Goal: Task Accomplishment & Management: Complete application form

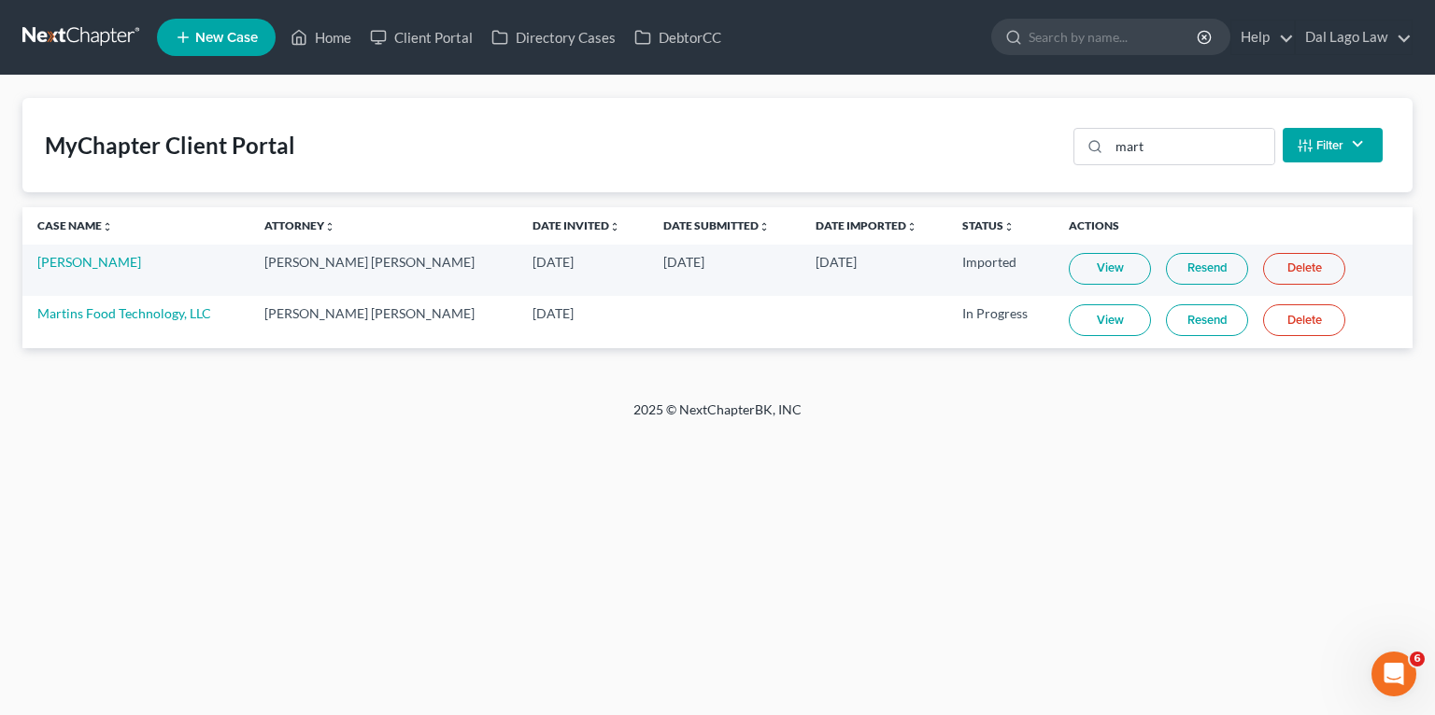
click at [763, 672] on div "Home New Case Client Portal Directory Cases DebtorCC Dal Lago Law fbravo@dallag…" at bounding box center [717, 357] width 1435 height 715
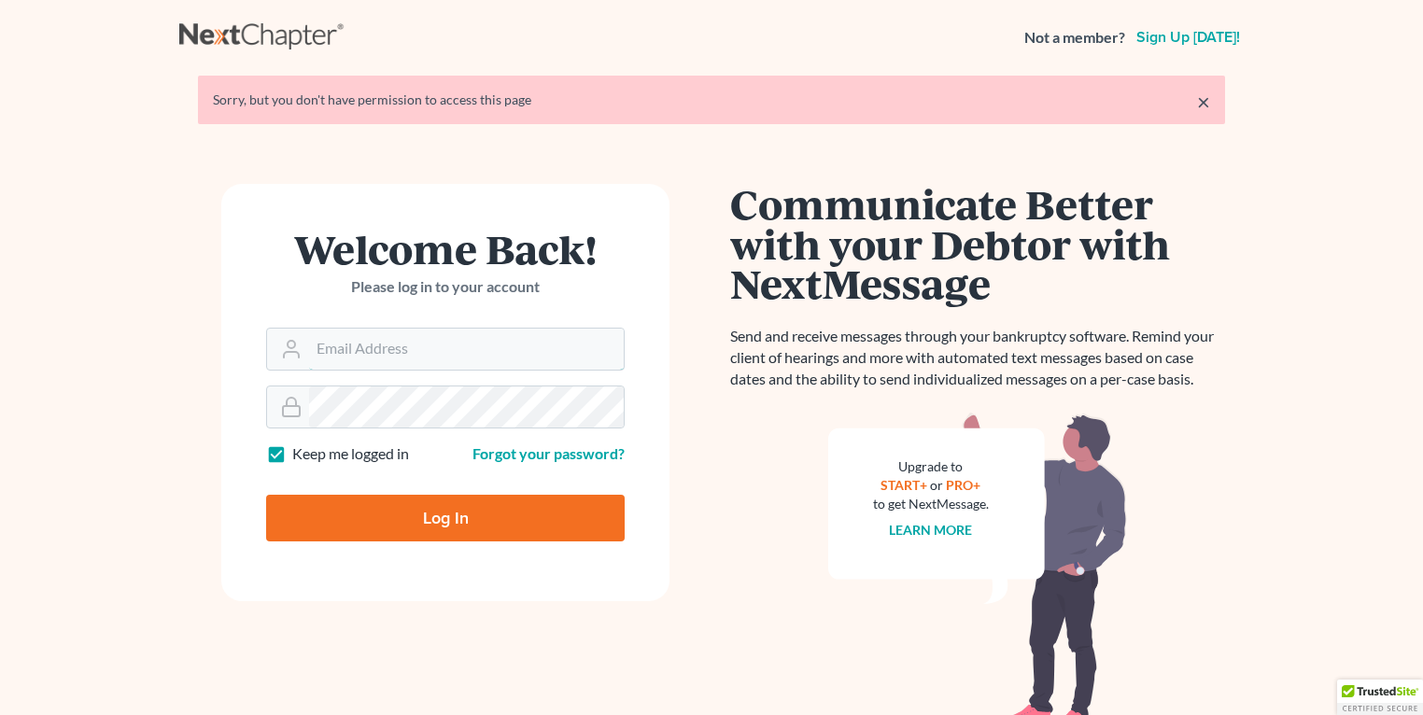
type input "[EMAIL_ADDRESS][DOMAIN_NAME]"
click at [396, 506] on input "Log In" at bounding box center [445, 518] width 359 height 47
type input "Thinking..."
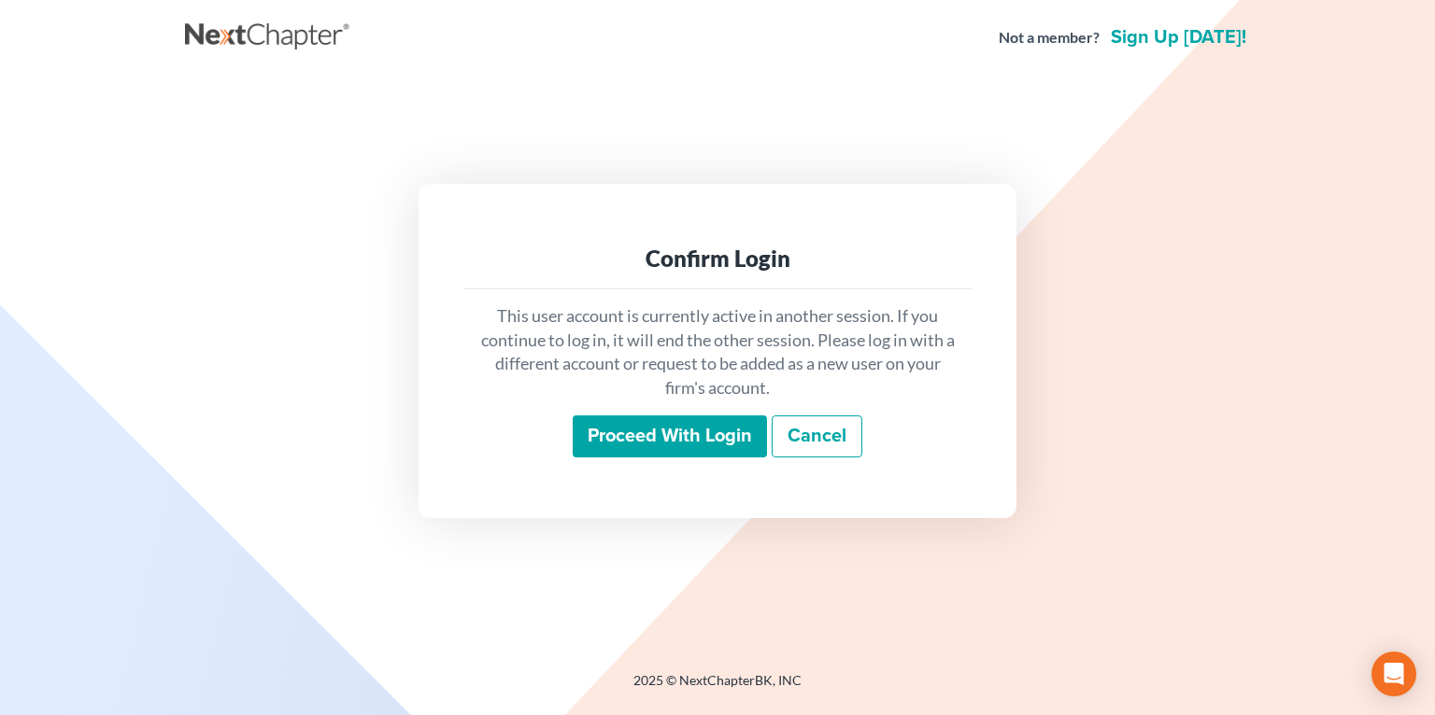
click at [672, 423] on input "Proceed with login" at bounding box center [670, 437] width 194 height 43
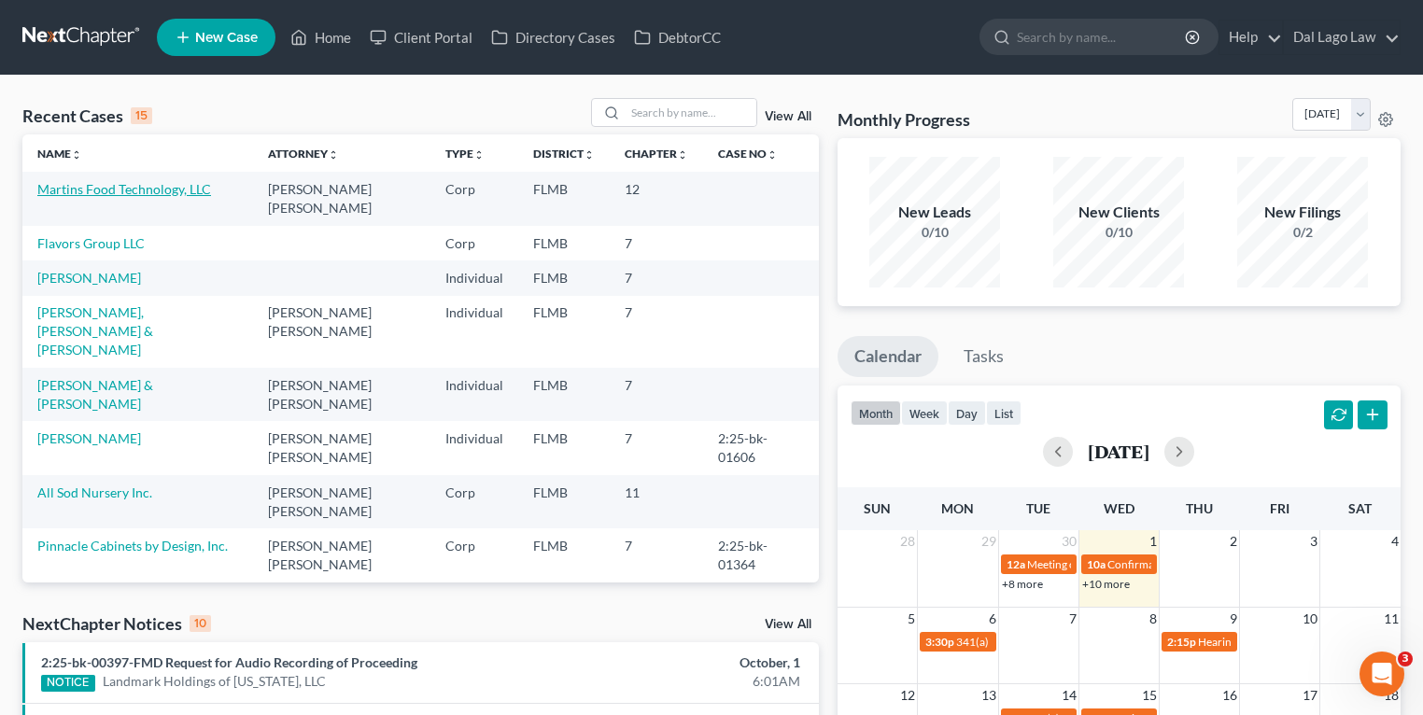
click at [112, 194] on link "Martins Food Technology, LLC" at bounding box center [124, 189] width 174 height 16
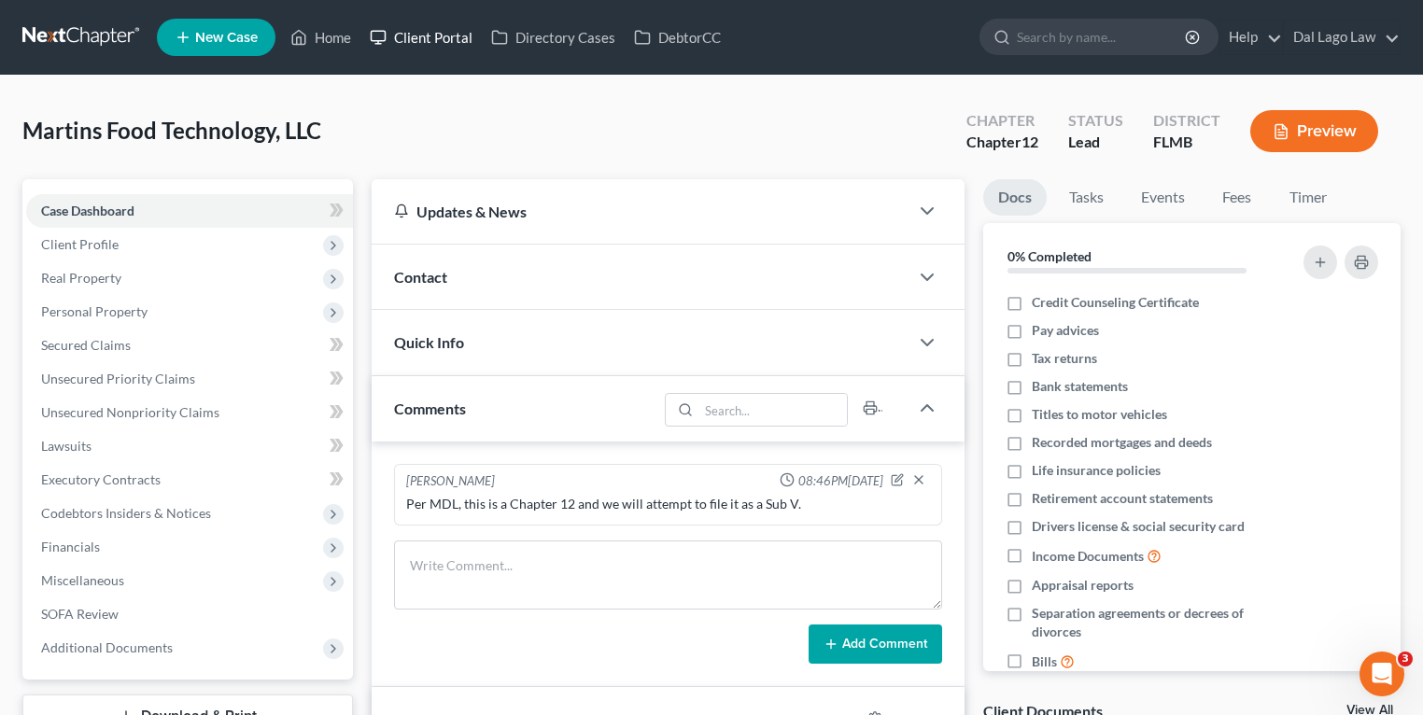
click at [429, 33] on link "Client Portal" at bounding box center [421, 38] width 121 height 34
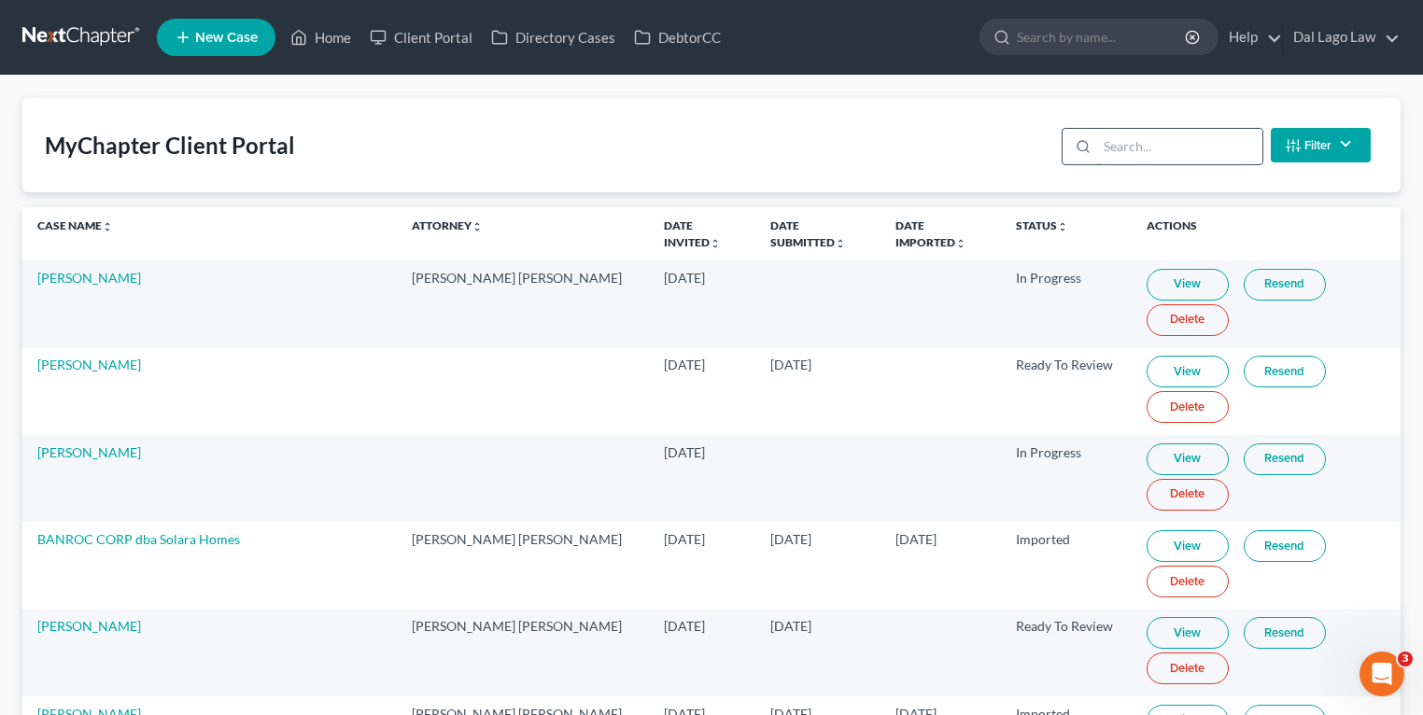
click at [1163, 144] on input "search" at bounding box center [1179, 146] width 165 height 35
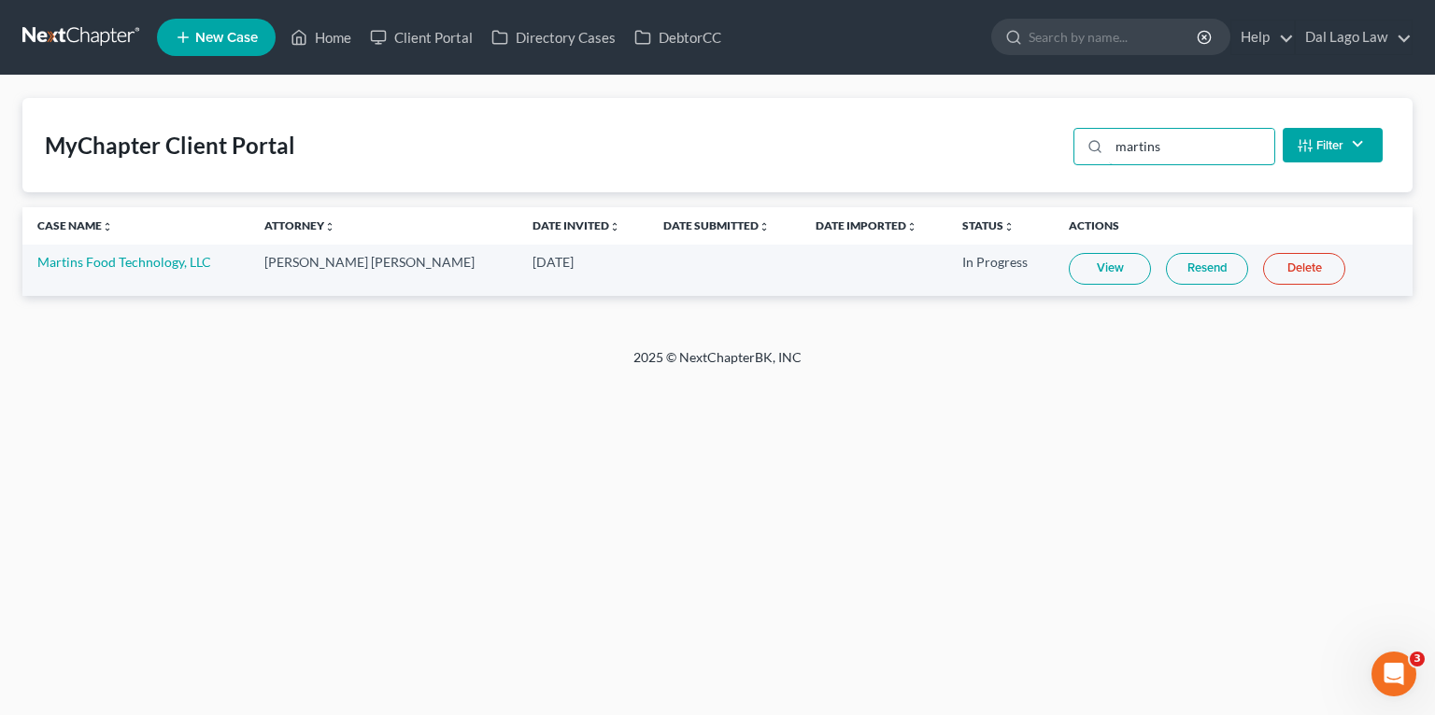
type input "martins"
click at [71, 250] on td "Martins Food Technology, LLC" at bounding box center [135, 270] width 227 height 51
click at [92, 254] on link "Martins Food Technology, LLC" at bounding box center [124, 262] width 174 height 16
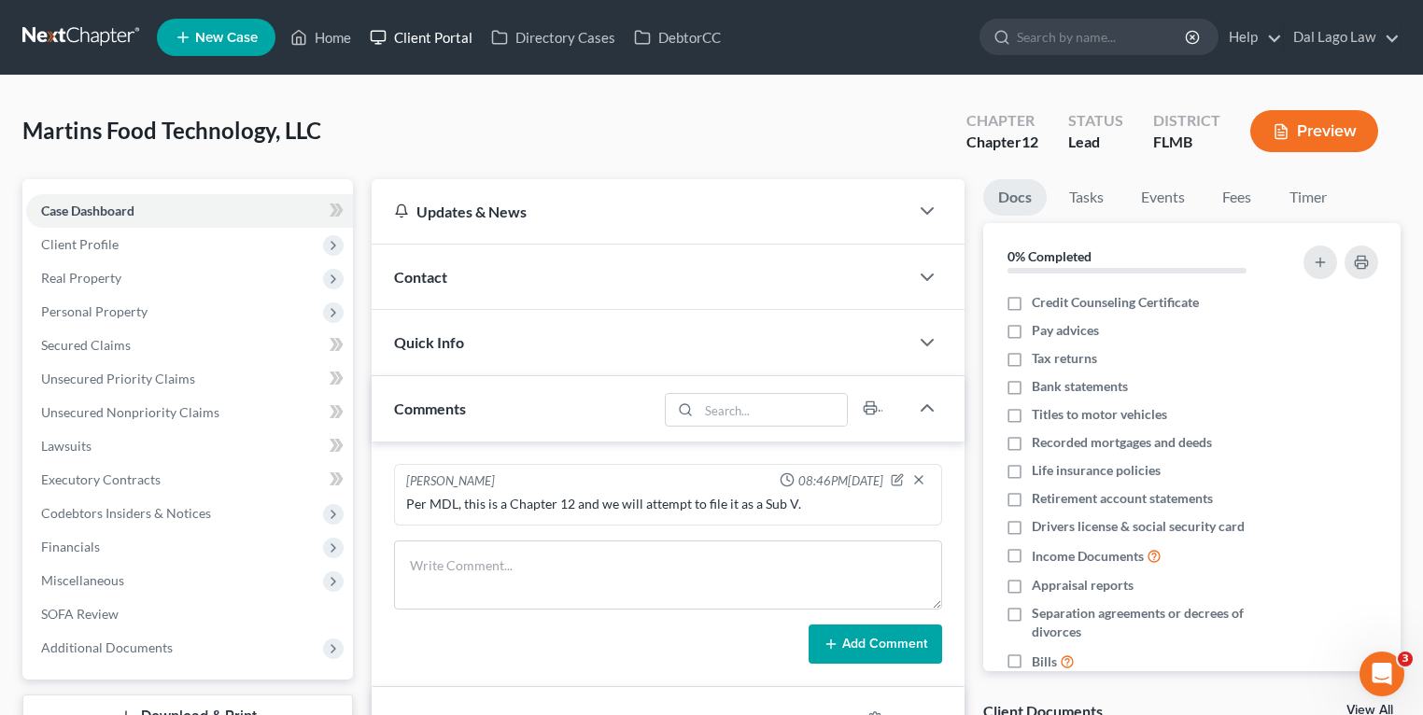
click at [404, 42] on link "Client Portal" at bounding box center [421, 38] width 121 height 34
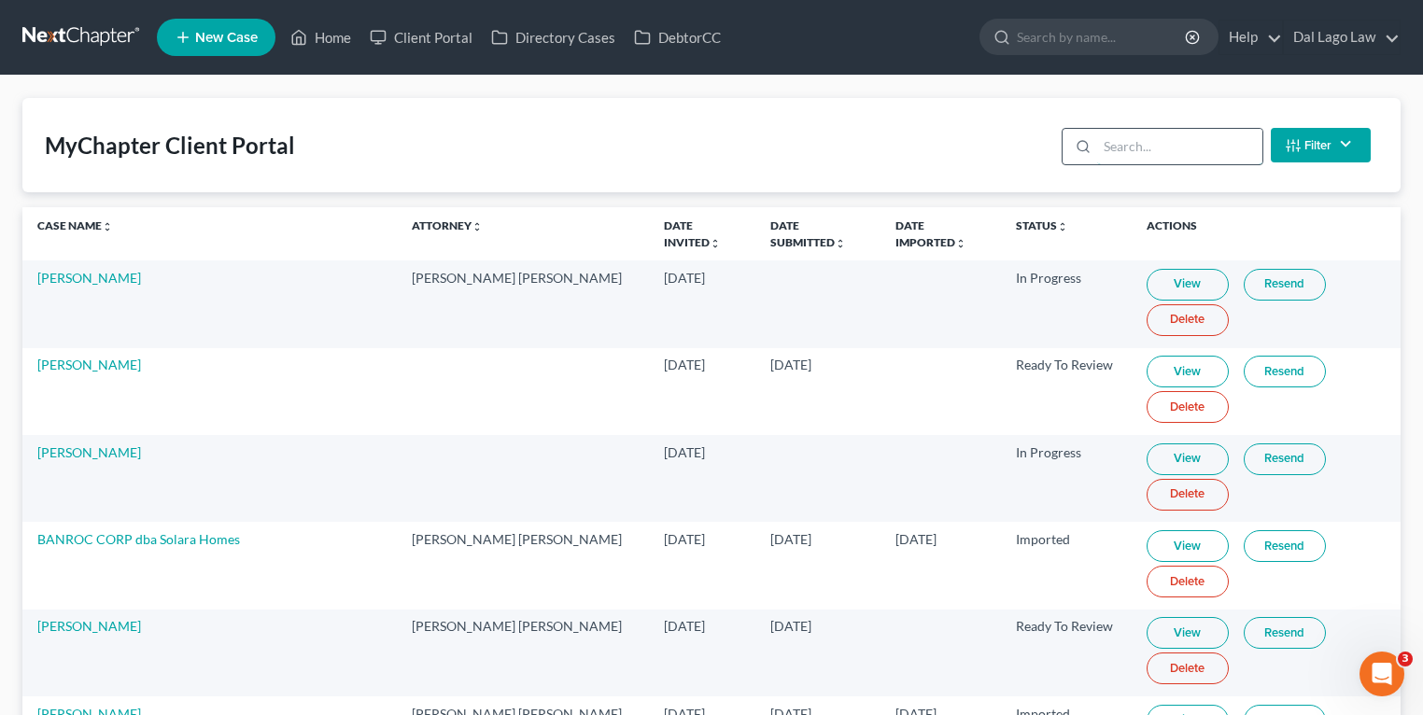
click at [1163, 136] on input "search" at bounding box center [1179, 146] width 165 height 35
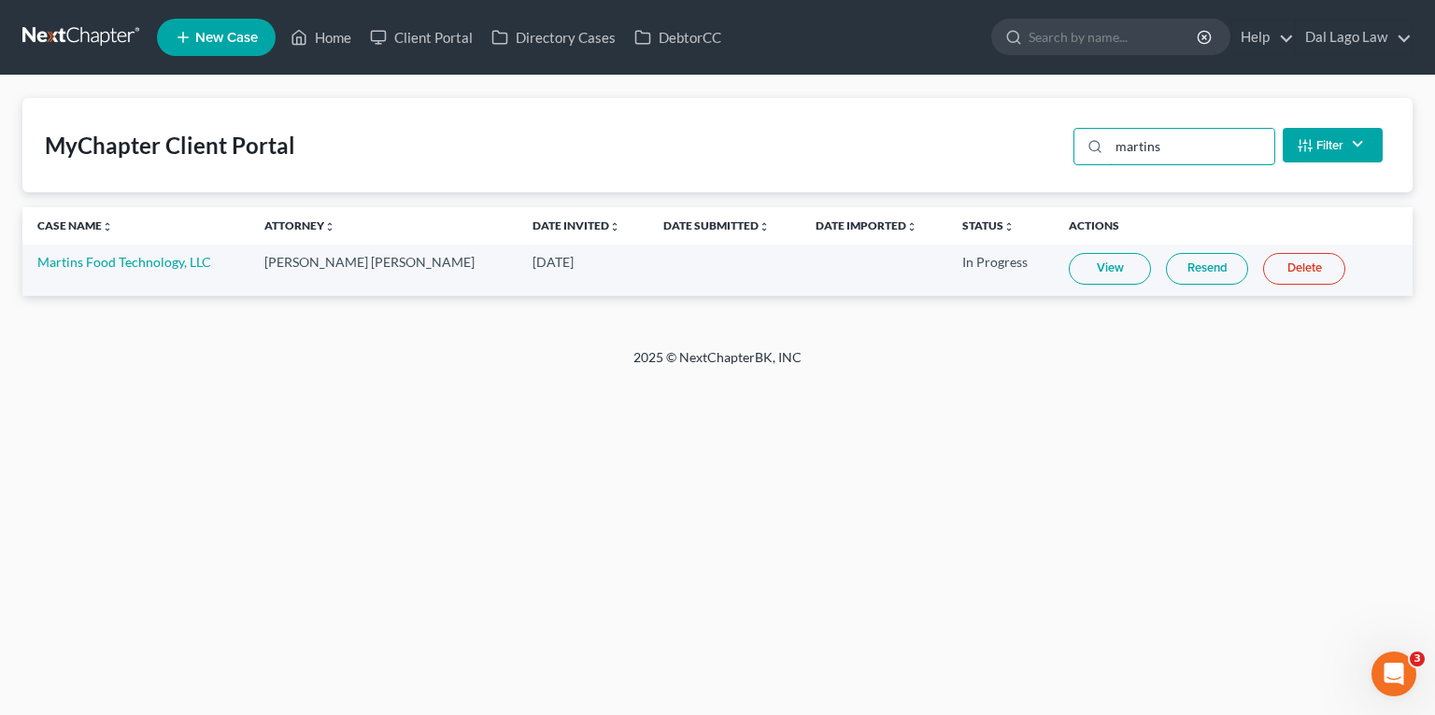
type input "martins"
click at [1080, 253] on link "View" at bounding box center [1109, 269] width 82 height 32
click at [139, 259] on link "Martins Food Technology, LLC" at bounding box center [124, 262] width 174 height 16
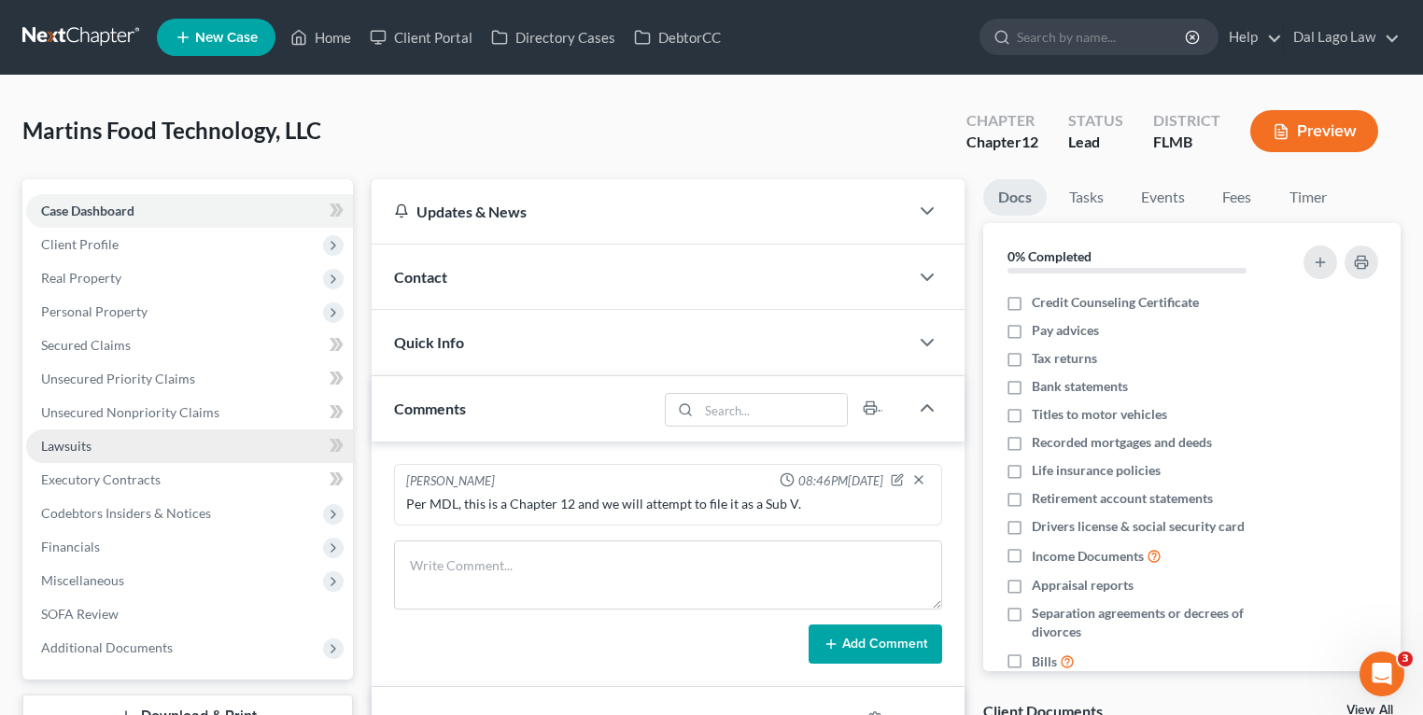
click at [110, 441] on link "Lawsuits" at bounding box center [189, 447] width 327 height 34
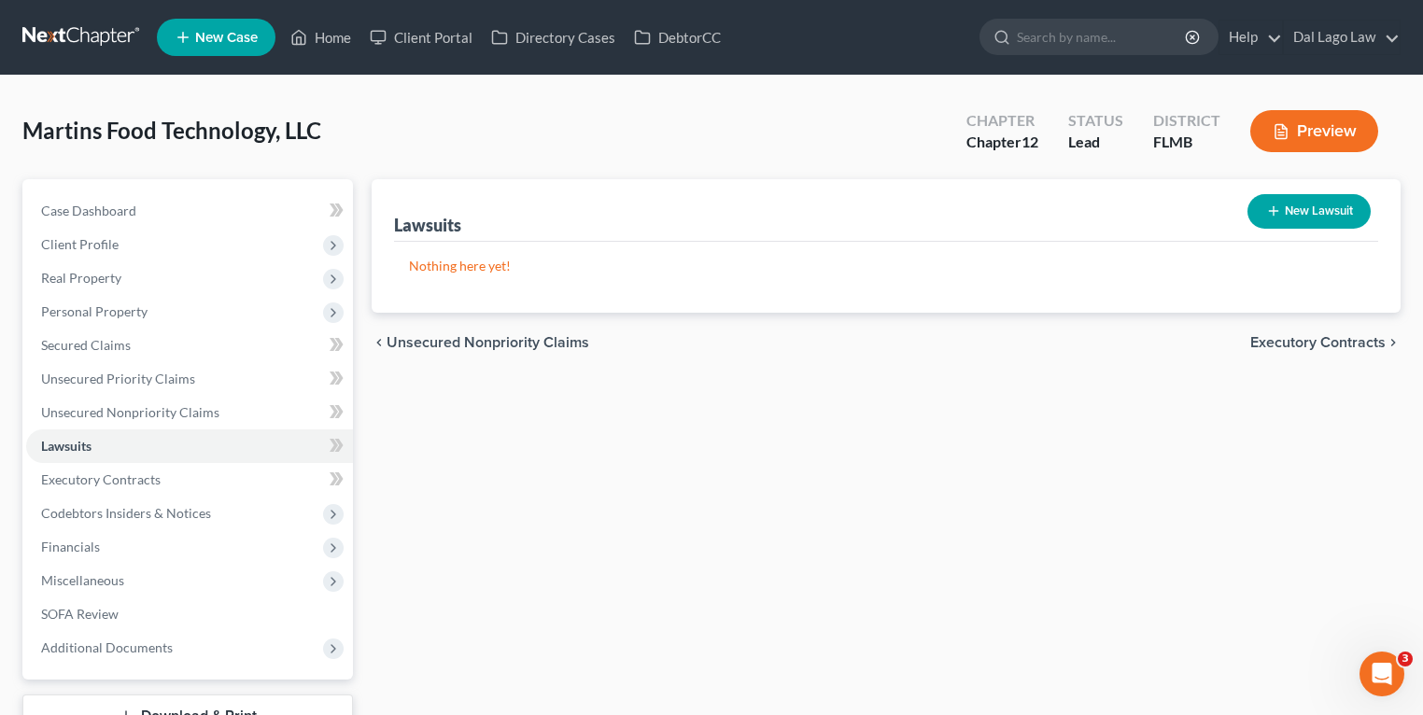
click at [1293, 207] on button "New Lawsuit" at bounding box center [1309, 211] width 123 height 35
select select "0"
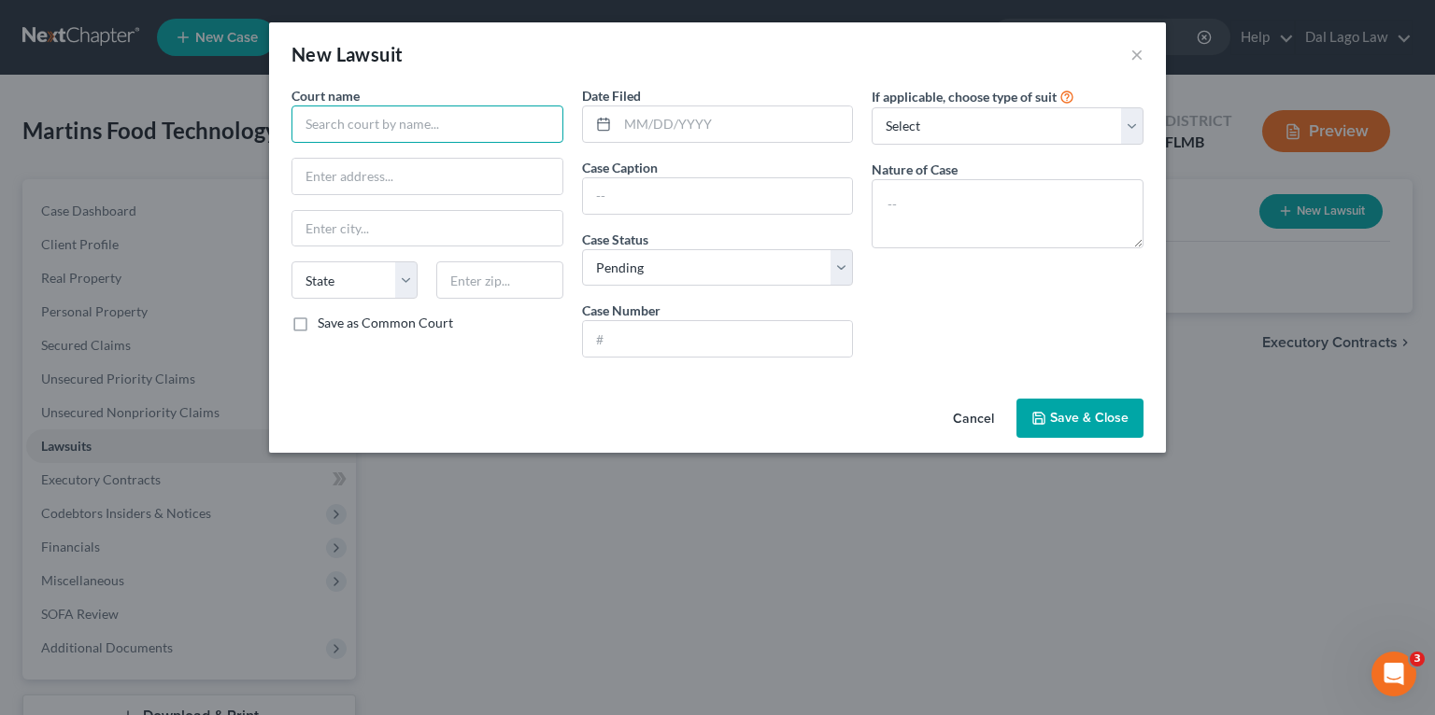
click at [399, 127] on input "text" at bounding box center [427, 124] width 272 height 37
type input "Farm Cred"
click at [410, 131] on input "Circuit Court" at bounding box center [427, 124] width 272 height 37
type input "Circuit Court"
type input "Circuit"
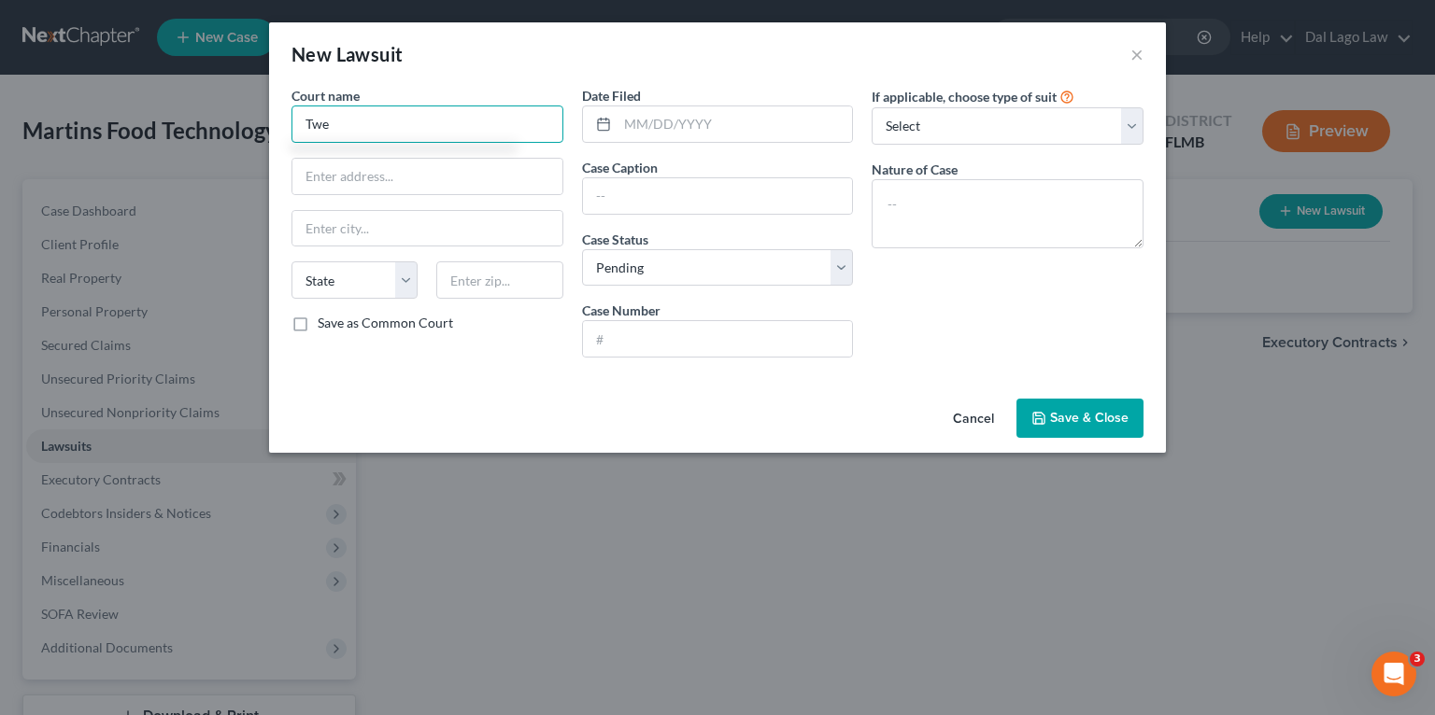
type input "Twen"
type input "In the Circuit Court for"
type input "In"
type input "Twentieth Judicial Circuit for [GEOGRAPHIC_DATA], [US_STATE]"
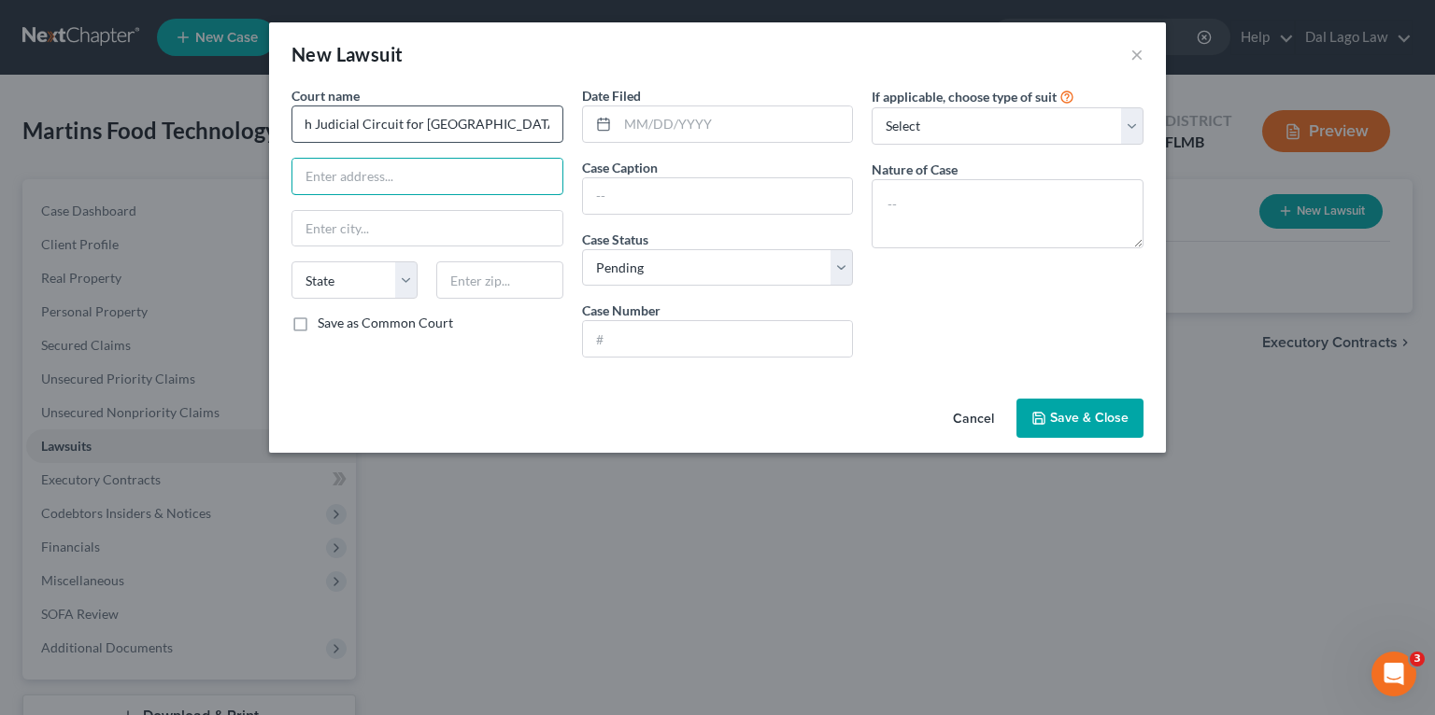
scroll to position [0, 0]
click at [682, 122] on input "text" at bounding box center [734, 123] width 235 height 35
click at [743, 129] on input "text" at bounding box center [734, 123] width 235 height 35
click at [699, 116] on input "text" at bounding box center [734, 123] width 235 height 35
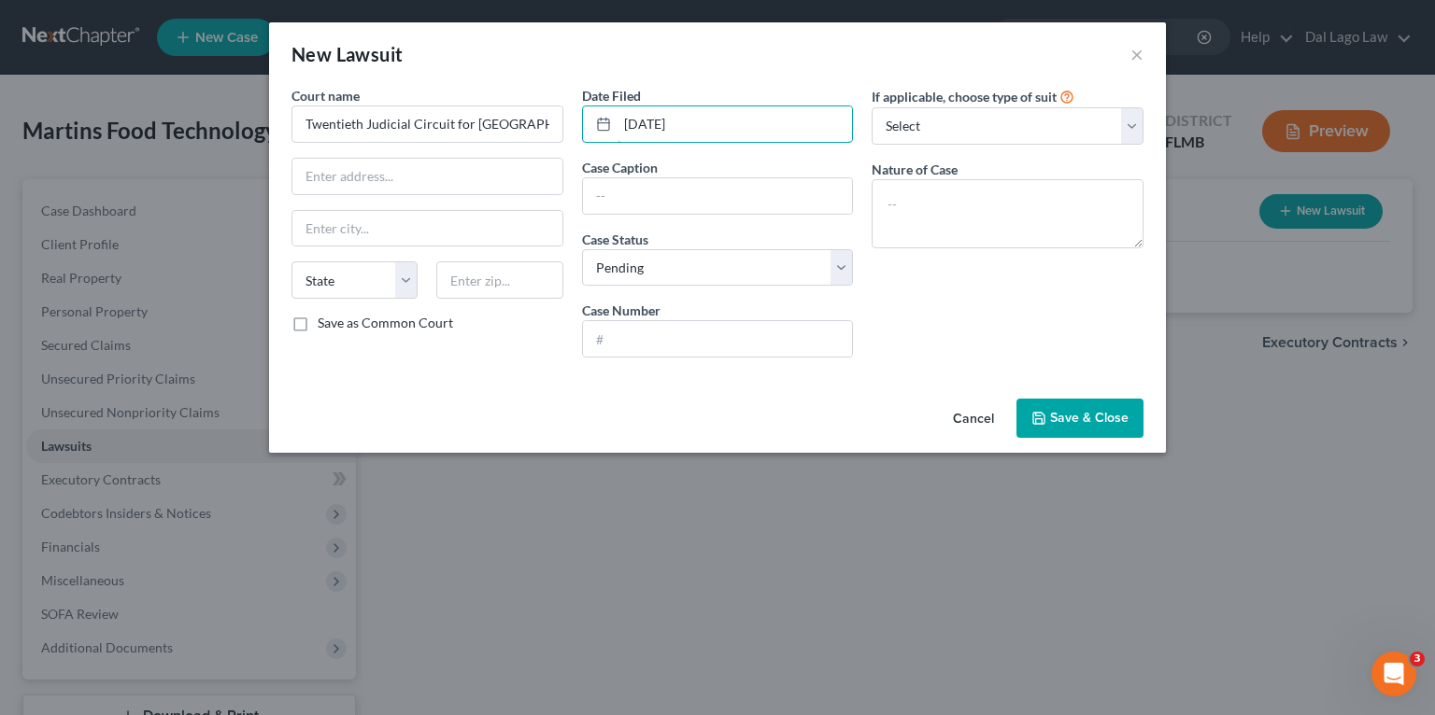
type input "[DATE]"
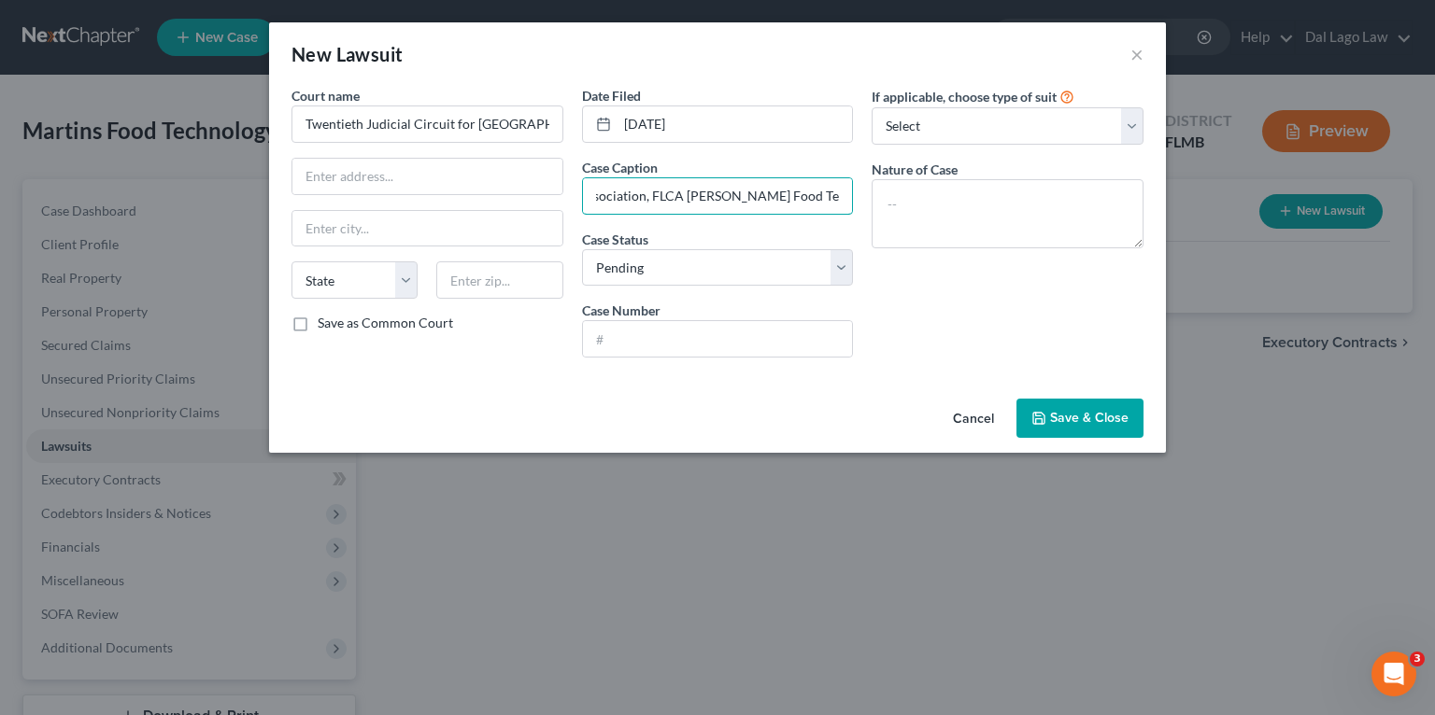
scroll to position [0, 461]
type input "Farm Credit of [US_STATE], ACA, as agent for [US_STATE] Federal Land Bank Assoc…"
type input "25CA815"
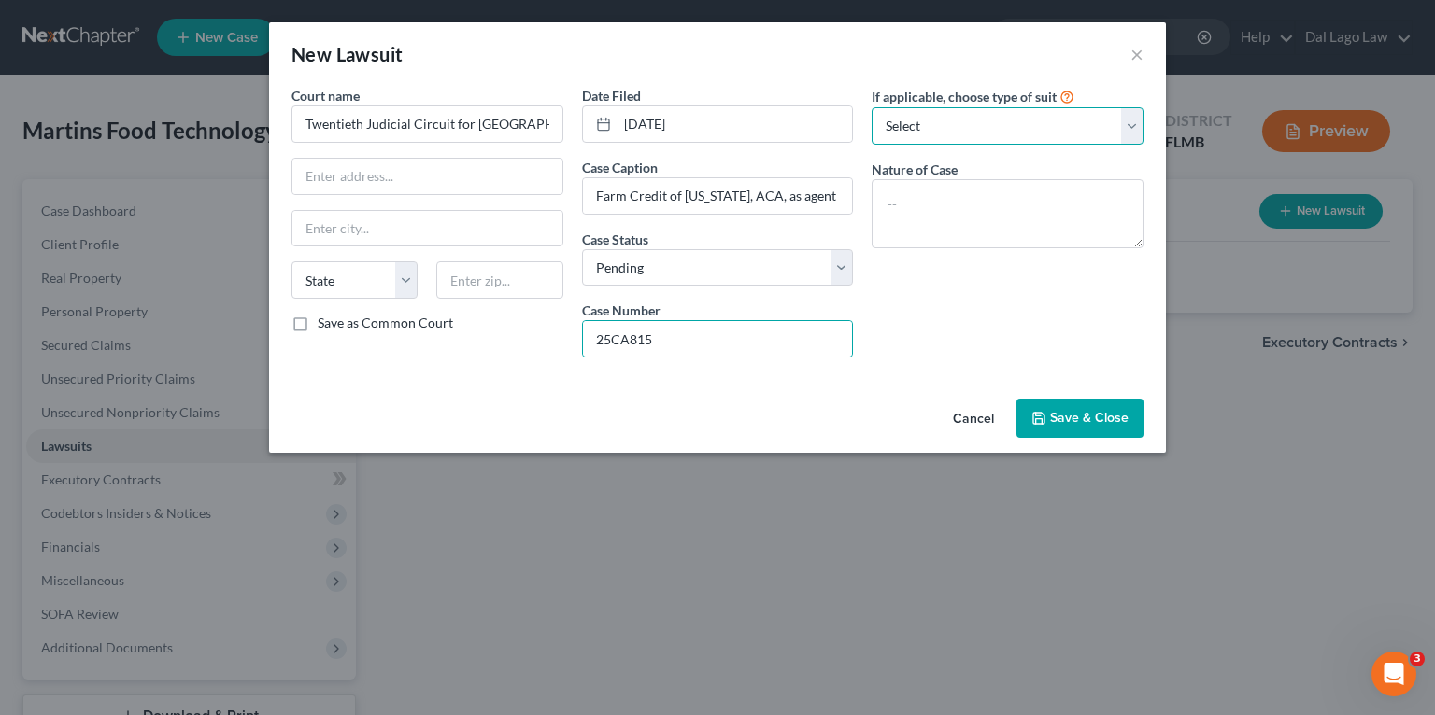
click at [1024, 122] on select "Select Repossession Foreclosure Returns Other" at bounding box center [1007, 125] width 272 height 37
click at [682, 342] on input "25CA815" at bounding box center [718, 338] width 270 height 35
click at [955, 123] on select "Select Repossession Foreclosure Returns Other" at bounding box center [1007, 125] width 272 height 37
select select "3"
click at [871, 107] on select "Select Repossession Foreclosure Returns Other" at bounding box center [1007, 125] width 272 height 37
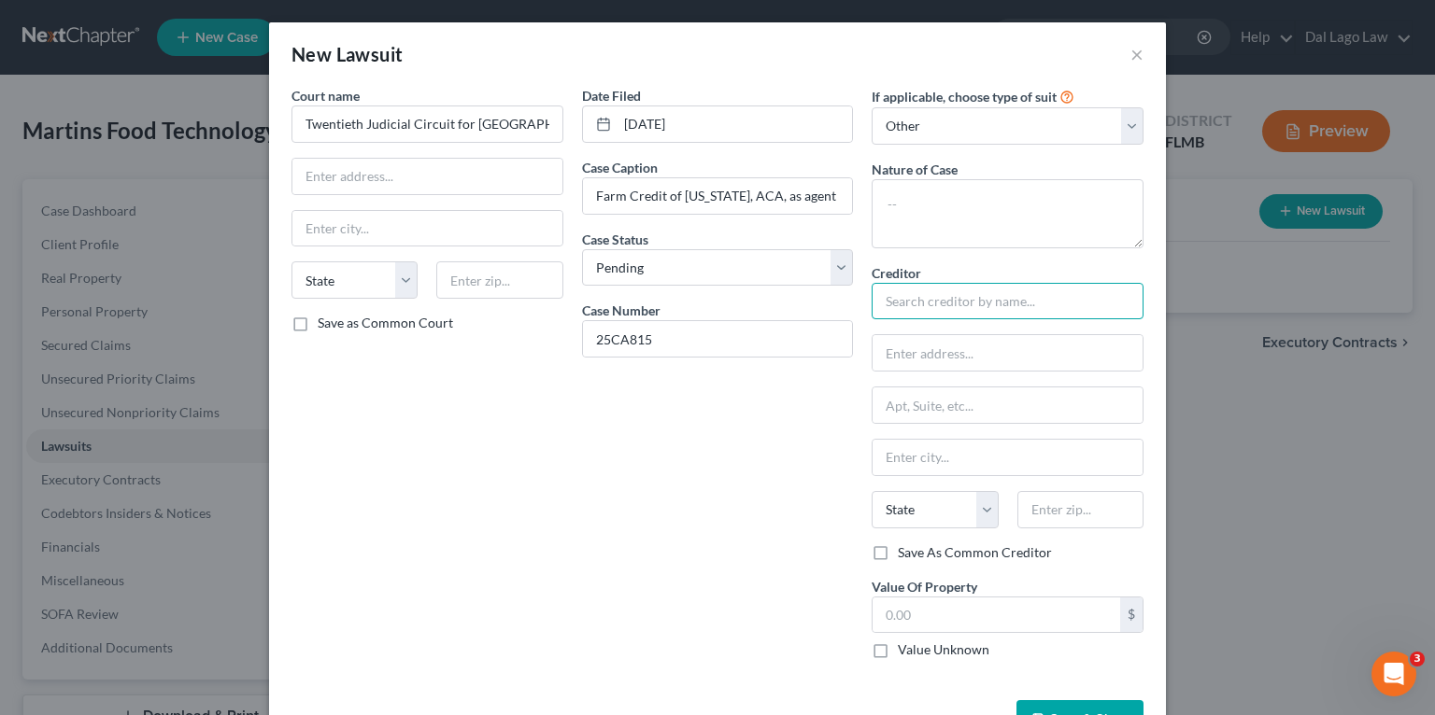
click at [949, 292] on input "text" at bounding box center [1007, 301] width 272 height 37
click at [966, 204] on textarea at bounding box center [1007, 213] width 272 height 69
paste textarea "Commercial Foreclosure"
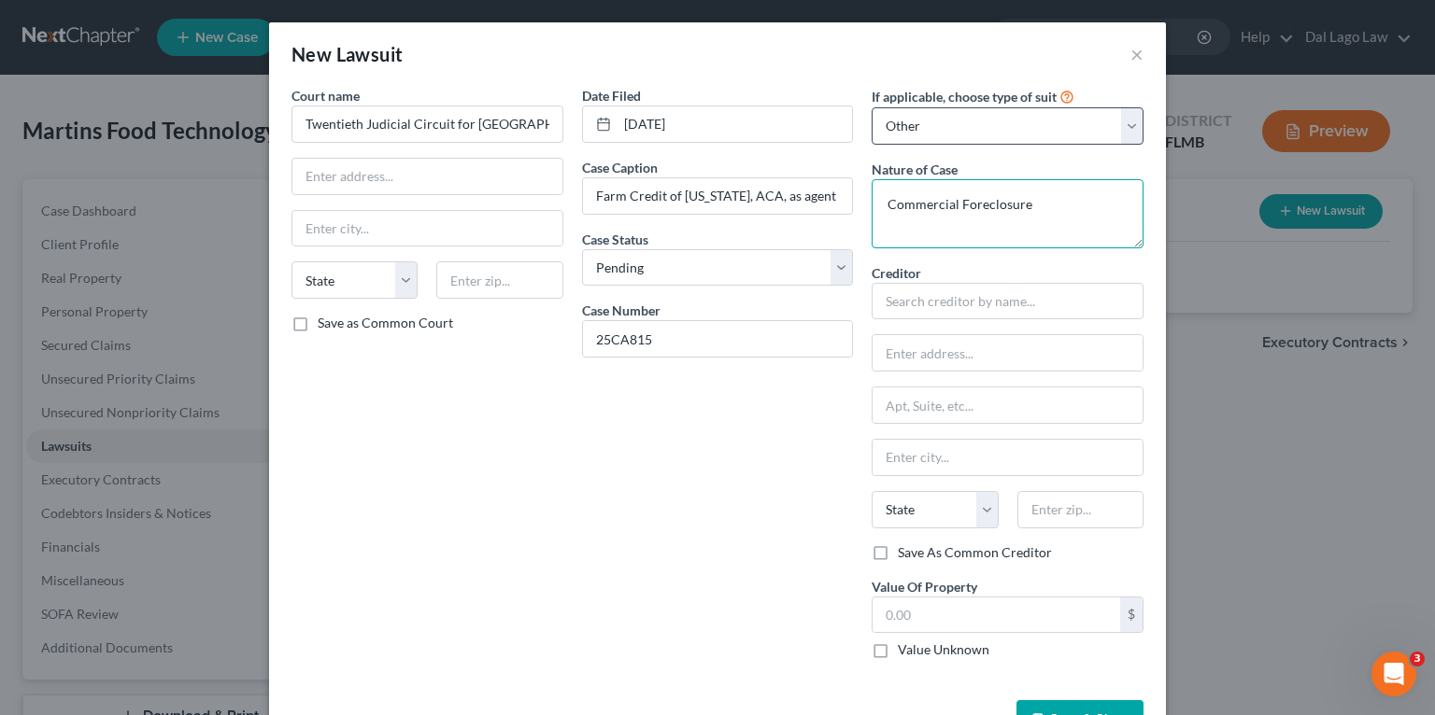
type textarea "Commercial Foreclosure"
click at [955, 131] on select "Select Repossession Foreclosure Returns Other" at bounding box center [1007, 125] width 272 height 37
select select "1"
click at [871, 107] on select "Select Repossession Foreclosure Returns Other" at bounding box center [1007, 125] width 272 height 37
click at [1054, 212] on textarea "Commercial Foreclosure" at bounding box center [1007, 213] width 272 height 69
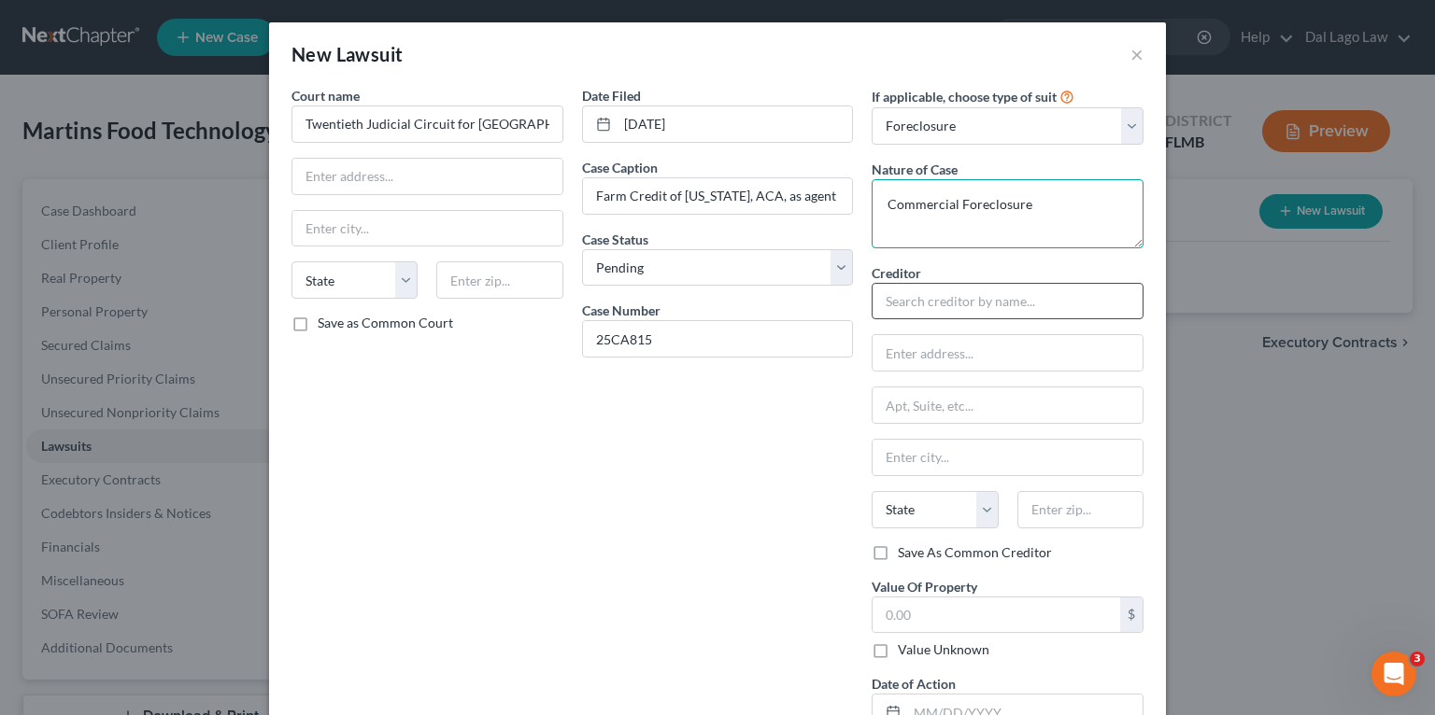
type textarea "Commercial Foreclosure"
click at [1003, 305] on input "text" at bounding box center [1007, 301] width 272 height 37
click at [1004, 316] on input "text" at bounding box center [1007, 301] width 272 height 37
paste input "Farm Credit Of [US_STATE] Aca"
type input "Farm Credit Of [US_STATE], ACA"
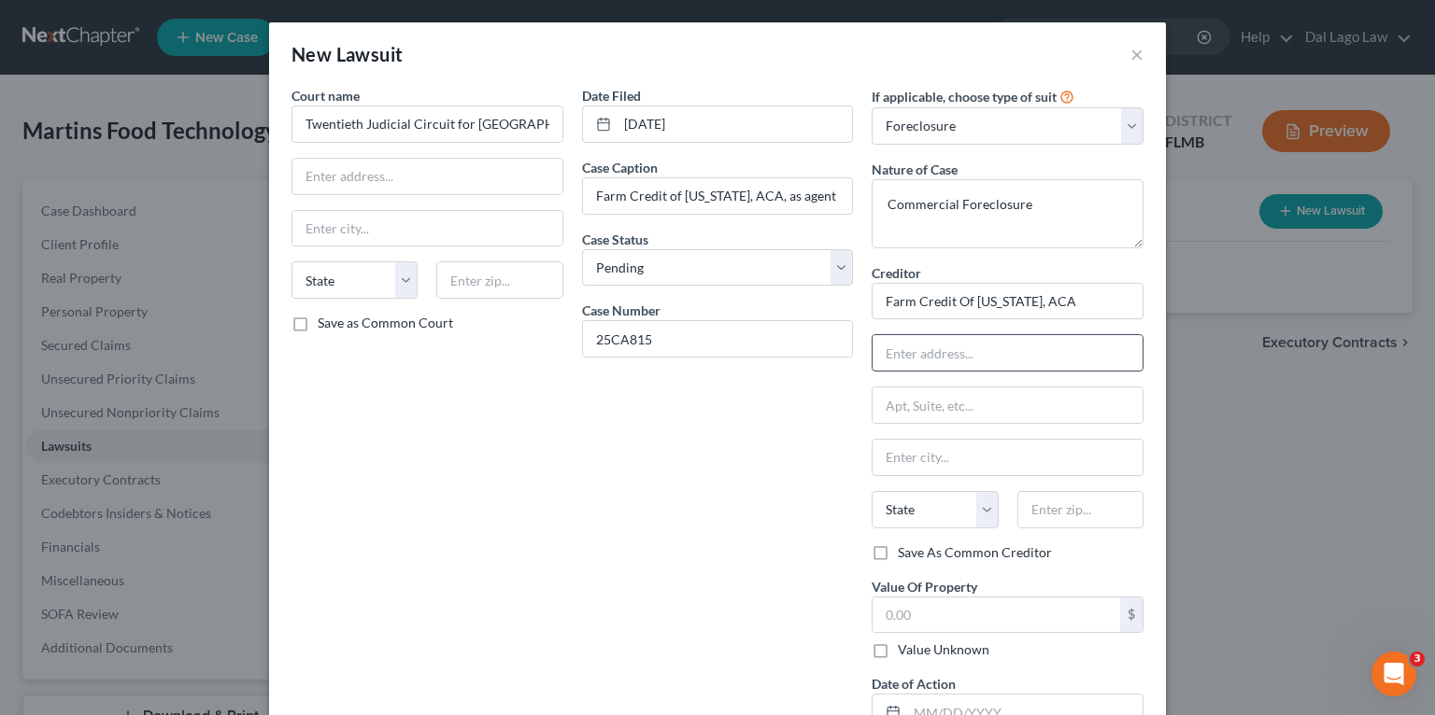
click at [994, 361] on input "text" at bounding box center [1007, 352] width 270 height 35
type input "c/[PERSON_NAME] [PERSON_NAME]"
click at [949, 411] on input "text" at bounding box center [1007, 405] width 270 height 35
paste input "[STREET_ADDRESS][PERSON_NAME]"
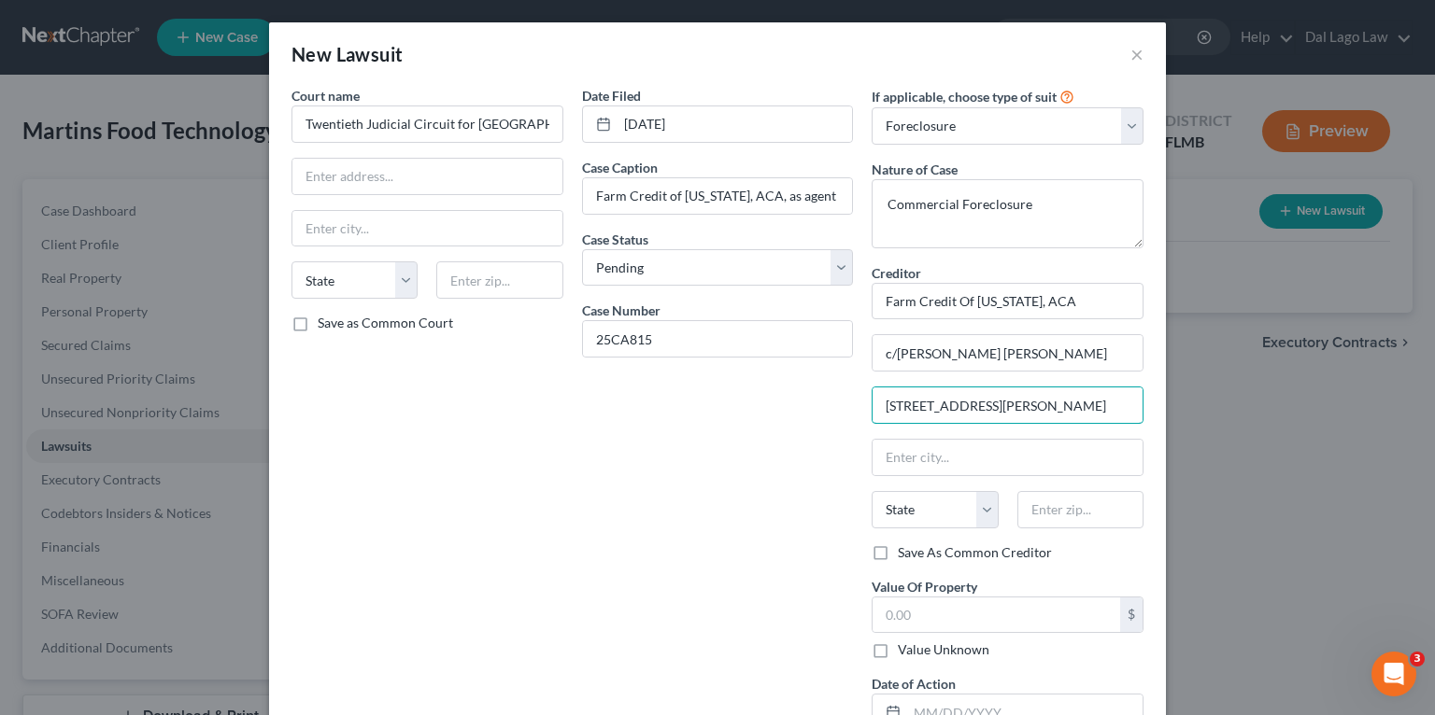
type input "[STREET_ADDRESS][PERSON_NAME]"
click at [1059, 515] on input "text" at bounding box center [1080, 509] width 126 height 37
paste input "32202"
type input "32202"
type input "[GEOGRAPHIC_DATA]"
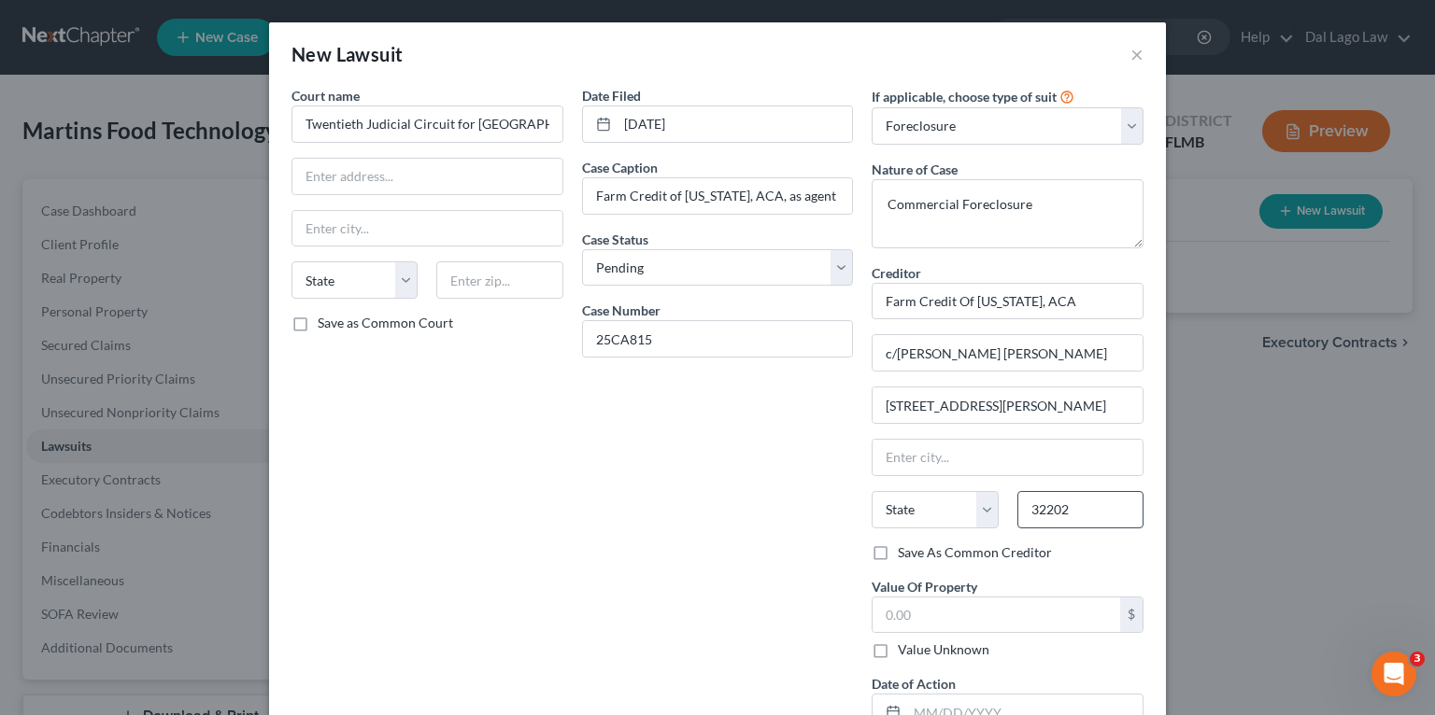
select select "9"
click at [723, 564] on div "Date Filed [DATE] Case Caption Farm Credit of [US_STATE], ACA, as agent for [US…" at bounding box center [718, 416] width 290 height 660
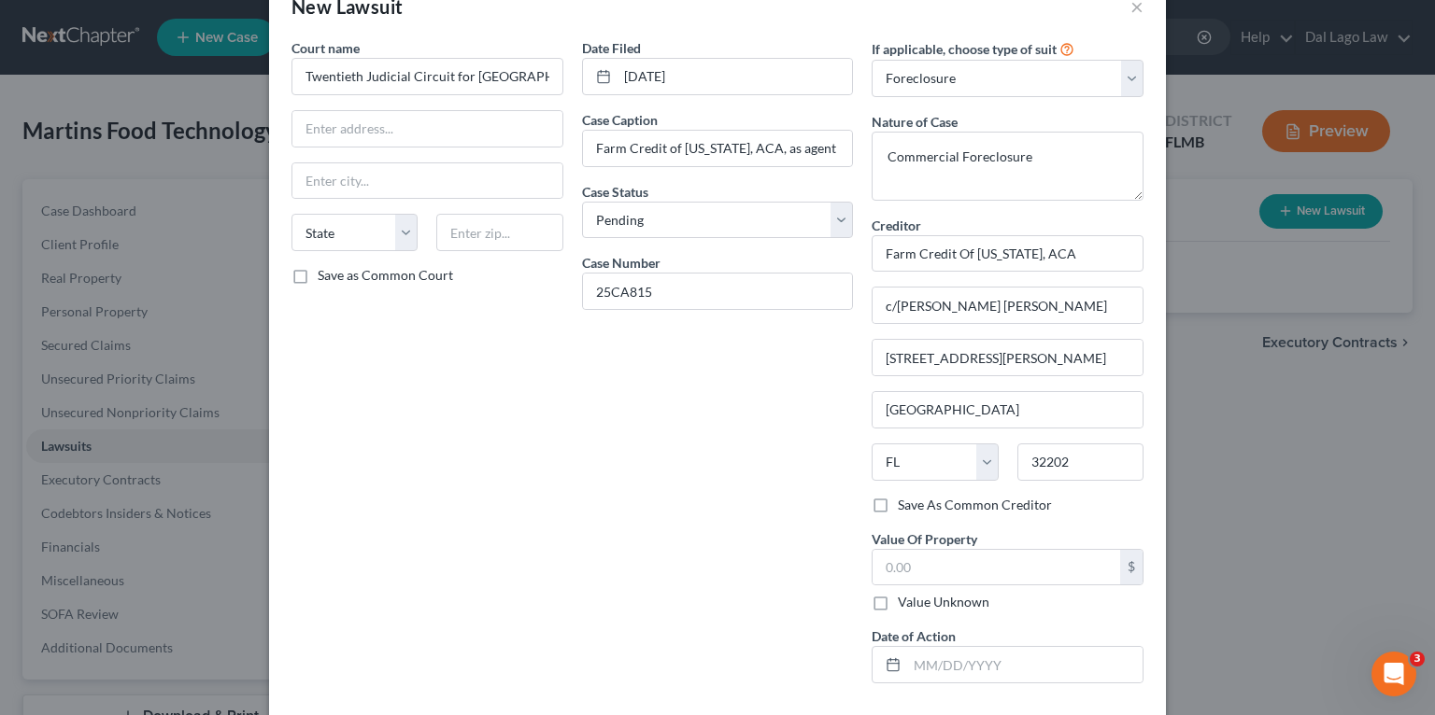
scroll to position [131, 0]
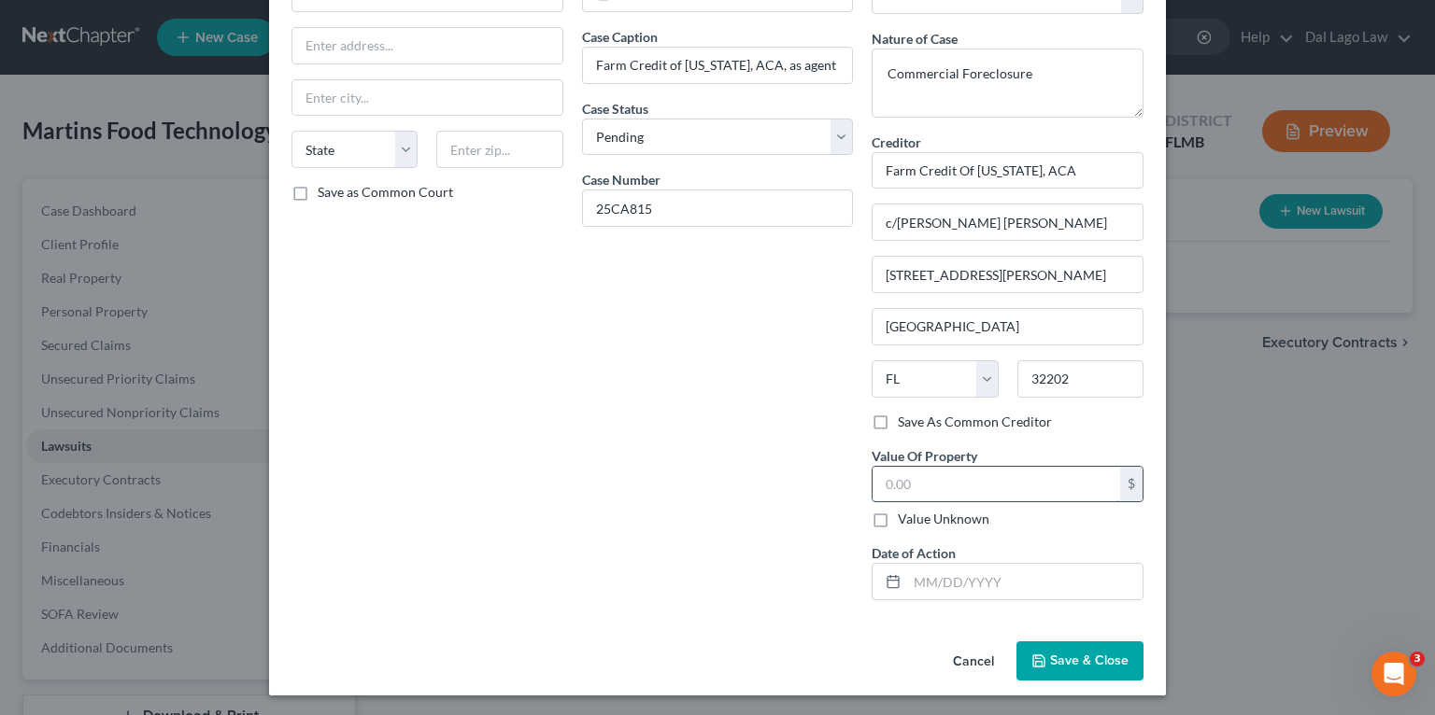
click at [951, 471] on input "text" at bounding box center [996, 484] width 248 height 35
click at [898, 512] on label "Value Unknown" at bounding box center [944, 519] width 92 height 19
click at [905, 512] on input "Value Unknown" at bounding box center [911, 516] width 12 height 12
checkbox input "true"
type input "0.00"
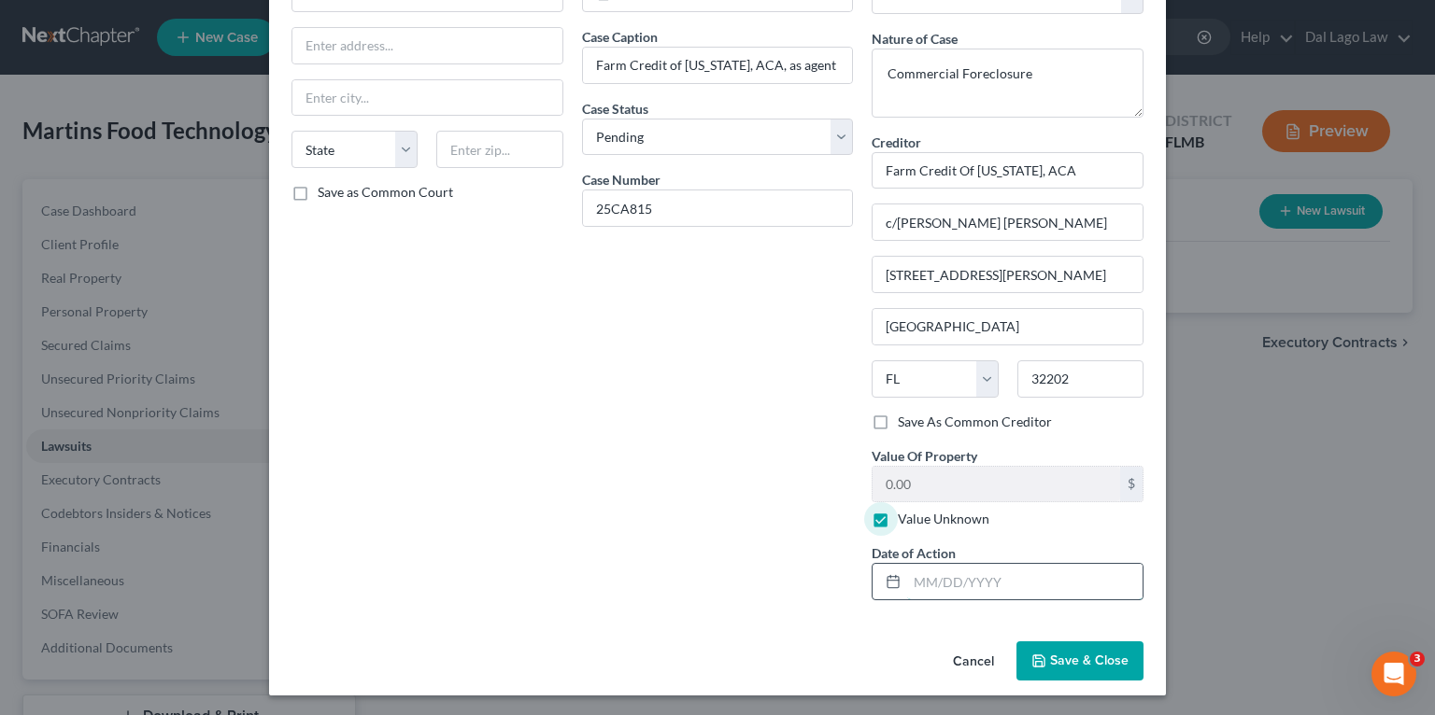
click at [957, 586] on input "text" at bounding box center [1024, 581] width 235 height 35
click at [671, 506] on div "Date Filed [DATE] Case Caption Farm Credit of [US_STATE], ACA, as agent for [US…" at bounding box center [718, 285] width 290 height 660
click at [945, 581] on input "text" at bounding box center [1024, 581] width 235 height 35
type input "[DATE]"
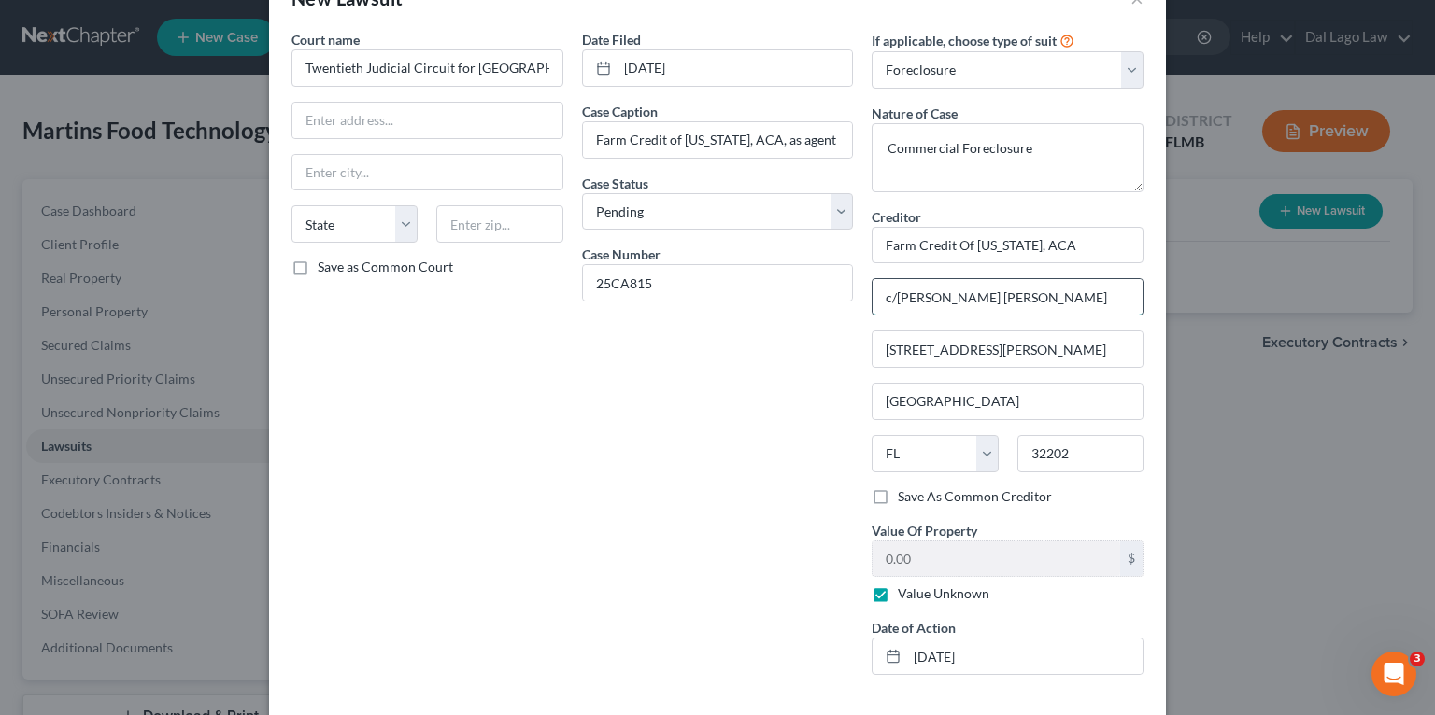
click at [1060, 284] on input "c/[PERSON_NAME] [PERSON_NAME]" at bounding box center [1007, 296] width 270 height 35
click at [1068, 293] on input "c/[PERSON_NAME] [PERSON_NAME] &" at bounding box center [1007, 296] width 270 height 35
paste input "[PERSON_NAME]"
click at [1039, 295] on input "c/[PERSON_NAME] [PERSON_NAME] &Robert" at bounding box center [1007, 296] width 270 height 35
click at [1087, 290] on input "c/[PERSON_NAME] [PERSON_NAME] & [PERSON_NAME]" at bounding box center [1007, 296] width 270 height 35
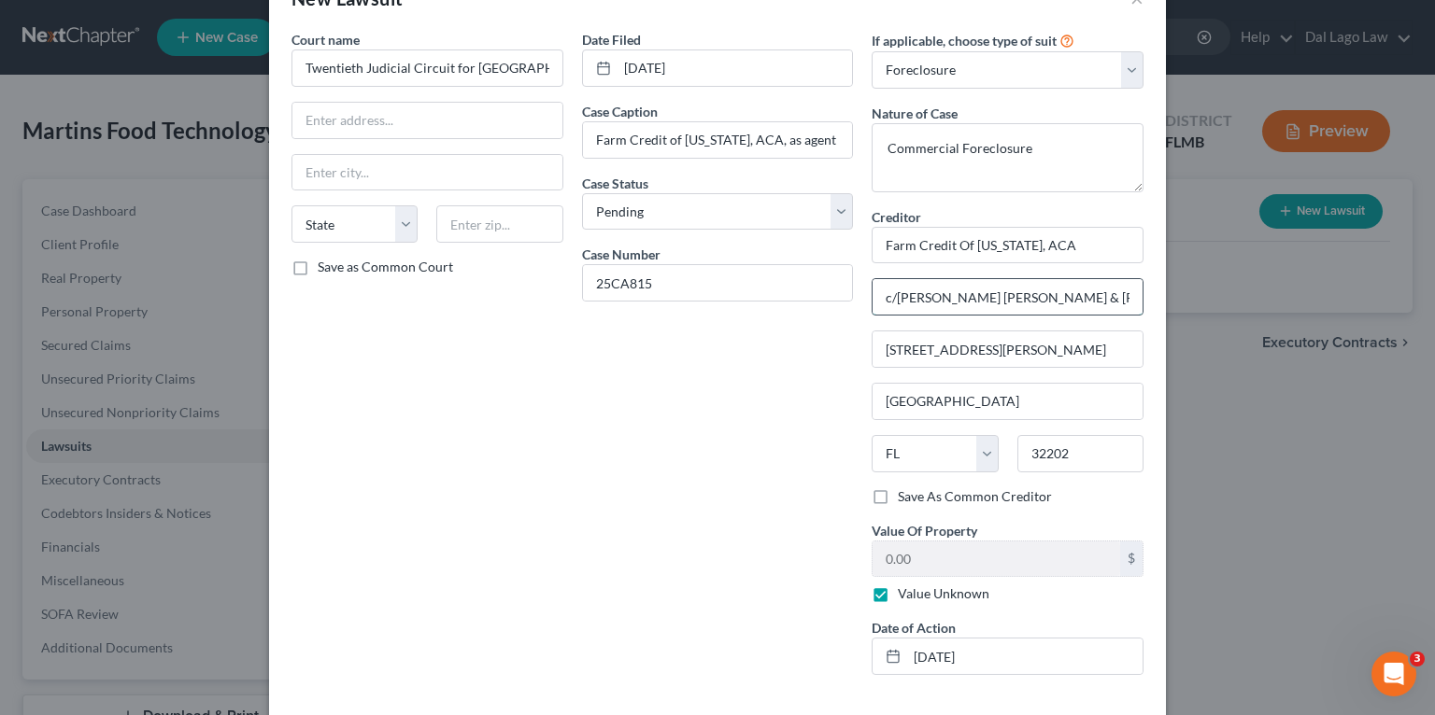
paste input "[PERSON_NAME]"
click at [941, 293] on input "c/[PERSON_NAME] [PERSON_NAME] & [PERSON_NAME]" at bounding box center [1007, 296] width 270 height 35
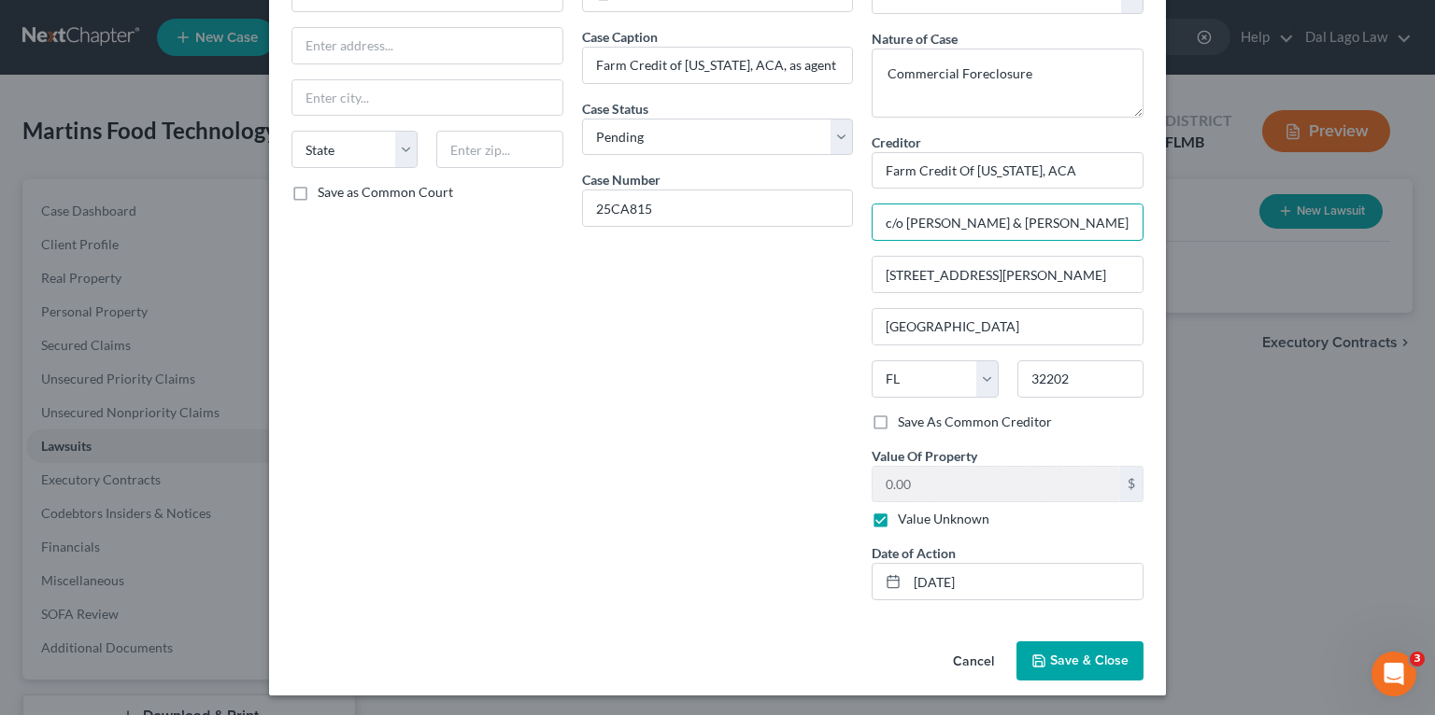
type input "c/o [PERSON_NAME] & [PERSON_NAME]"
click at [1036, 662] on polyline "button" at bounding box center [1039, 664] width 7 height 5
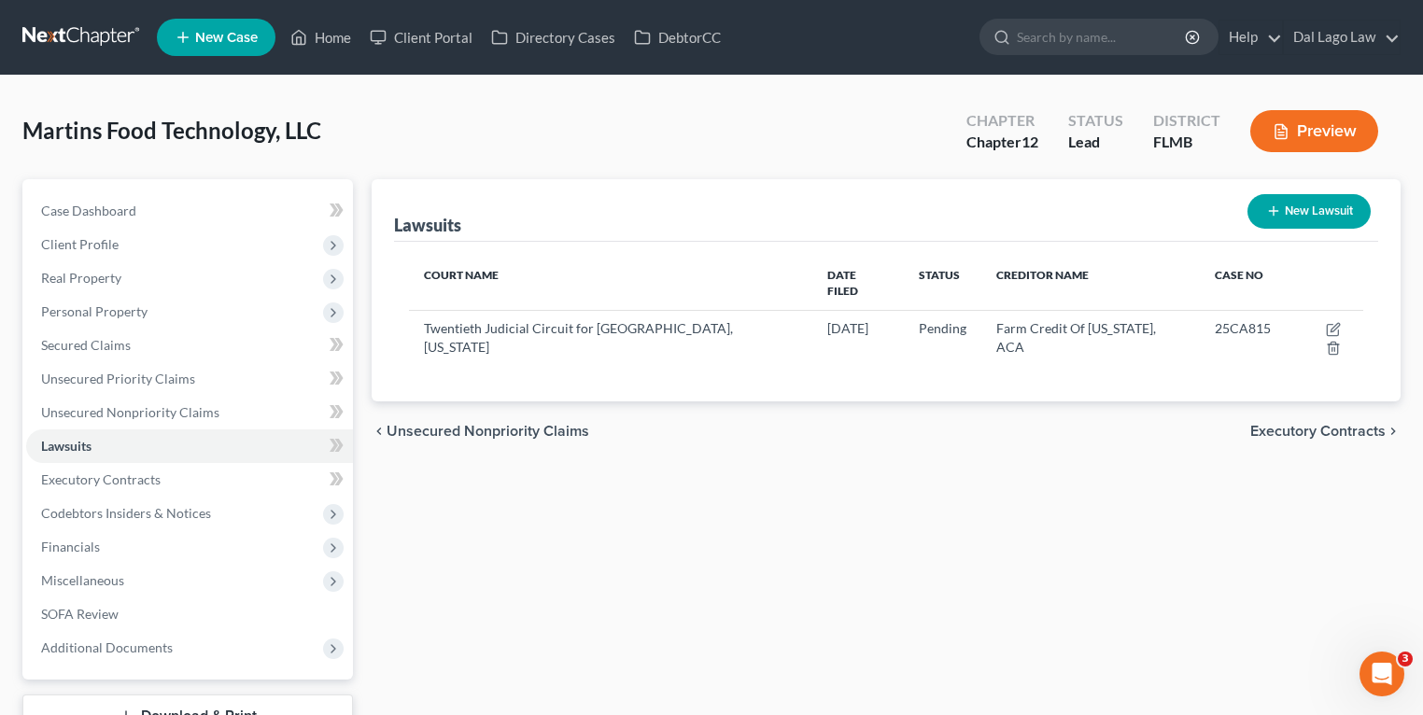
click at [910, 443] on div "Lawsuits New Lawsuit Court Name Date Filed Status Creditor Name Case No Twentie…" at bounding box center [886, 483] width 1048 height 608
click at [531, 523] on div "Lawsuits New Lawsuit Court Name Date Filed Status Creditor Name Case No Twentie…" at bounding box center [886, 483] width 1048 height 608
click at [1323, 206] on button "New Lawsuit" at bounding box center [1309, 211] width 123 height 35
select select "0"
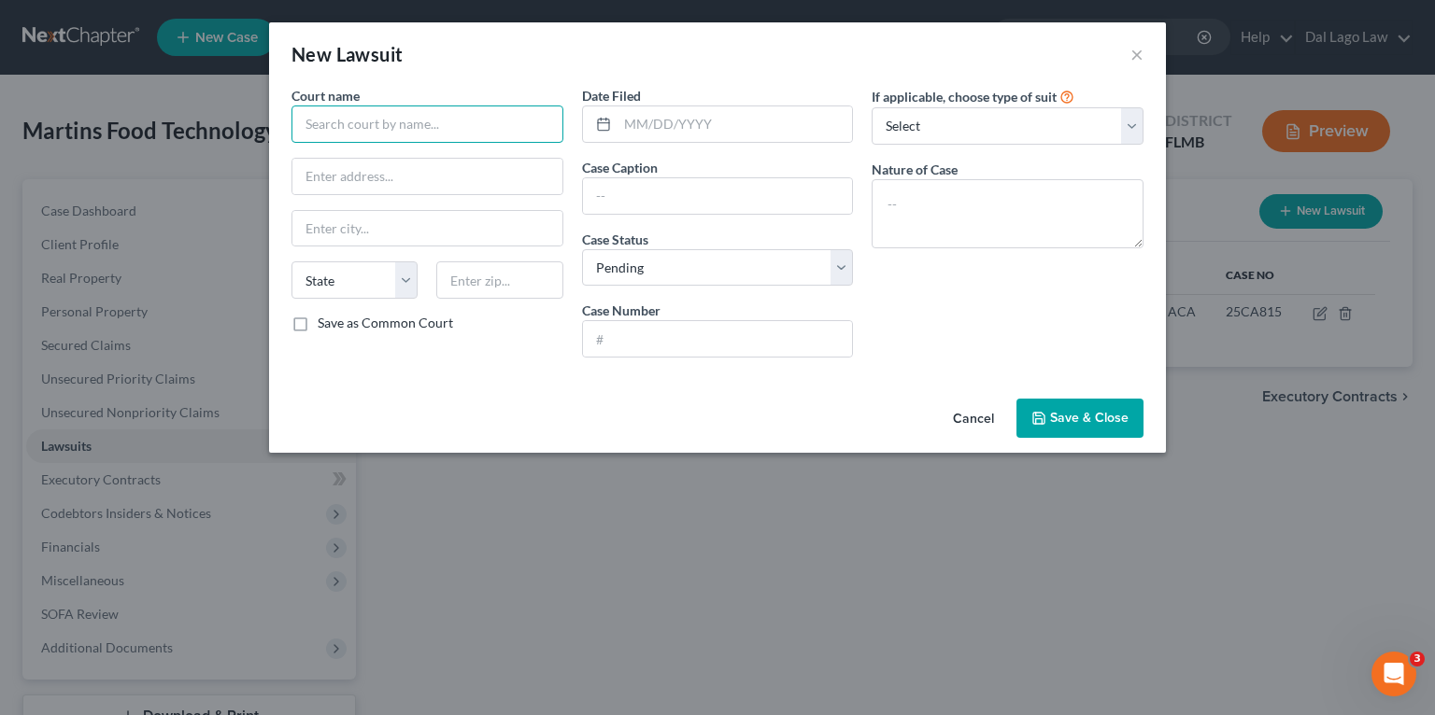
click at [386, 124] on input "text" at bounding box center [427, 124] width 272 height 37
type input "g"
type input "GLF - [GEOGRAPHIC_DATA],"
type input "Twentieth Judicial Circuit for [GEOGRAPHIC_DATA], [US_STATE]"
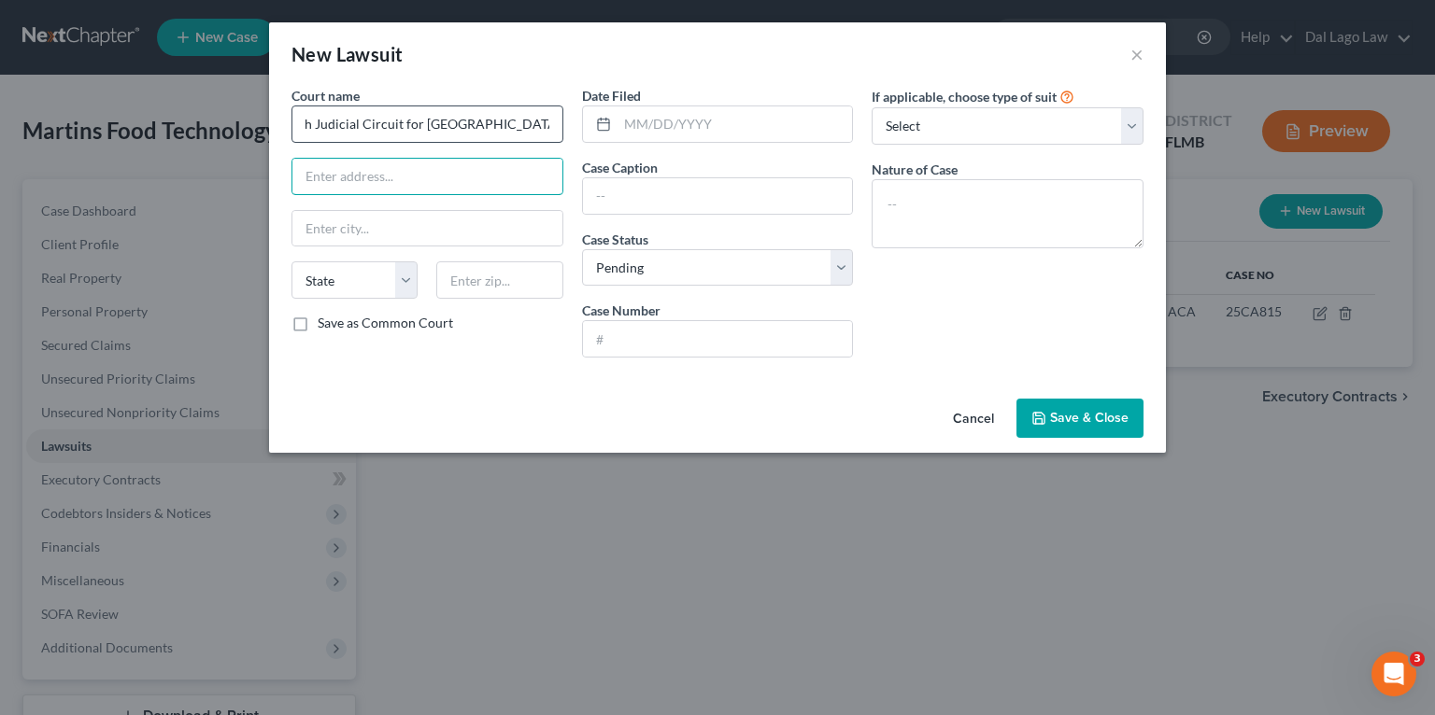
scroll to position [0, 0]
click at [721, 130] on input "text" at bounding box center [734, 123] width 235 height 35
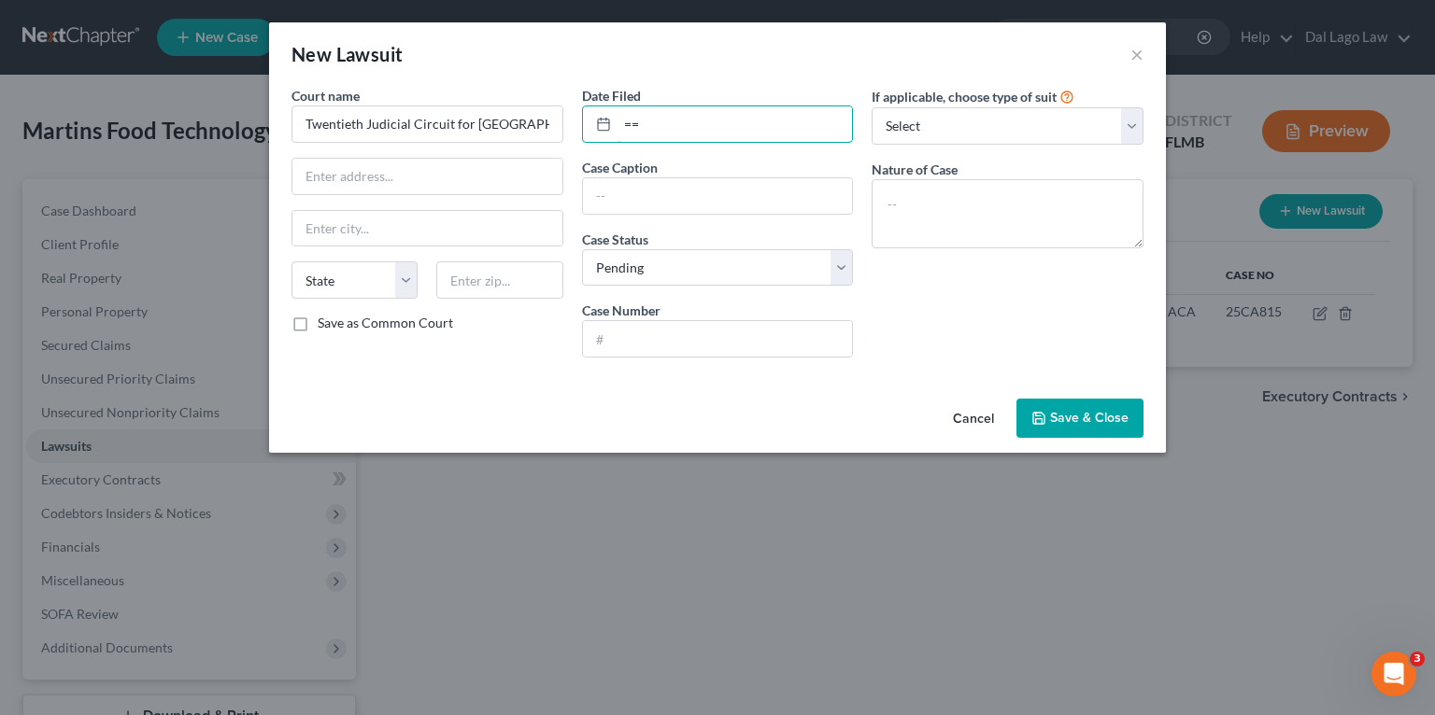
type input "="
type input "[DATE]"
click at [701, 208] on input "text" at bounding box center [718, 195] width 270 height 35
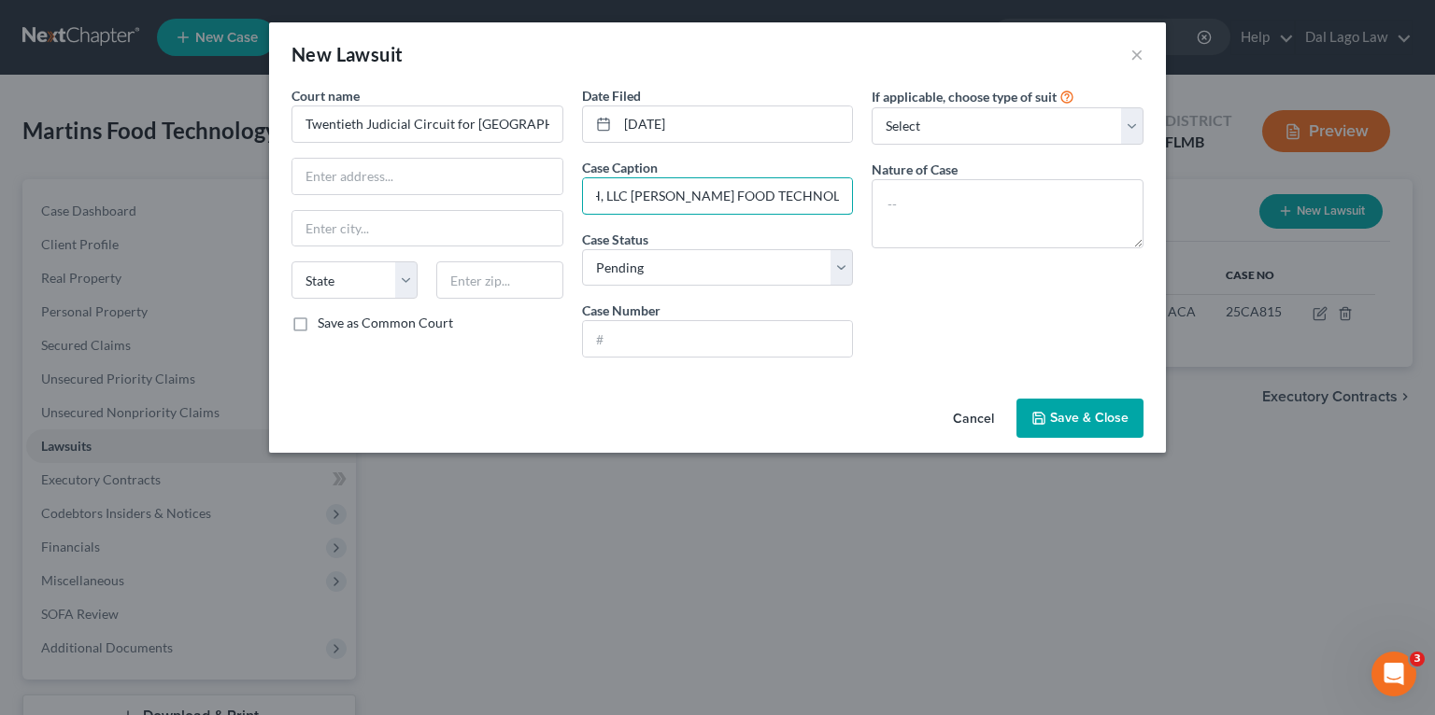
scroll to position [0, 156]
type input "GLF - BOYNTON BEACH, LLC [PERSON_NAME] FOOD TECHNOLOGY, LLC"
click at [688, 329] on input "text" at bounding box center [718, 338] width 270 height 35
type input "2"
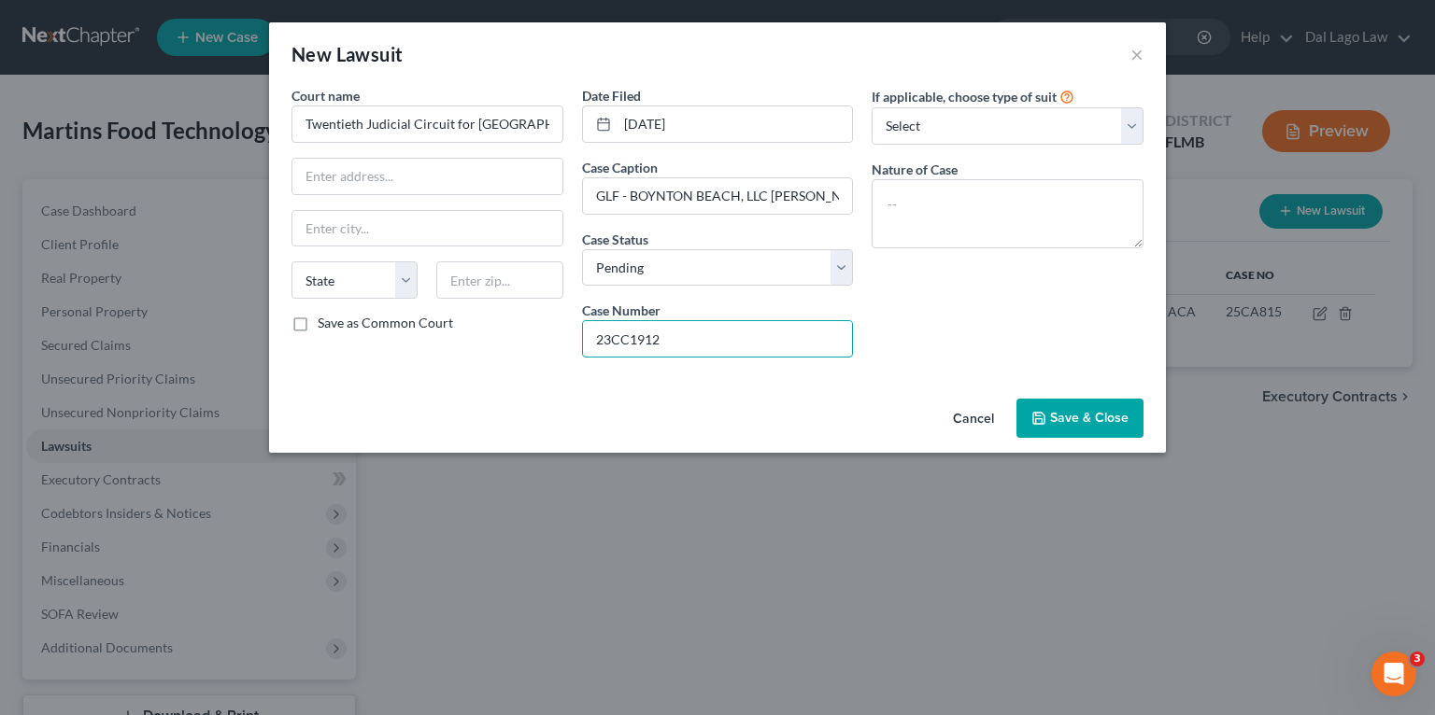
type input "23CC1912"
click at [940, 105] on label "If applicable, choose type of suit" at bounding box center [963, 97] width 185 height 20
drag, startPoint x: 940, startPoint y: 105, endPoint x: 940, endPoint y: 128, distance: 23.3
click at [940, 127] on select "Select Repossession Foreclosure Returns Other" at bounding box center [1007, 125] width 272 height 37
click at [931, 325] on div "If applicable, choose type of suit Select Repossession Foreclosure Returns Othe…" at bounding box center [1007, 229] width 290 height 287
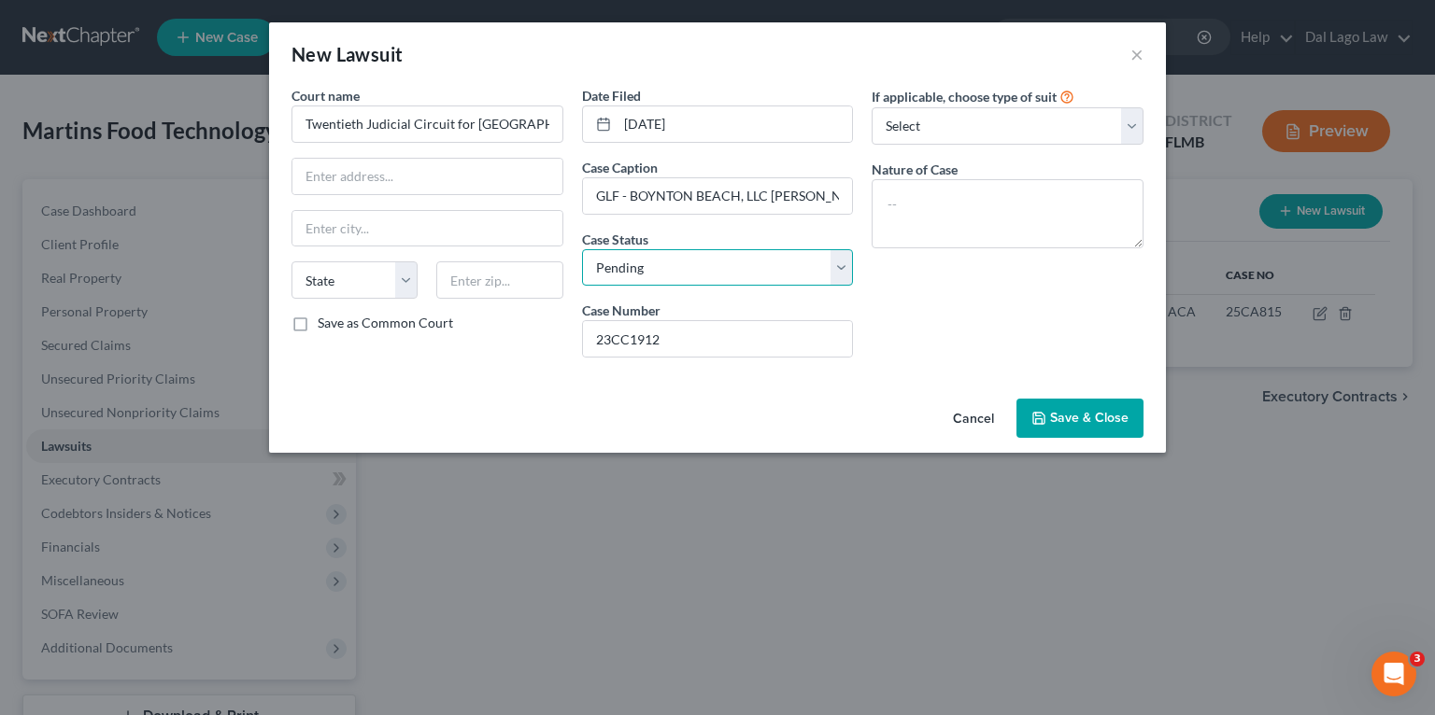
click at [665, 255] on select "Select Pending On Appeal Concluded" at bounding box center [718, 267] width 272 height 37
select select "2"
click at [582, 249] on select "Select Pending On Appeal Concluded" at bounding box center [718, 267] width 272 height 37
click at [1026, 194] on textarea at bounding box center [1007, 213] width 272 height 69
type textarea "Contracts and Indebtedness"
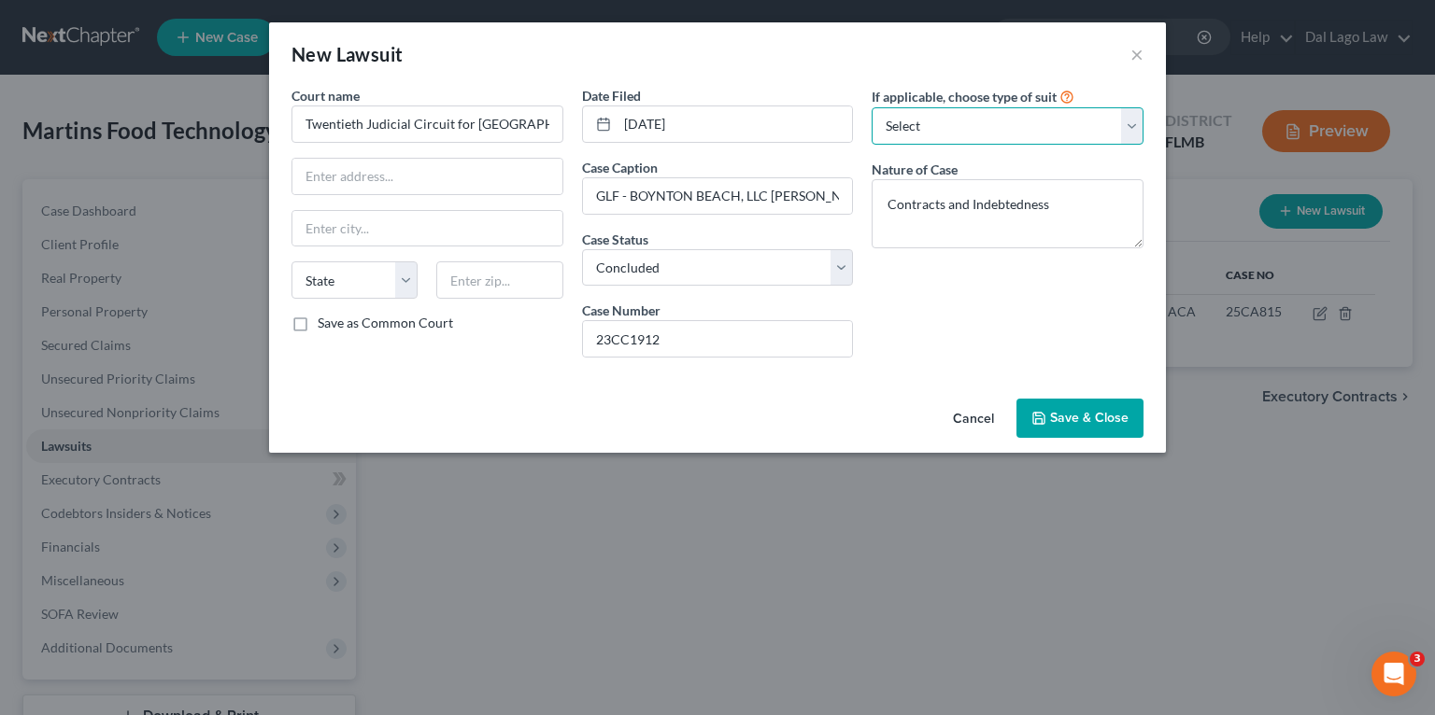
click at [973, 114] on select "Select Repossession Foreclosure Returns Other" at bounding box center [1007, 125] width 272 height 37
select select "3"
click at [871, 107] on select "Select Repossession Foreclosure Returns Other" at bounding box center [1007, 125] width 272 height 37
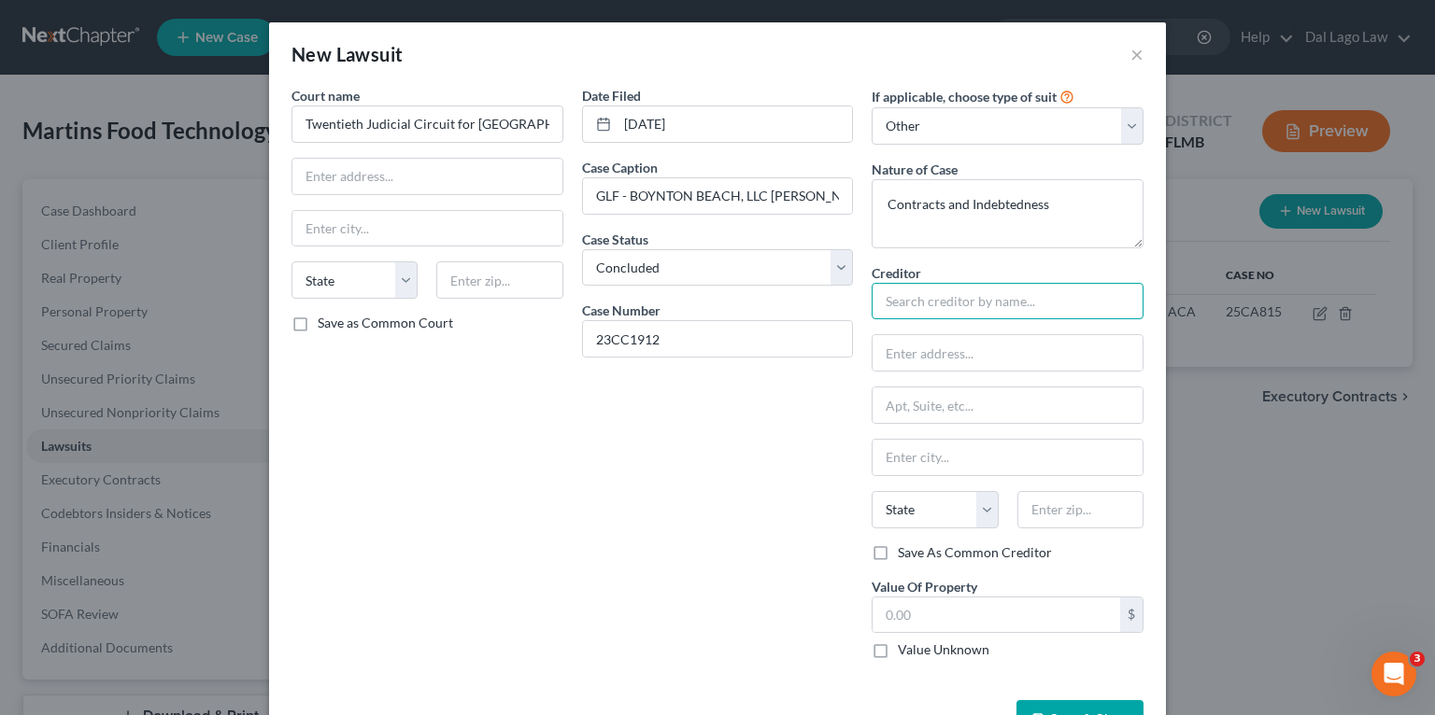
drag, startPoint x: 1004, startPoint y: 295, endPoint x: 1384, endPoint y: 362, distance: 386.0
click at [1174, 329] on div "New Lawsuit × Court name * Twentieth Judicial Circuit for [GEOGRAPHIC_DATA], [U…" at bounding box center [717, 357] width 1435 height 715
click at [940, 305] on input "text" at bounding box center [1007, 301] width 272 height 37
drag, startPoint x: 589, startPoint y: 195, endPoint x: 758, endPoint y: 200, distance: 169.1
click at [758, 200] on input "GLF - BOYNTON BEACH, LLC [PERSON_NAME] FOOD TECHNOLOGY, LLC" at bounding box center [718, 195] width 270 height 35
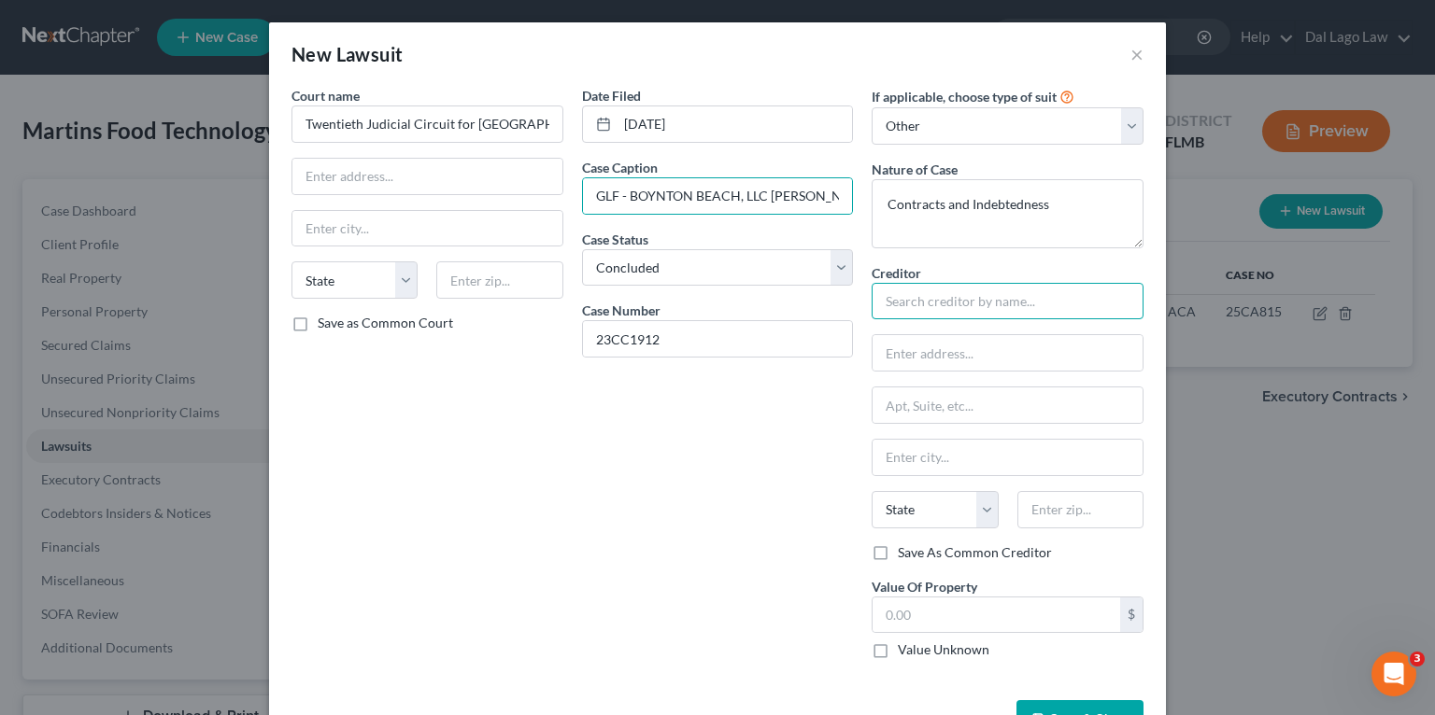
click at [1006, 310] on input "text" at bounding box center [1007, 301] width 272 height 37
paste input "GLF - BOYNTON BEACH, LLC"
type input "GLF - BOYNTON BEACH, LLC"
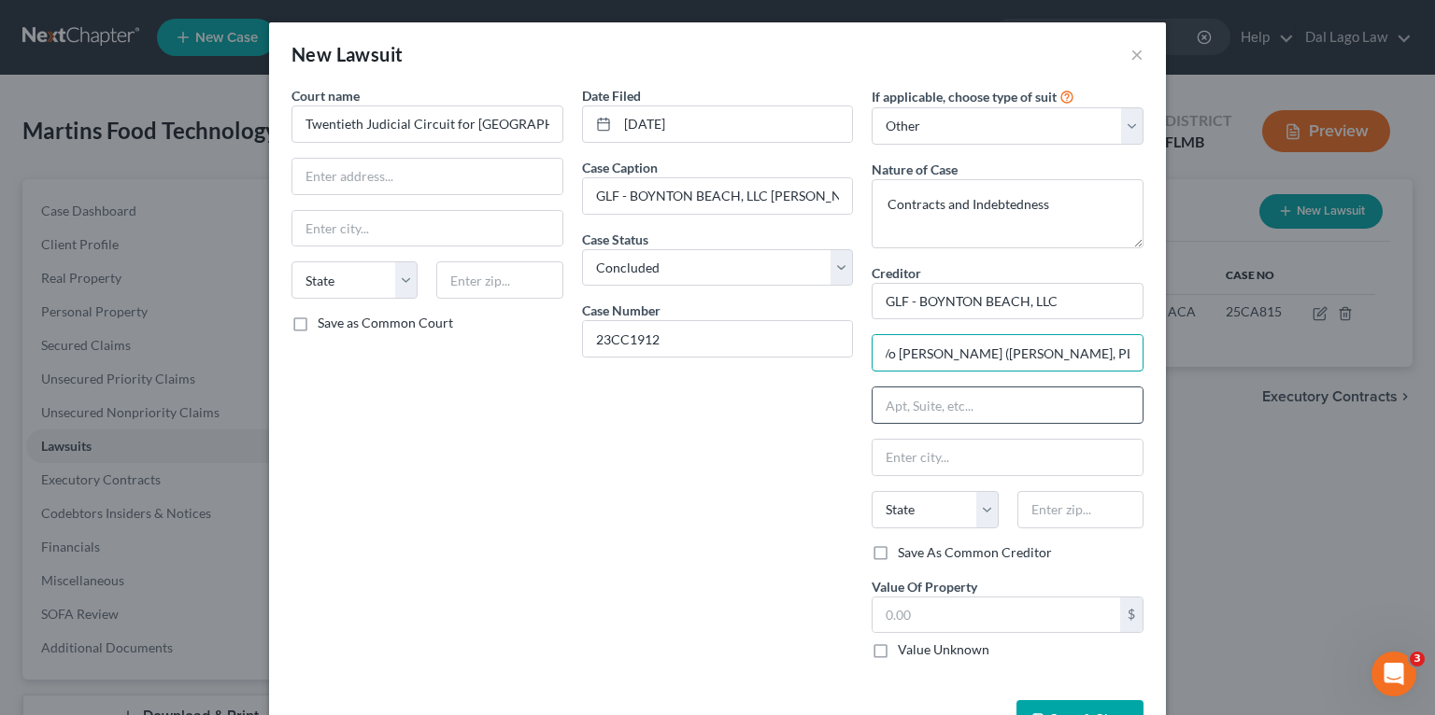
scroll to position [0, 3]
type input "c/o [PERSON_NAME] ([PERSON_NAME], PL)"
type input "[STREET_ADDRESS]"
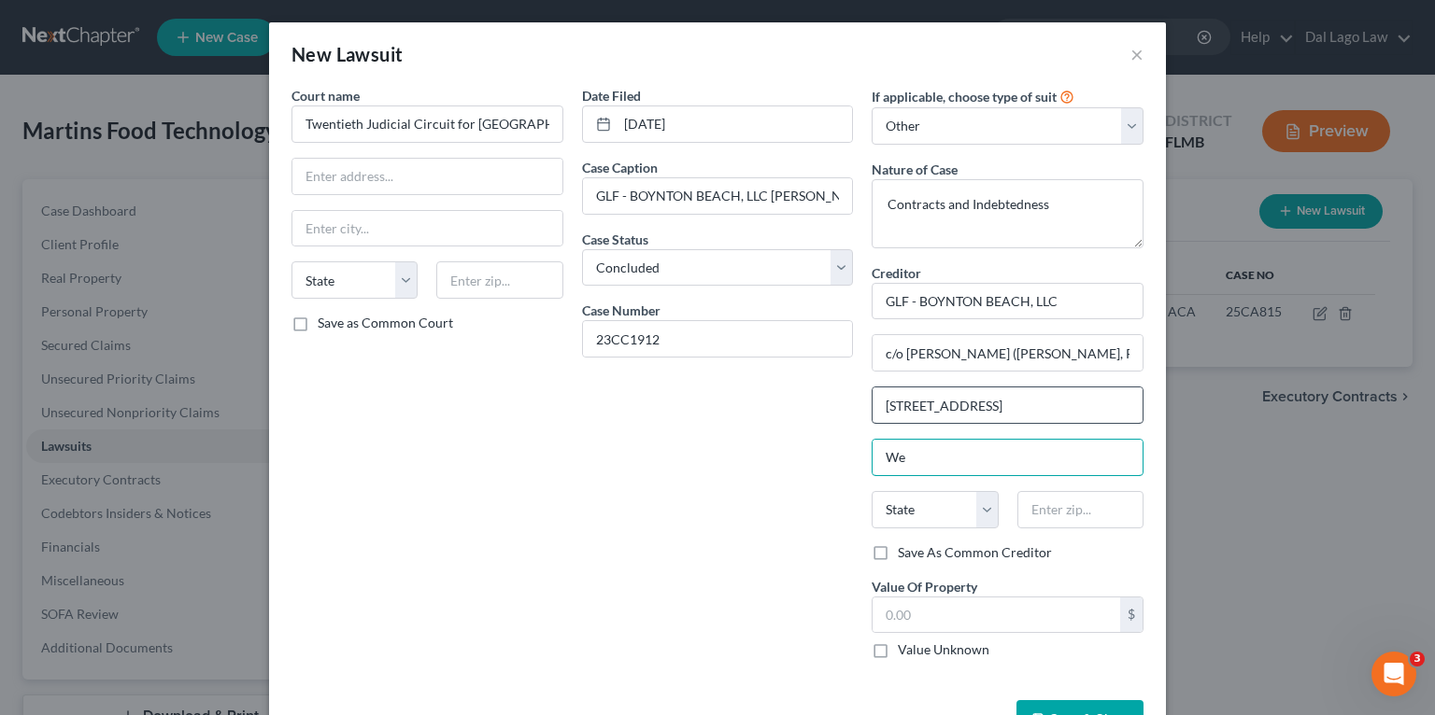
type input "W"
type input "33407"
type input "[GEOGRAPHIC_DATA]"
select select "9"
click at [796, 561] on div "Date Filed [DATE] Case Caption GLF - [GEOGRAPHIC_DATA], LLC [PERSON_NAME] FOOD …" at bounding box center [718, 380] width 290 height 588
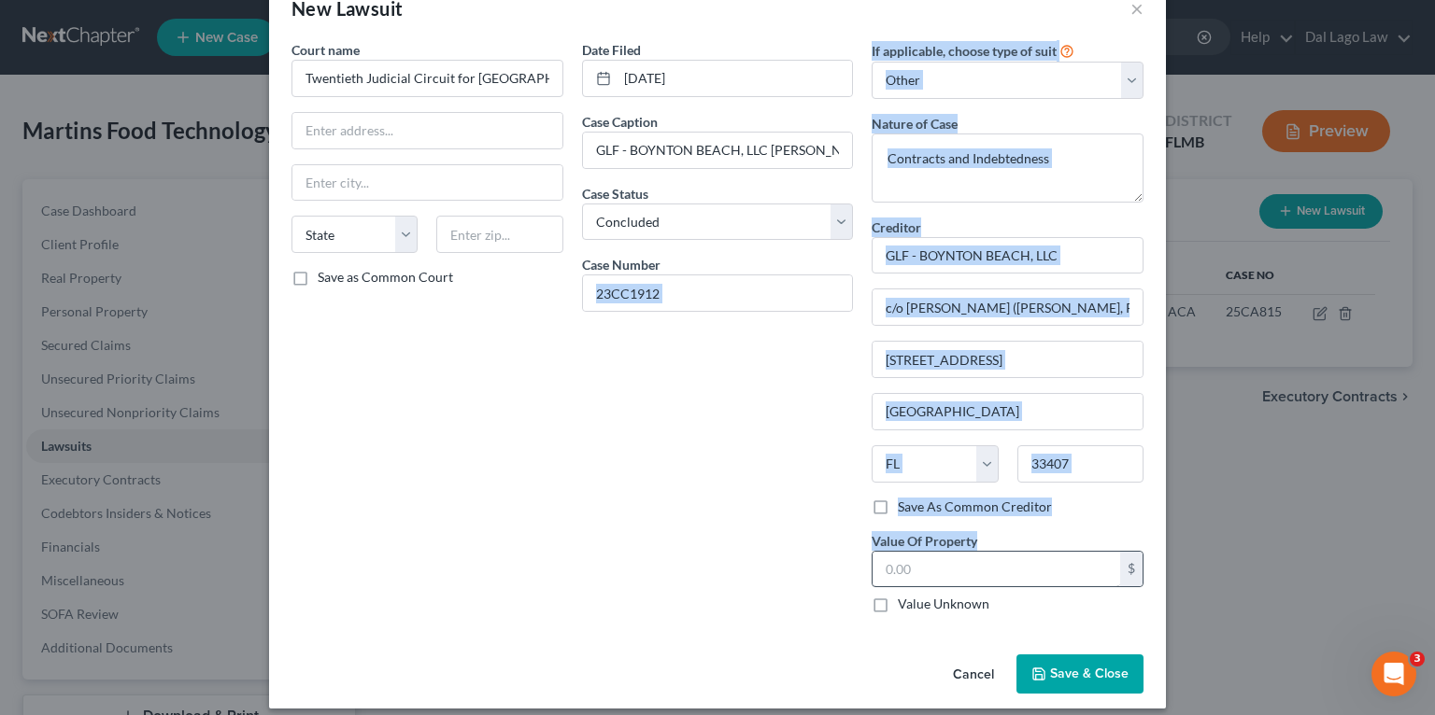
drag, startPoint x: 923, startPoint y: 554, endPoint x: 934, endPoint y: 553, distance: 11.2
click at [934, 553] on div "Court name * Twentieth Judicial Circuit for [GEOGRAPHIC_DATA], [US_STATE] State…" at bounding box center [717, 334] width 870 height 588
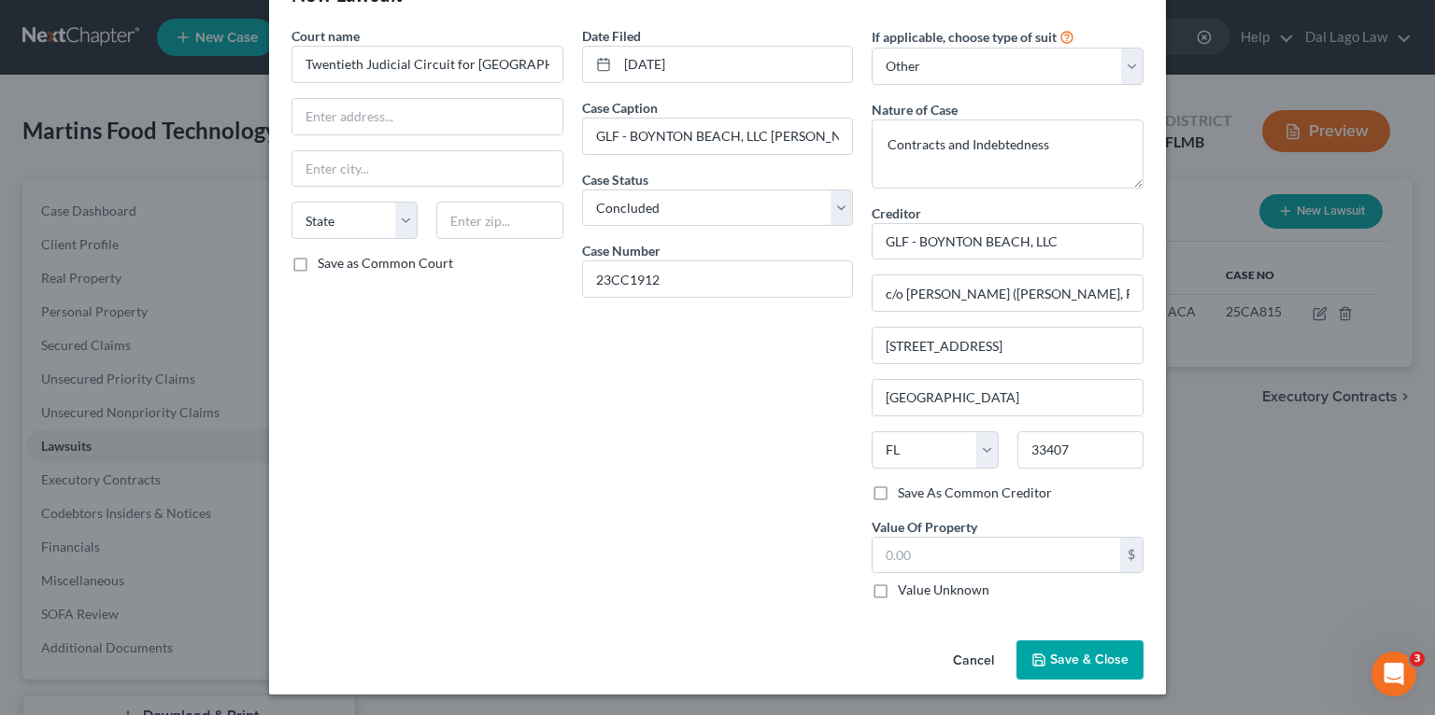
click at [714, 517] on div "Date Filed [DATE] Case Caption GLF - [GEOGRAPHIC_DATA], LLC [PERSON_NAME] FOOD …" at bounding box center [718, 320] width 290 height 588
click at [1098, 656] on span "Save & Close" at bounding box center [1089, 660] width 78 height 16
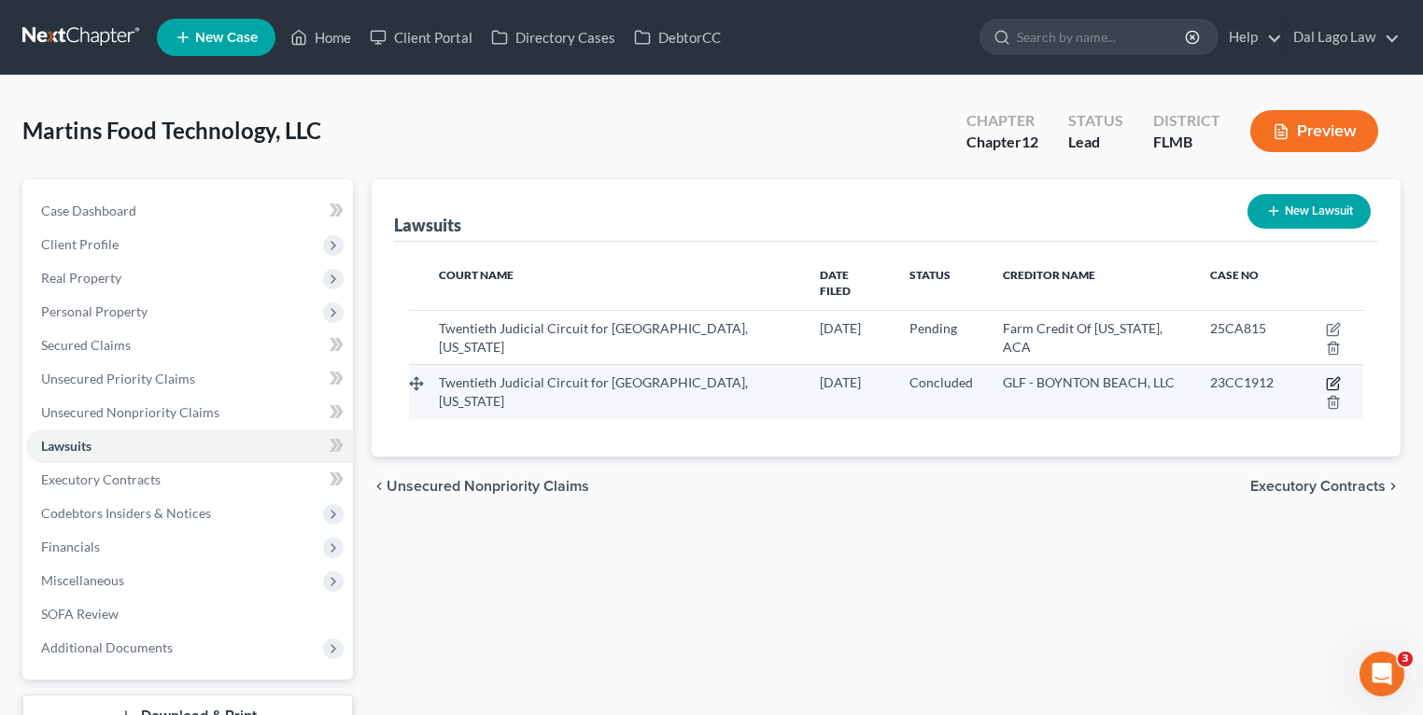
click at [1327, 379] on icon "button" at bounding box center [1332, 384] width 11 height 11
select select "2"
select select "3"
select select "9"
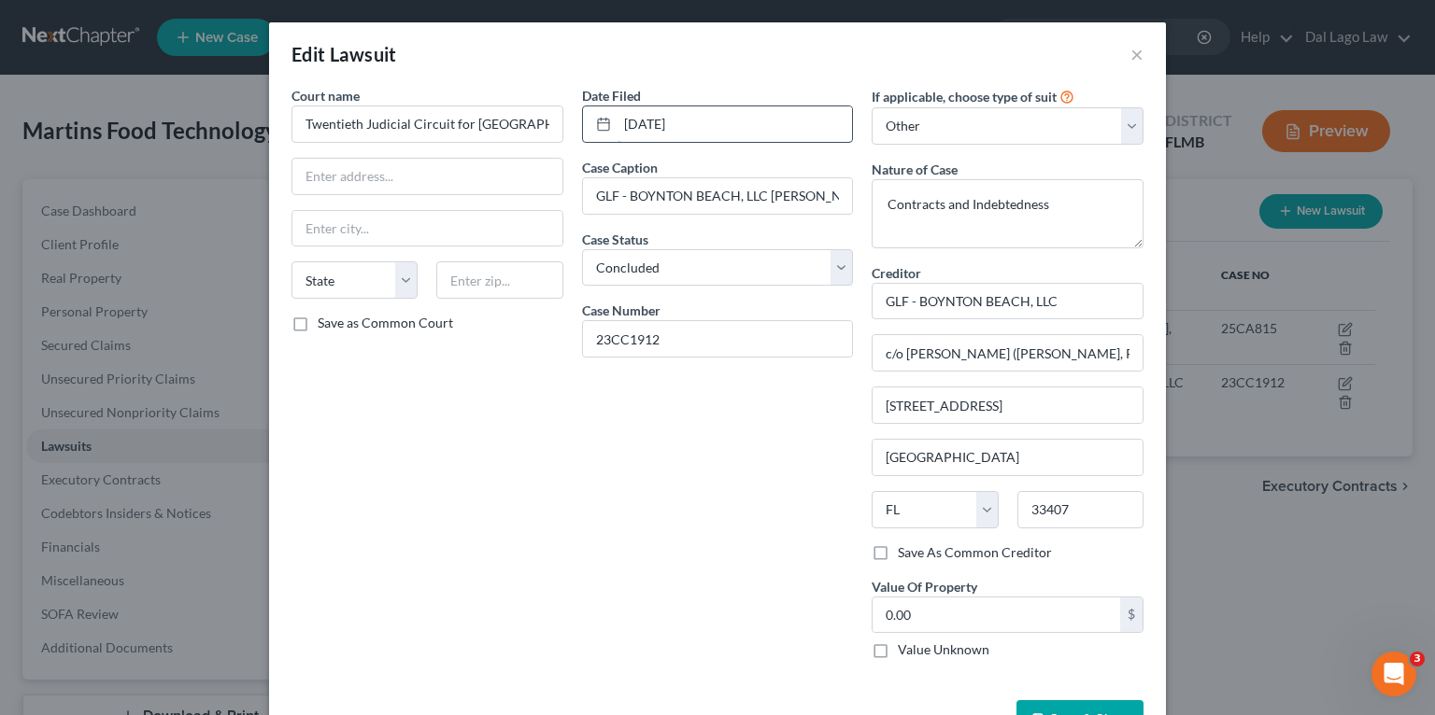
click at [631, 123] on input "[DATE]" at bounding box center [734, 123] width 235 height 35
click at [643, 120] on input "[DATE]" at bounding box center [734, 123] width 235 height 35
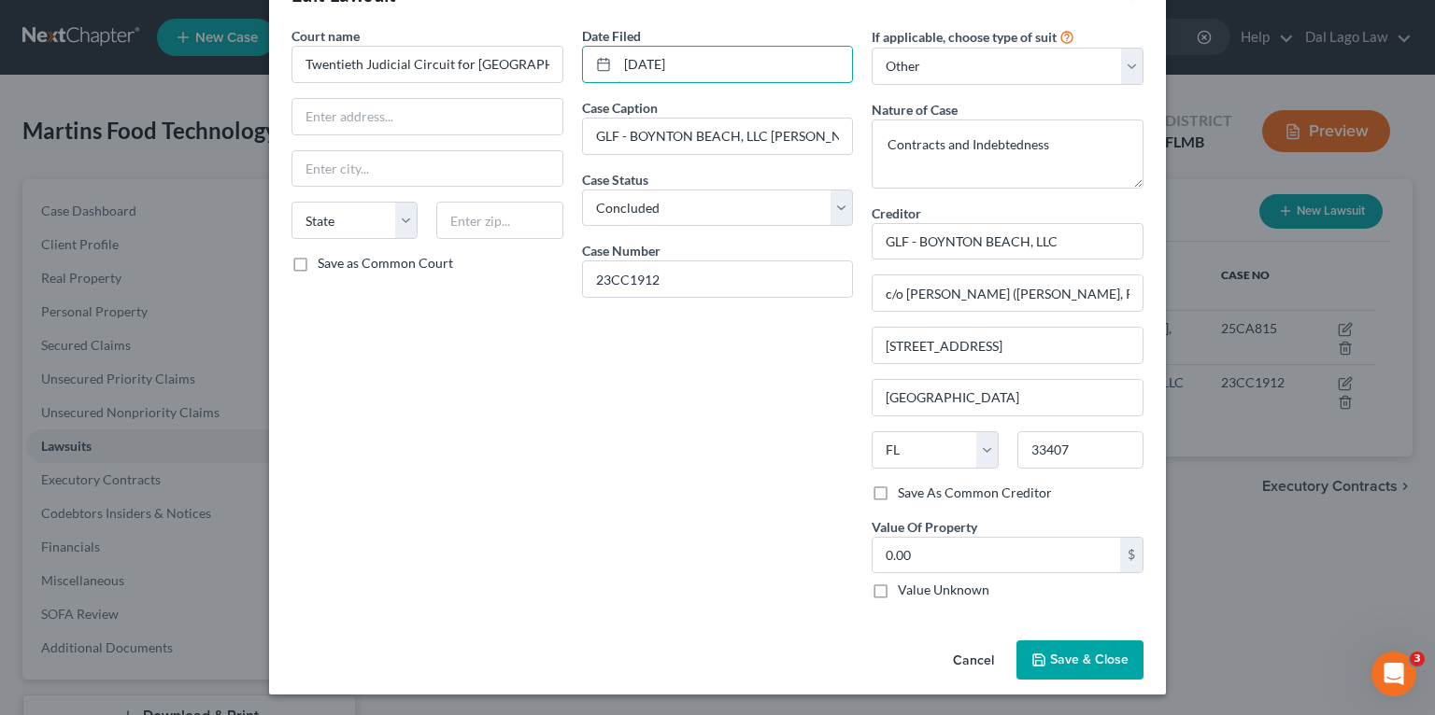
type input "[DATE]"
click at [1050, 657] on span "Save & Close" at bounding box center [1089, 660] width 78 height 16
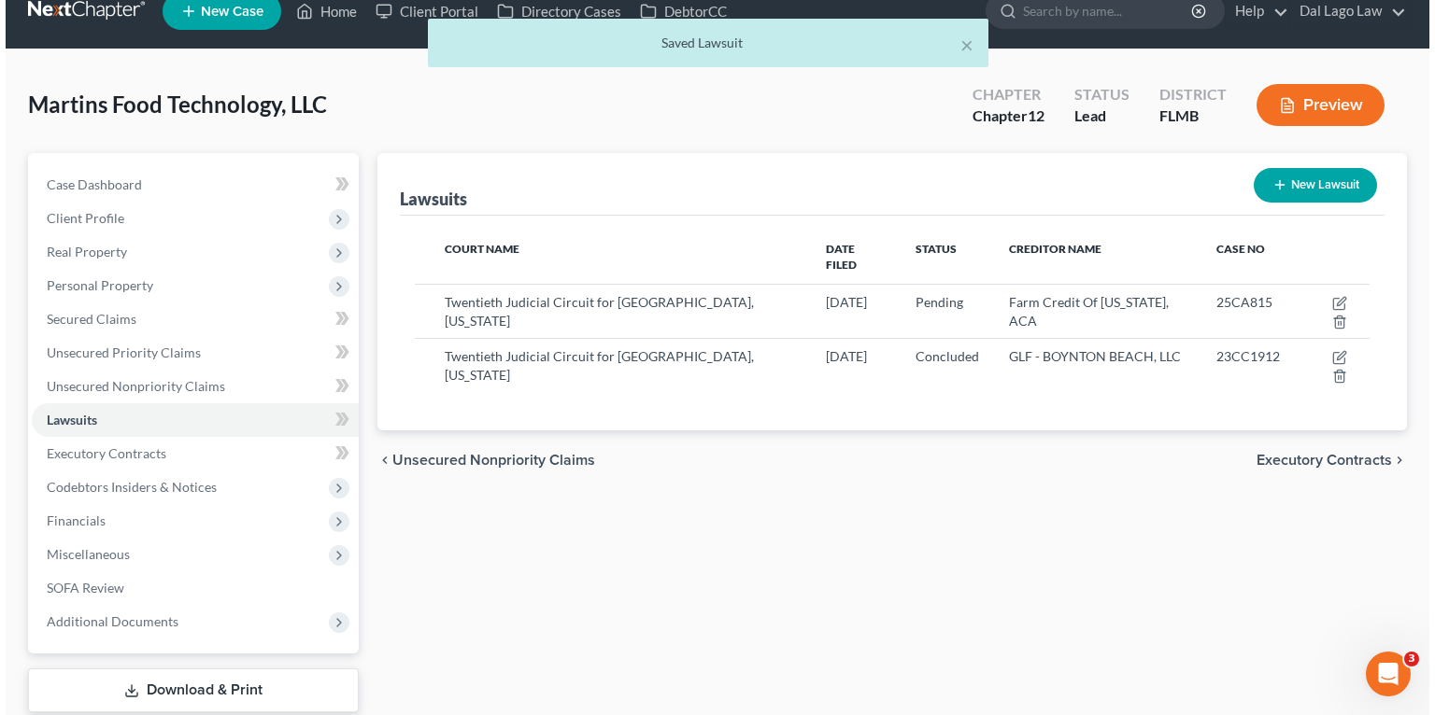
scroll to position [0, 0]
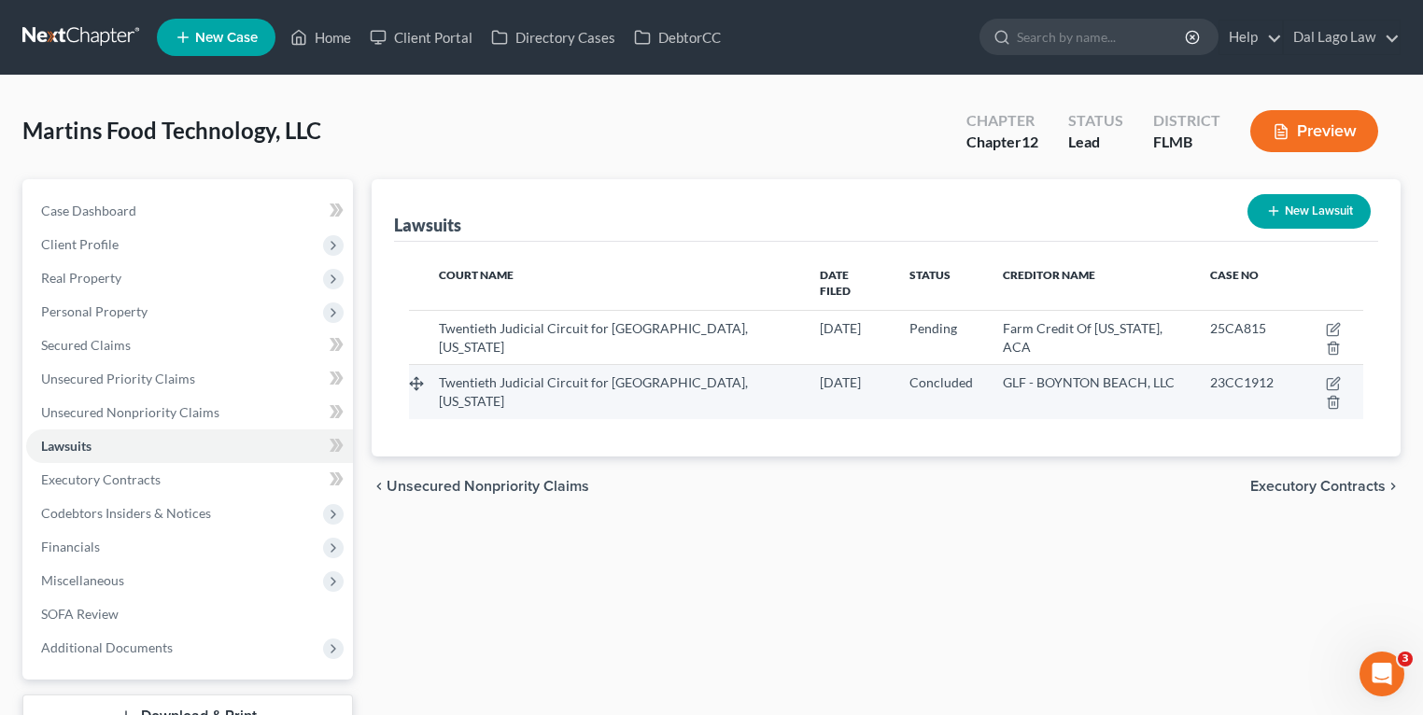
click at [1305, 365] on td at bounding box center [1326, 392] width 75 height 54
click at [1327, 379] on icon "button" at bounding box center [1332, 384] width 11 height 11
select select "2"
select select "3"
select select "9"
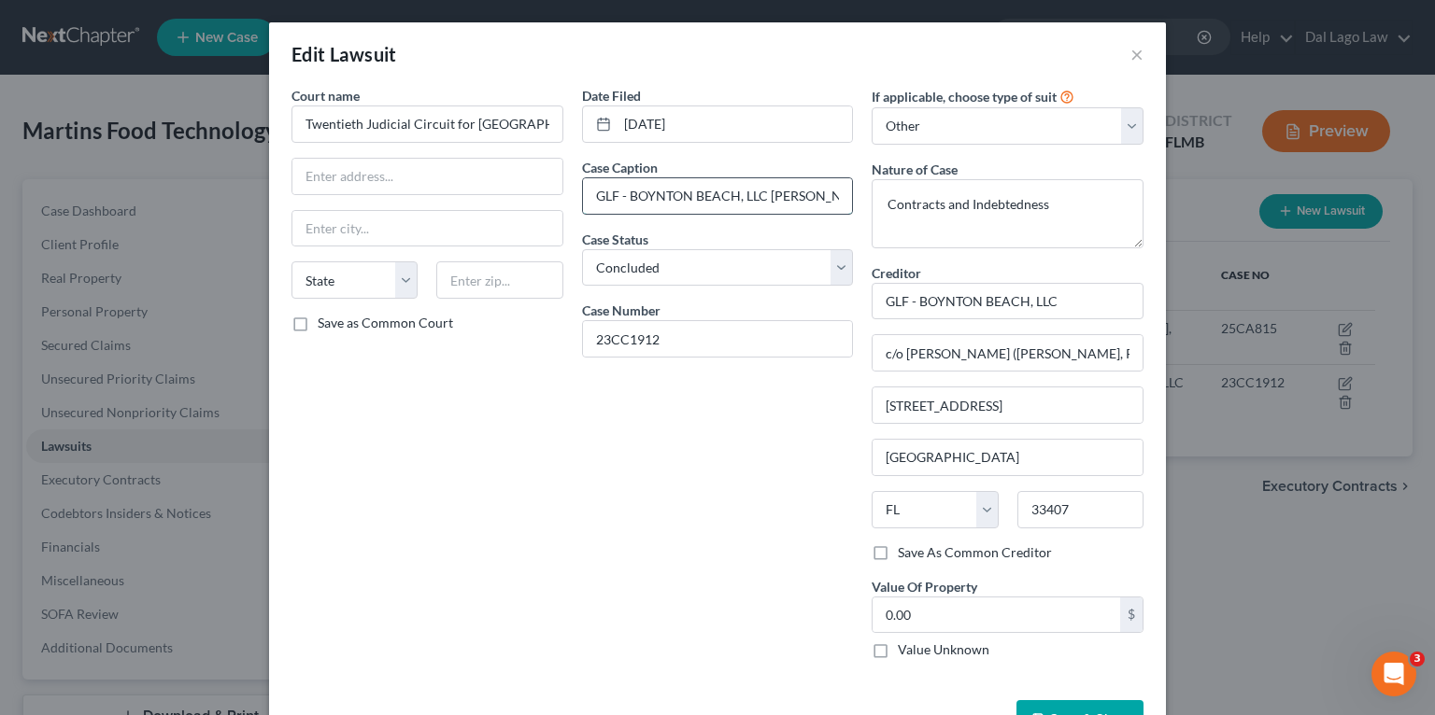
drag, startPoint x: 634, startPoint y: 192, endPoint x: 690, endPoint y: 187, distance: 56.3
click at [690, 187] on input "GLF - BOYNTON BEACH, LLC [PERSON_NAME] FOOD TECHNOLOGY, LLC" at bounding box center [718, 195] width 270 height 35
drag, startPoint x: 765, startPoint y: 194, endPoint x: 900, endPoint y: 194, distance: 135.4
click at [900, 194] on div "Court name * Twentieth Judicial Circuit for [GEOGRAPHIC_DATA], [US_STATE] State…" at bounding box center [717, 380] width 870 height 588
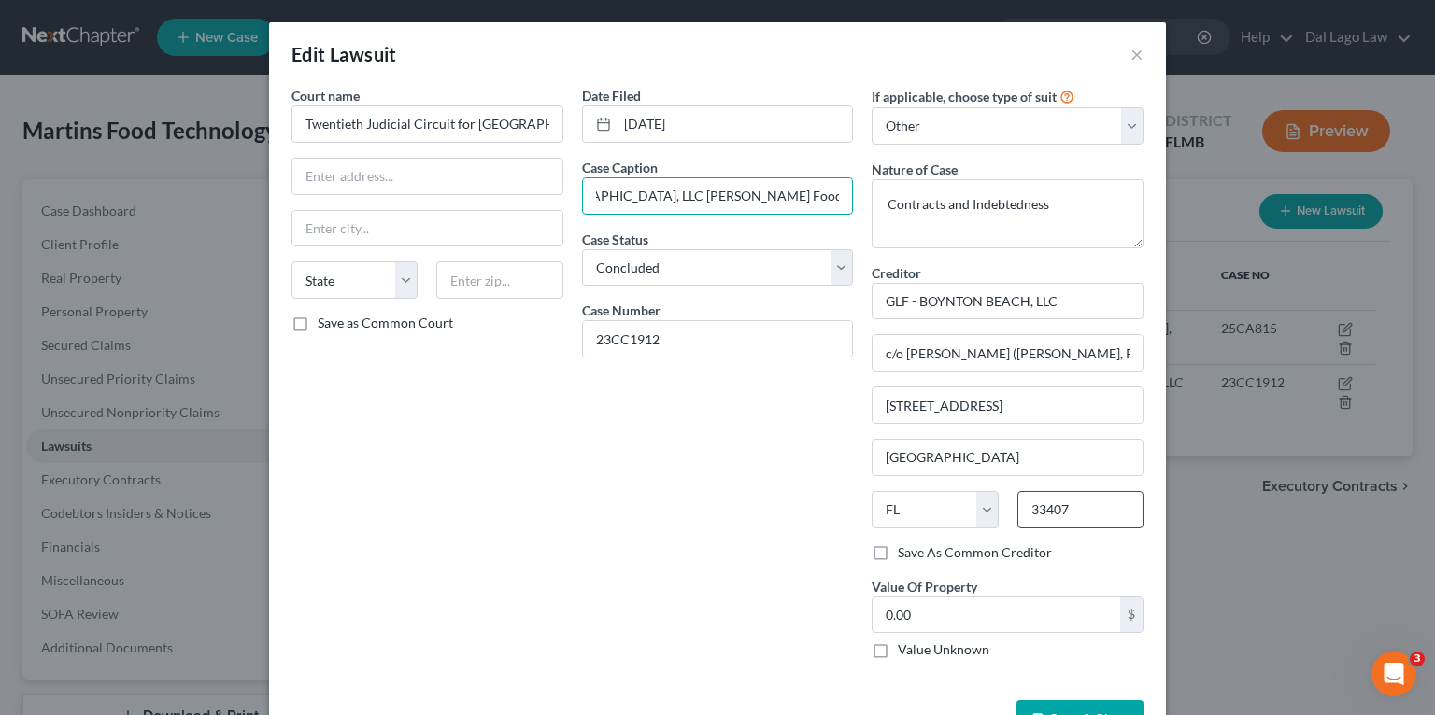
scroll to position [60, 0]
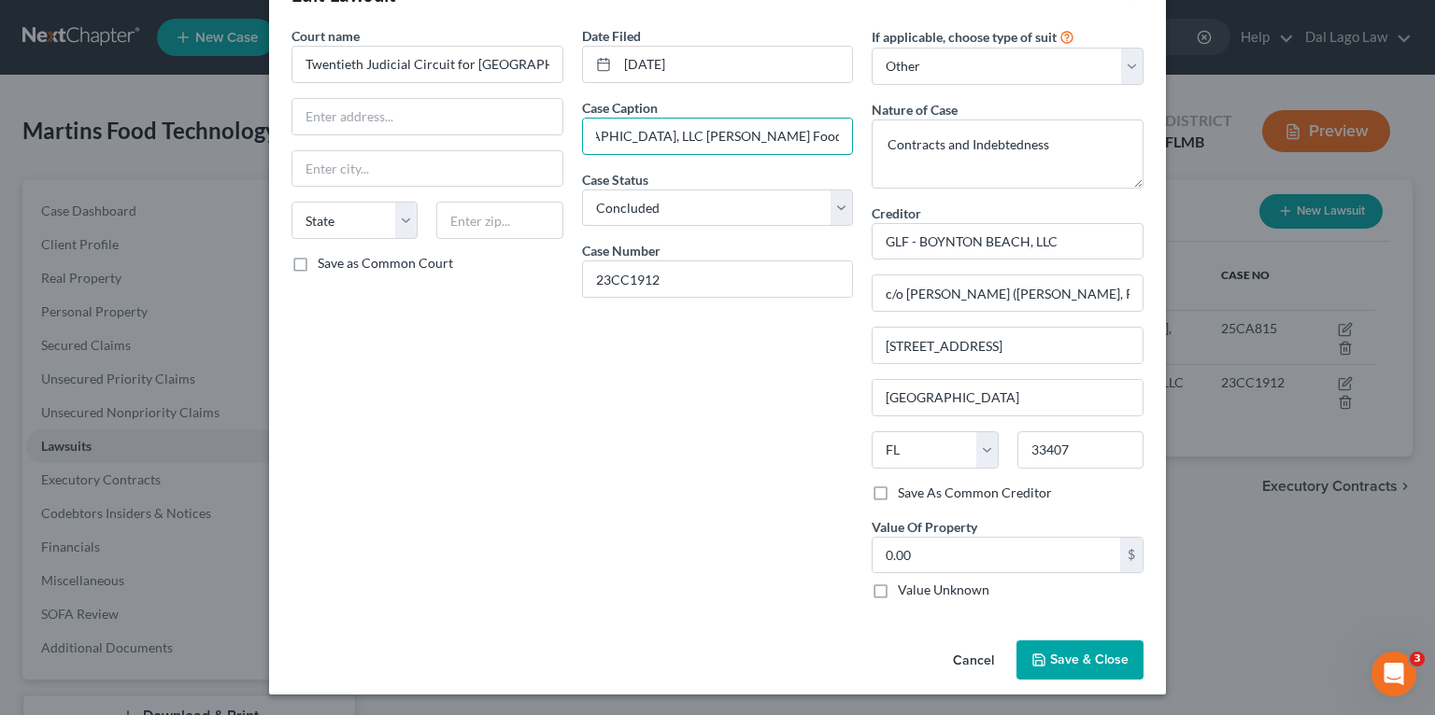
type input "GLF - [GEOGRAPHIC_DATA], LLC [PERSON_NAME] Food Technology, LLC"
click at [1040, 668] on button "Save & Close" at bounding box center [1079, 660] width 127 height 39
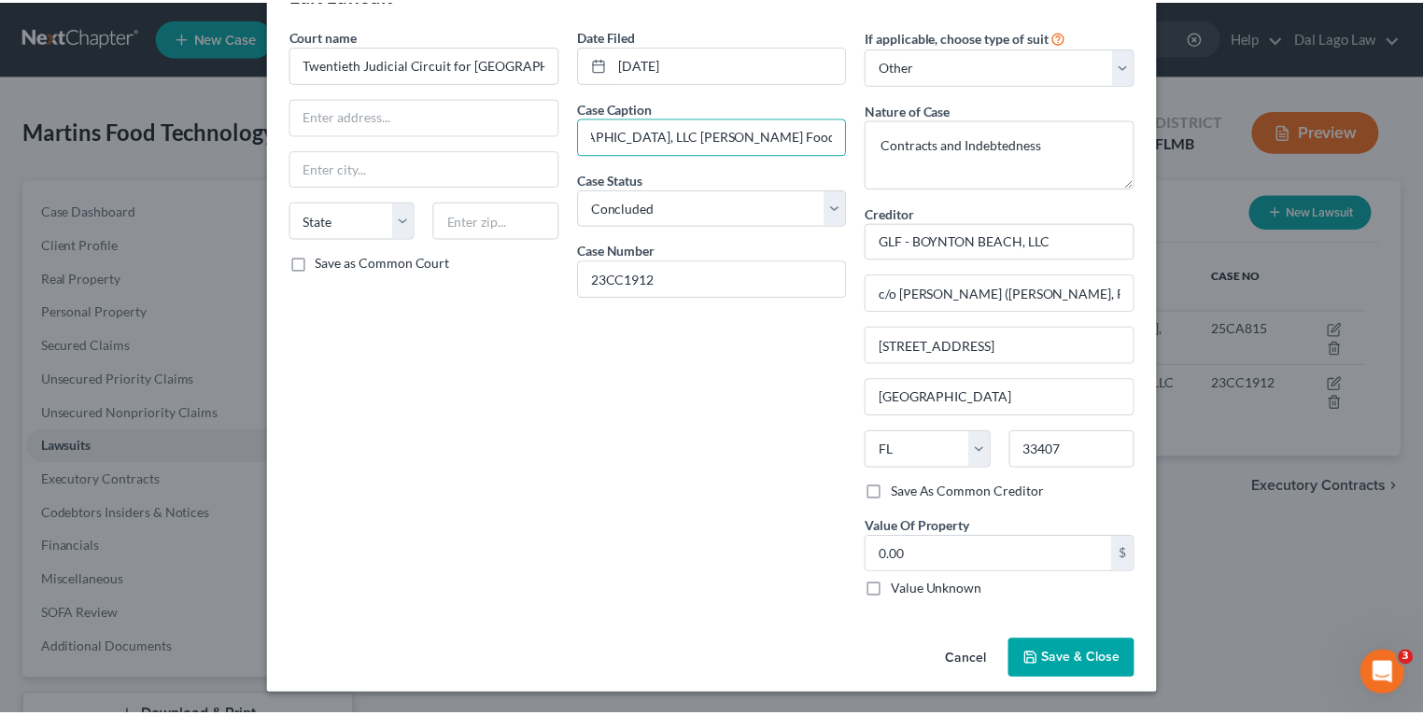
scroll to position [0, 0]
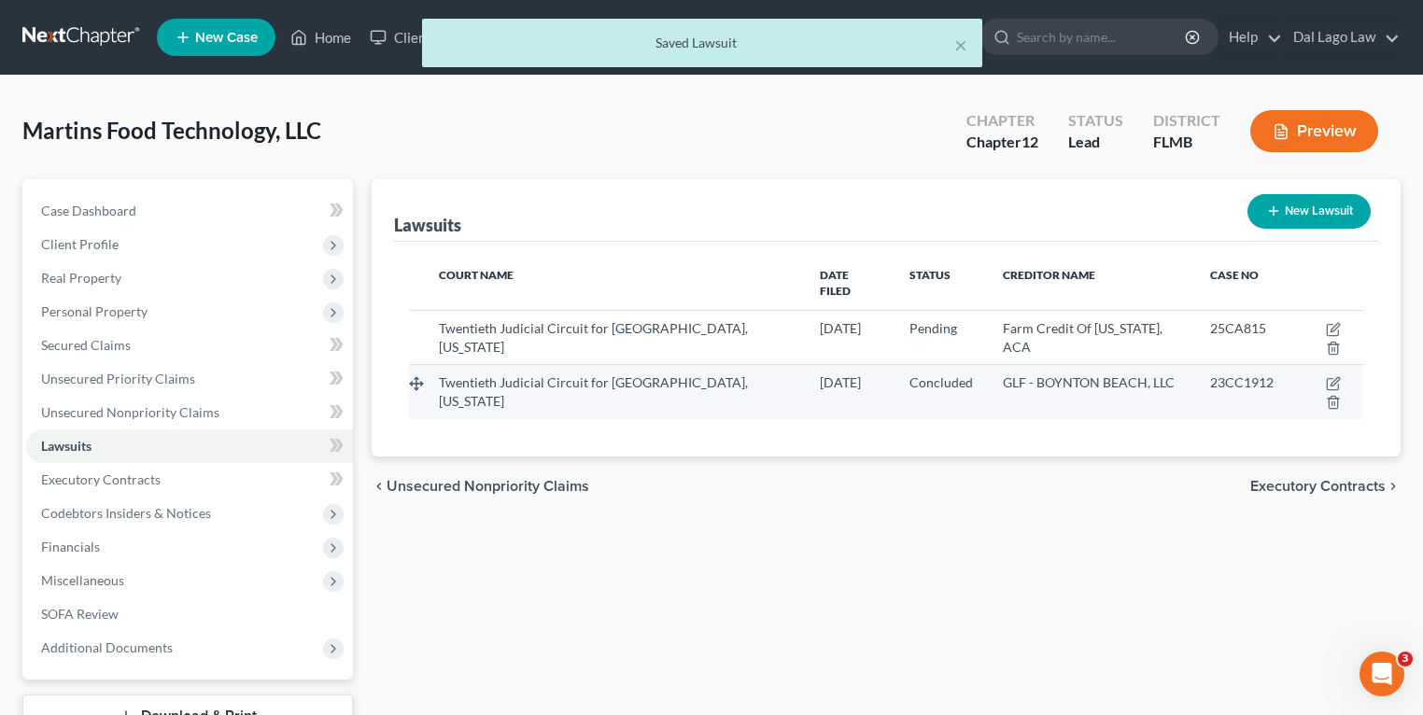
click at [1003, 375] on span "GLF - BOYNTON BEACH, LLC" at bounding box center [1089, 383] width 172 height 16
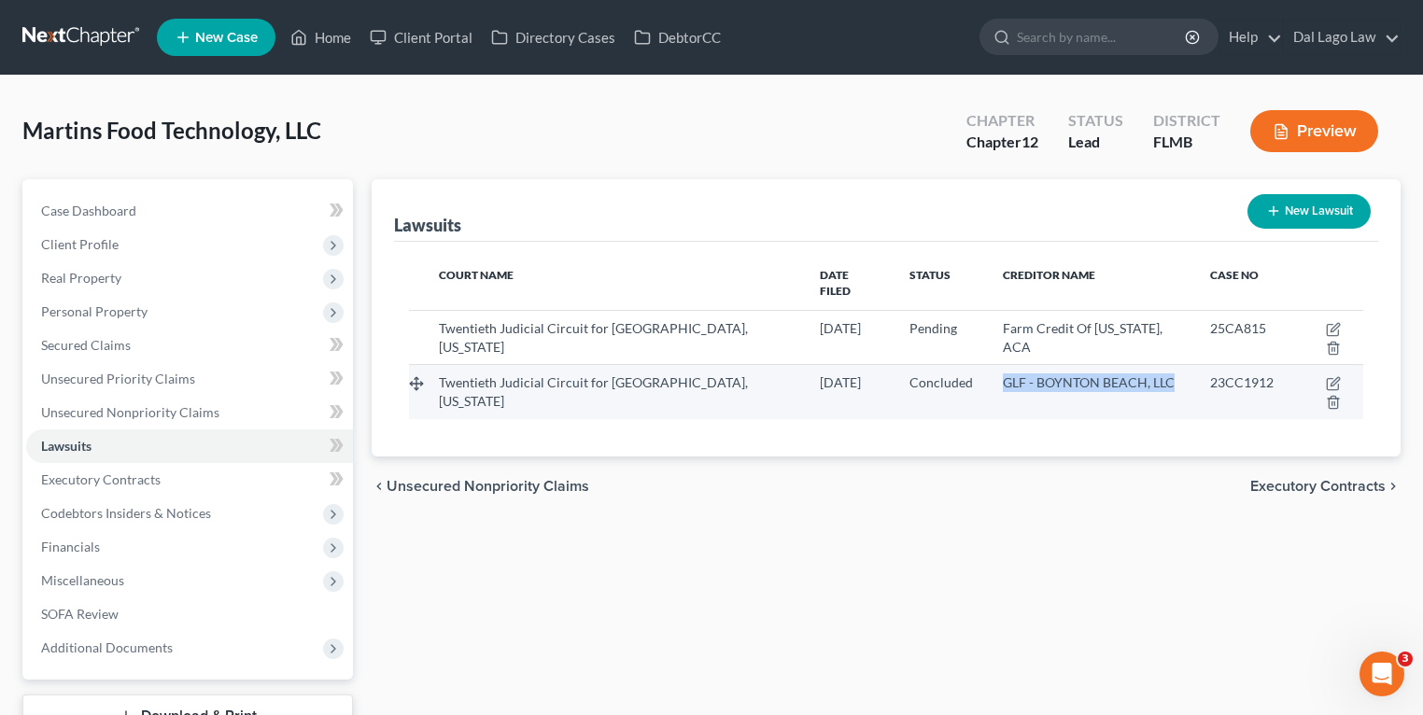
drag, startPoint x: 984, startPoint y: 347, endPoint x: 1155, endPoint y: 348, distance: 170.9
click at [1155, 365] on td "GLF - BOYNTON BEACH, LLC" at bounding box center [1091, 392] width 207 height 54
copy span "GLF - BOYNTON BEACH, LLC"
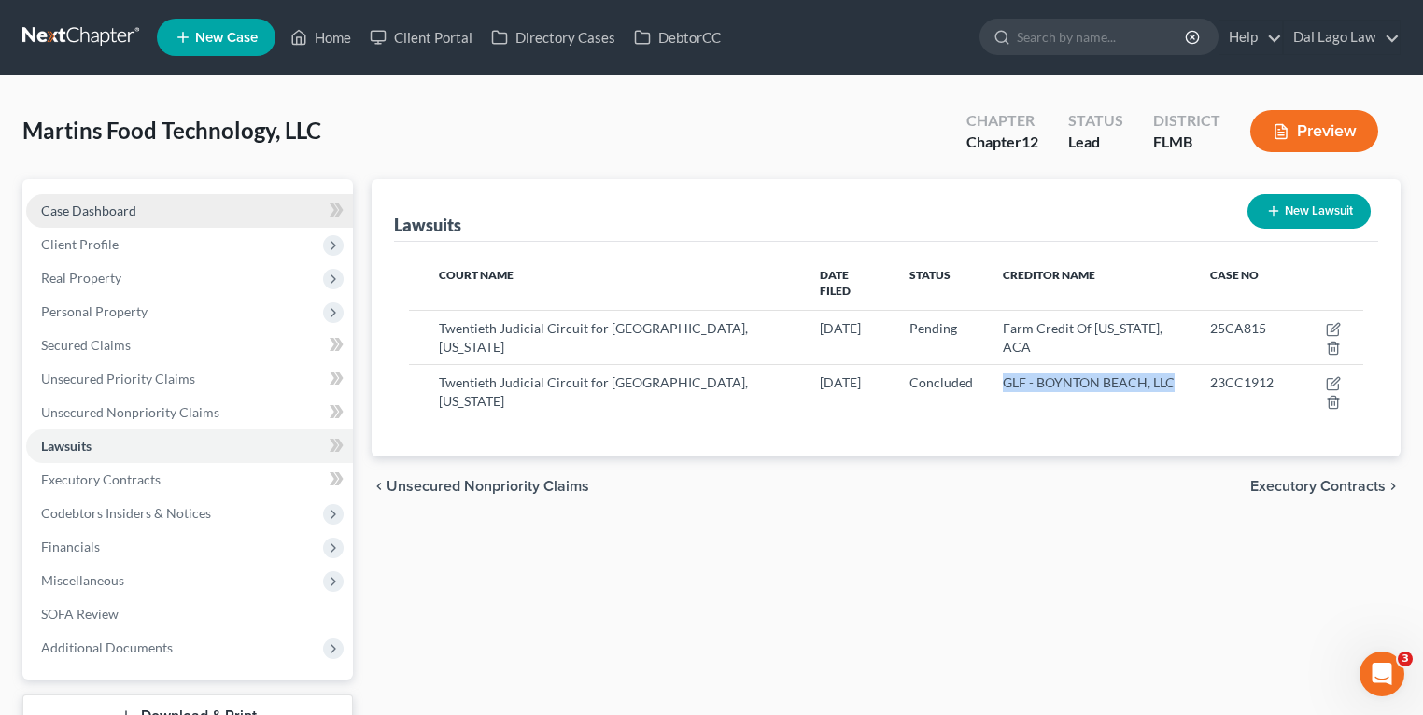
click at [120, 198] on link "Case Dashboard" at bounding box center [189, 211] width 327 height 34
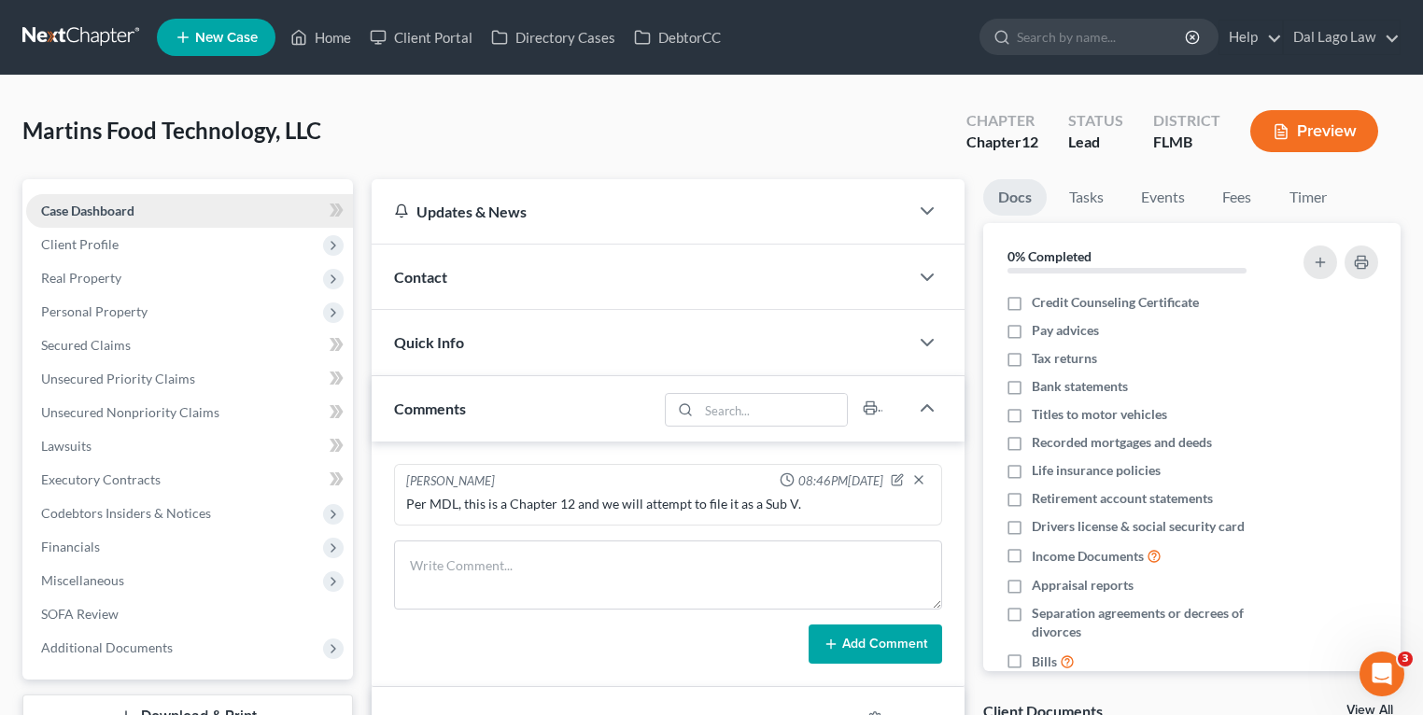
click at [164, 209] on link "Case Dashboard" at bounding box center [189, 211] width 327 height 34
click at [107, 378] on span "Unsecured Priority Claims" at bounding box center [118, 379] width 154 height 16
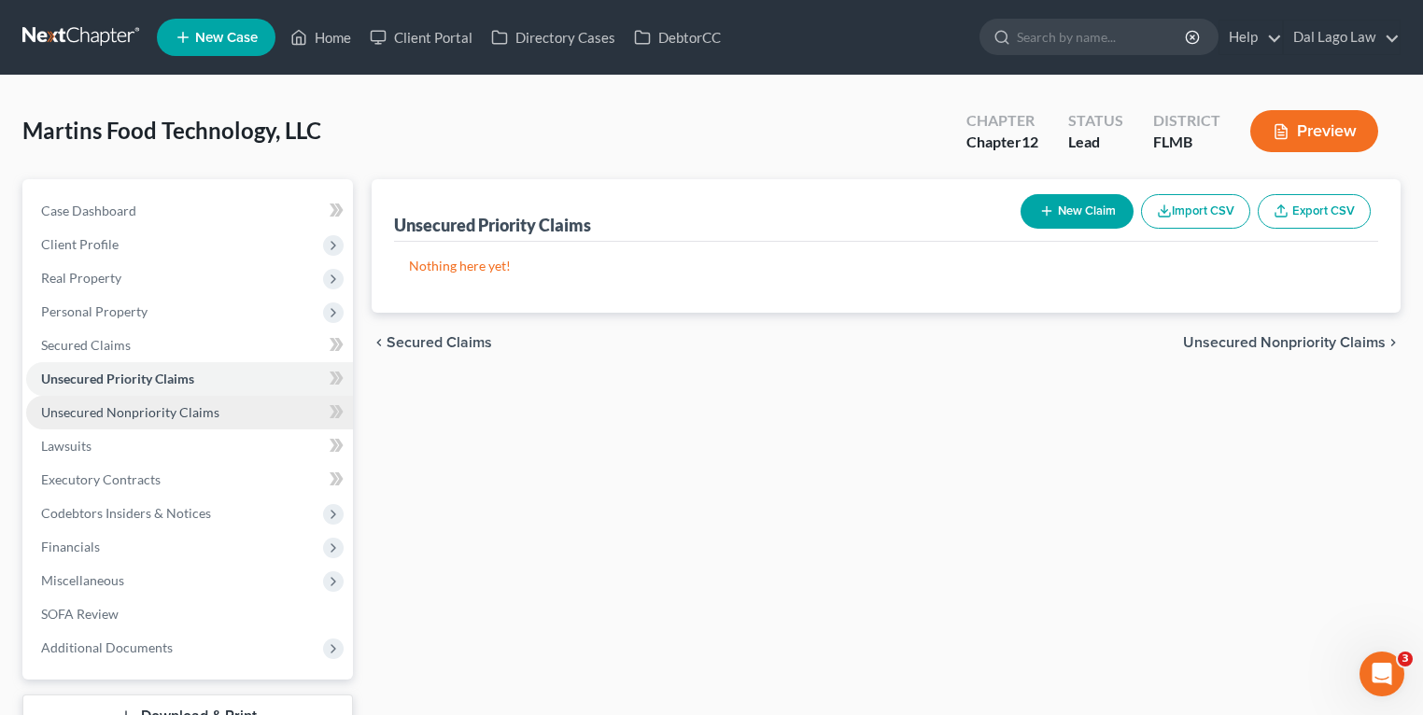
click at [115, 417] on span "Unsecured Nonpriority Claims" at bounding box center [130, 412] width 178 height 16
click at [142, 371] on span "Unsecured Priority Claims" at bounding box center [118, 379] width 154 height 16
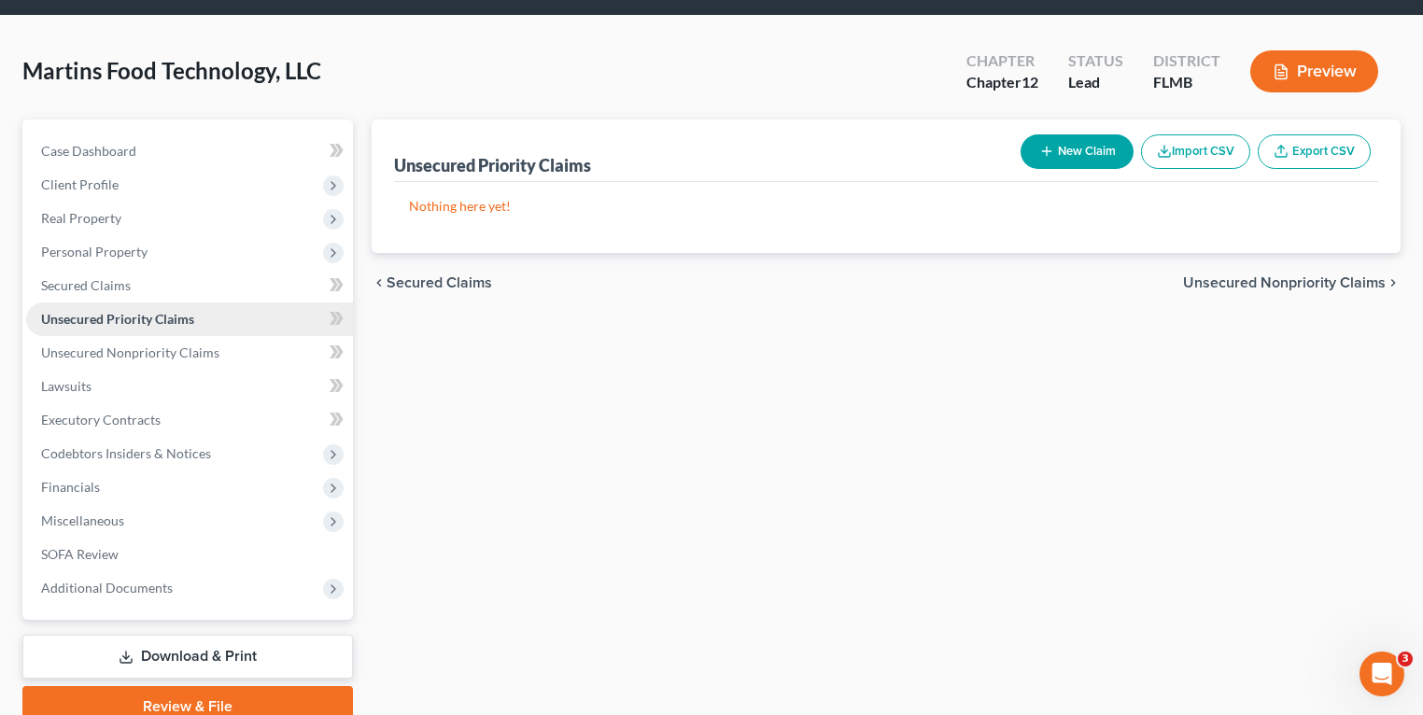
scroll to position [142, 0]
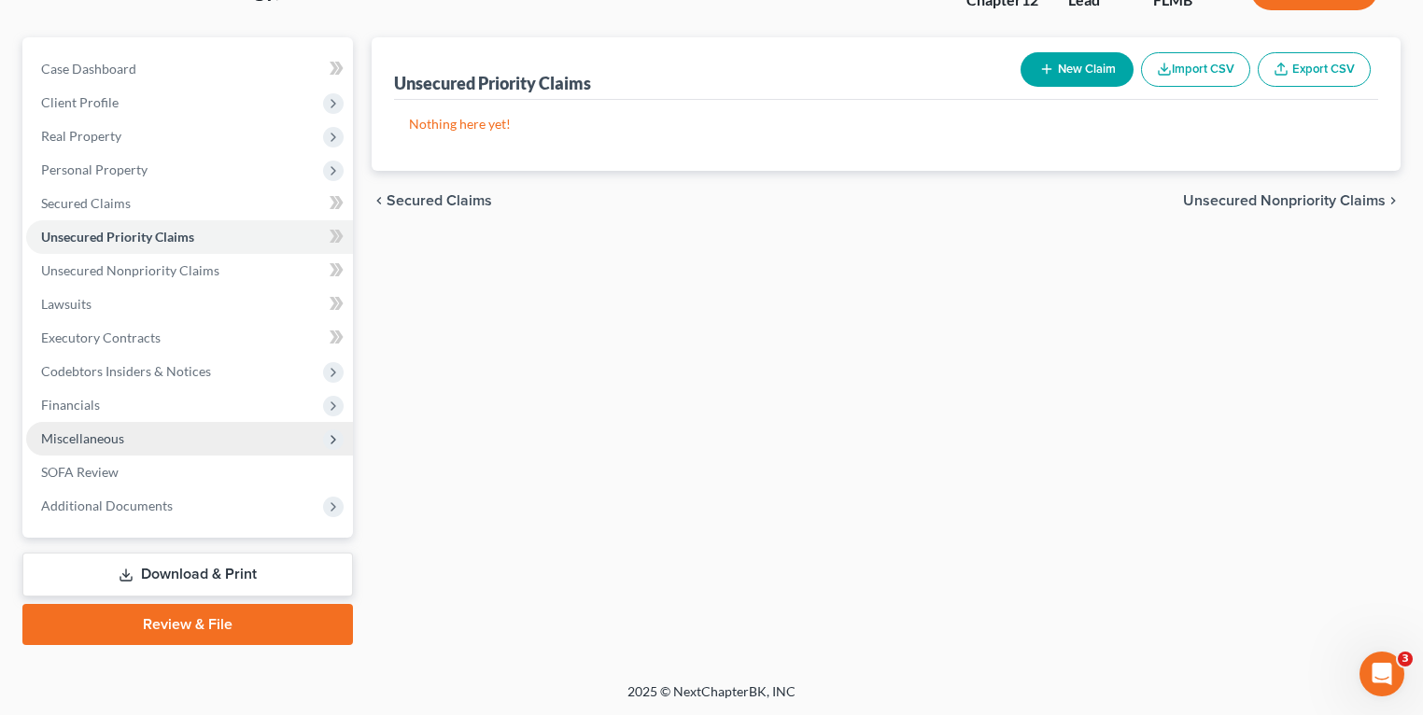
click at [126, 445] on span "Miscellaneous" at bounding box center [189, 439] width 327 height 34
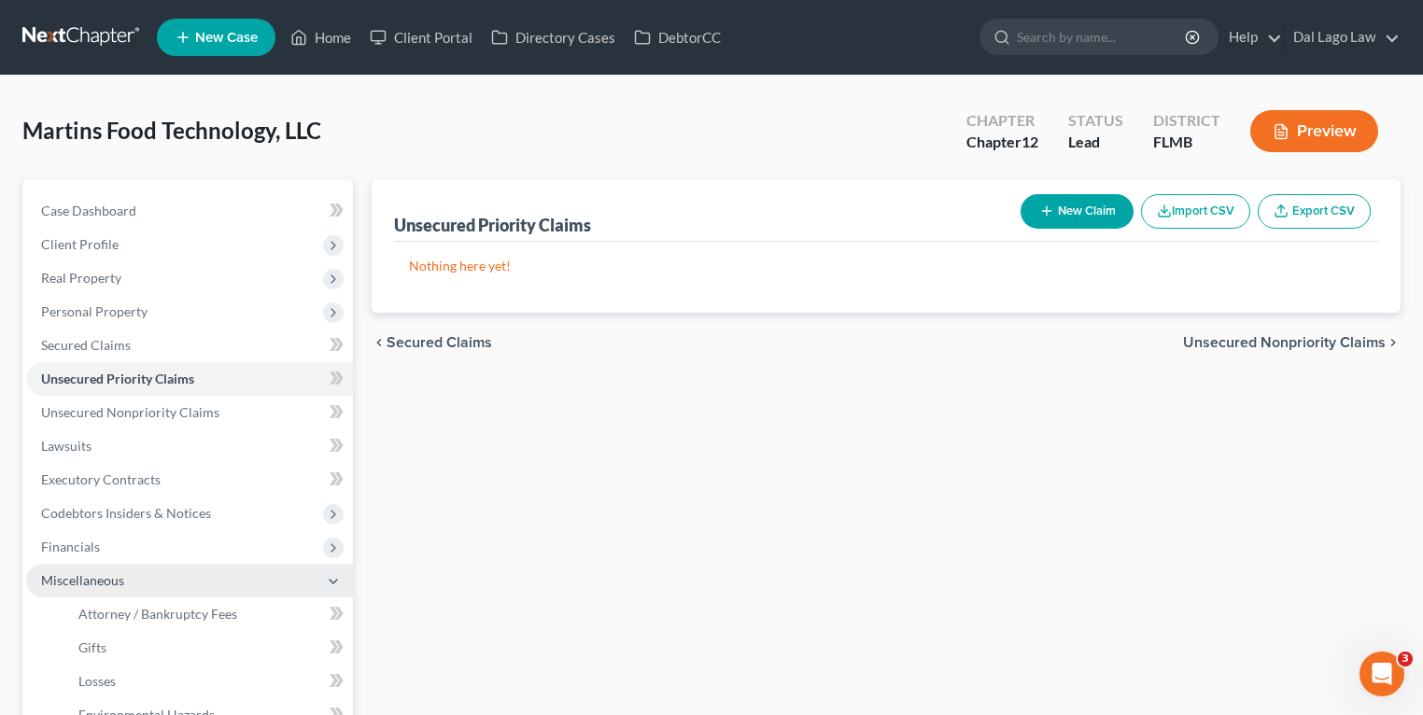
scroll to position [310, 0]
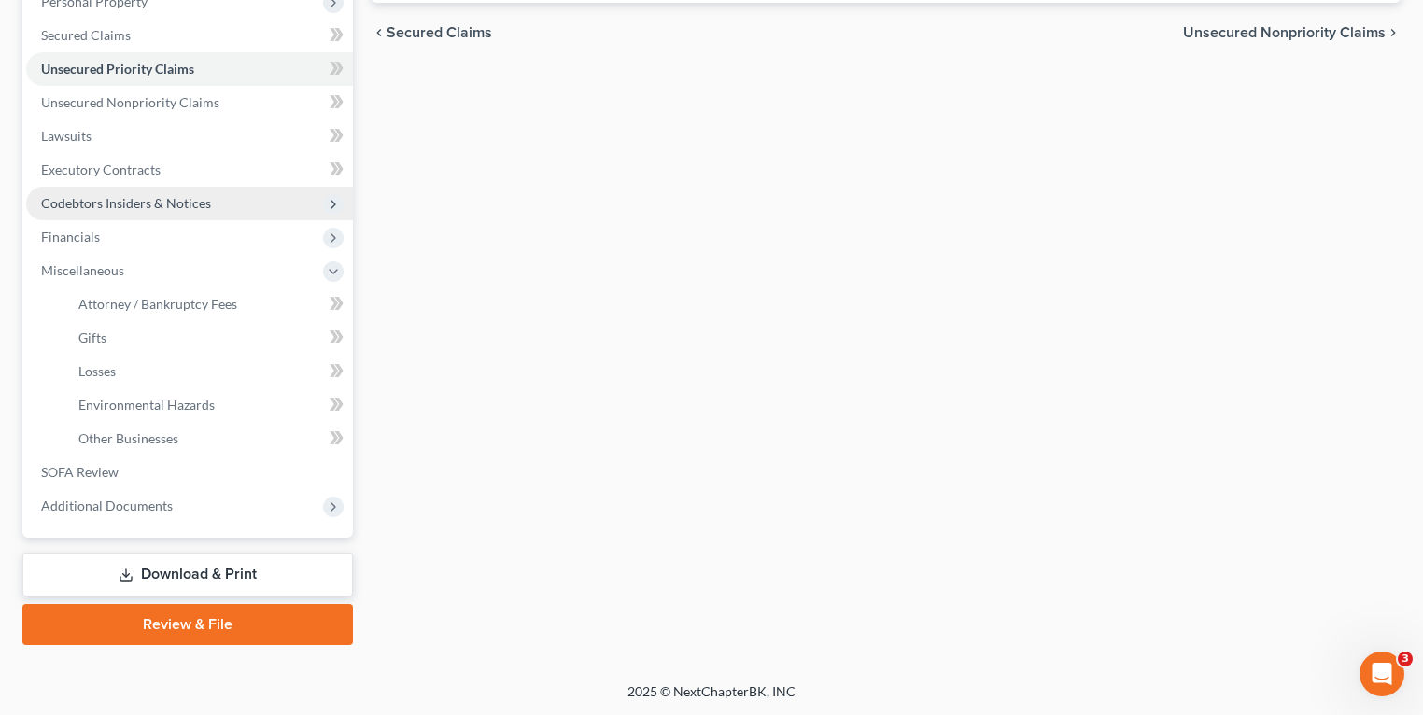
click at [209, 210] on span "Codebtors Insiders & Notices" at bounding box center [189, 204] width 327 height 34
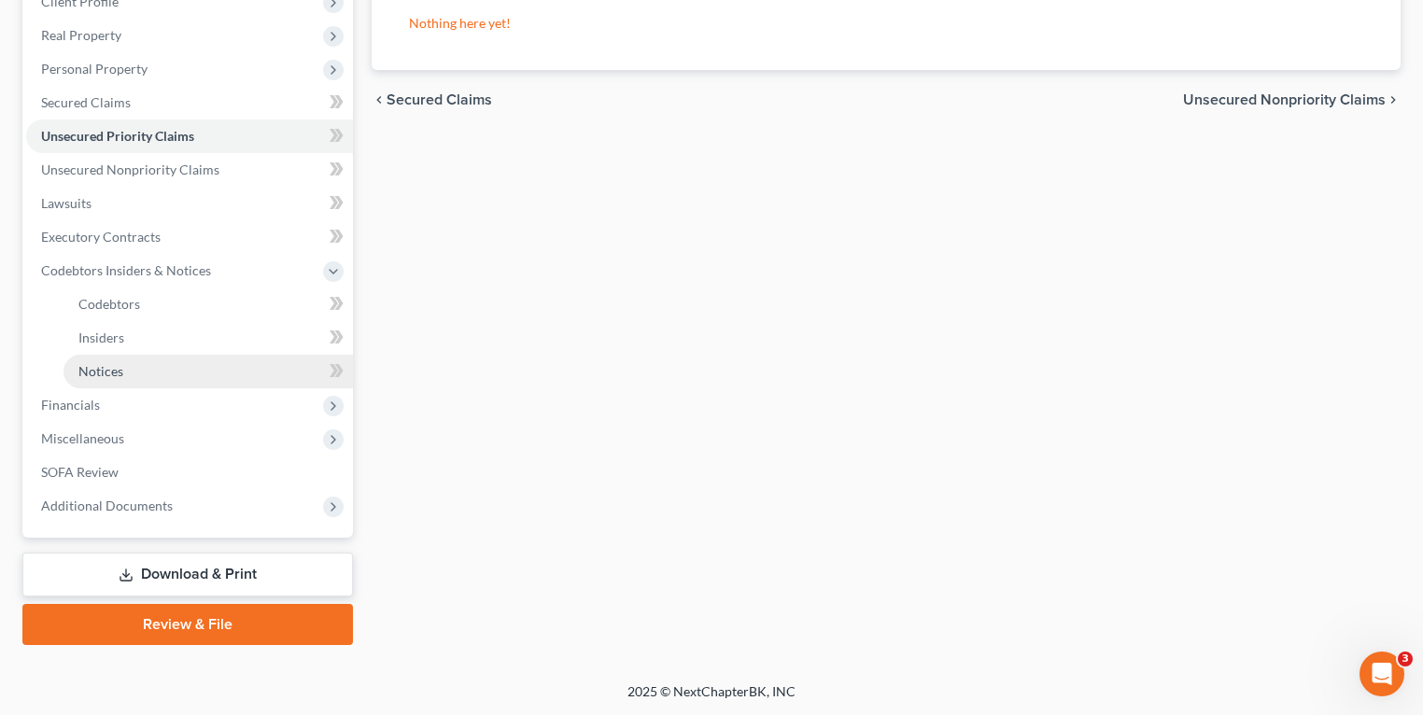
click at [122, 376] on link "Notices" at bounding box center [209, 372] width 290 height 34
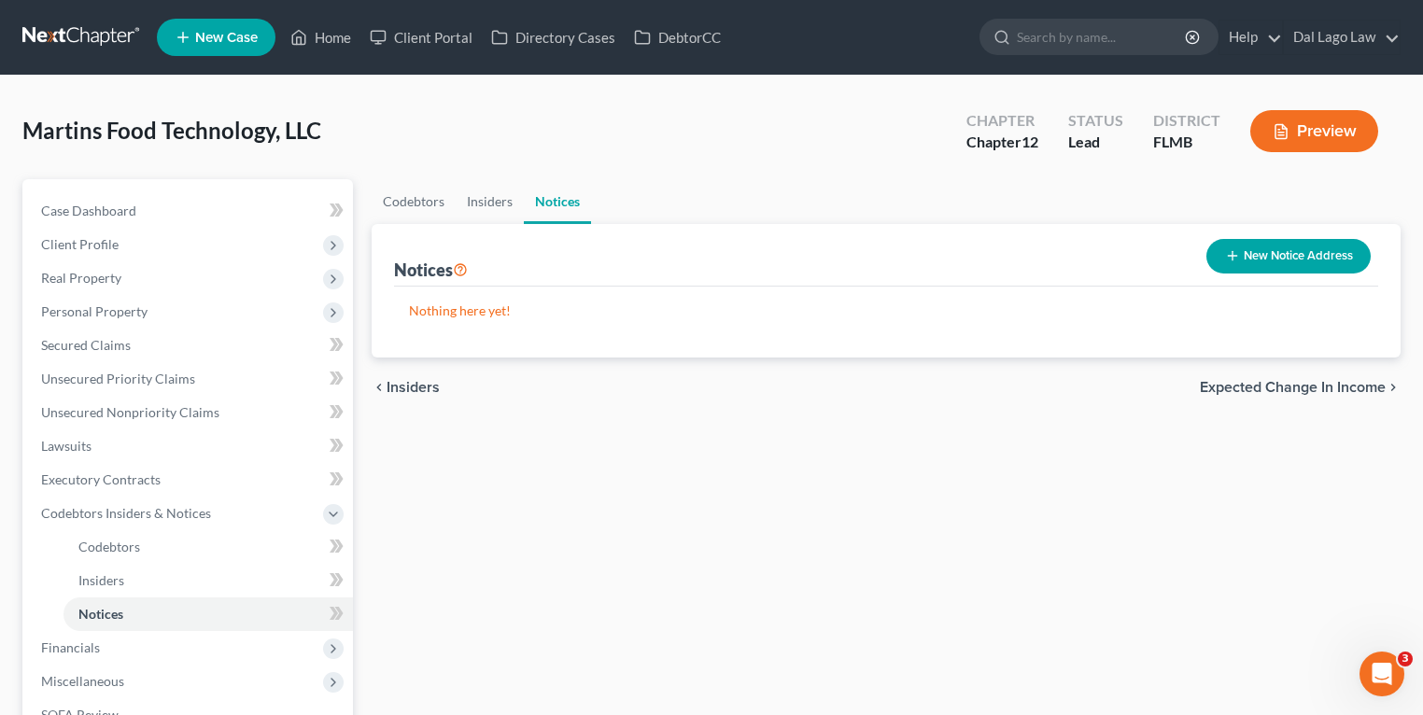
click at [1346, 248] on button "New Notice Address" at bounding box center [1289, 256] width 164 height 35
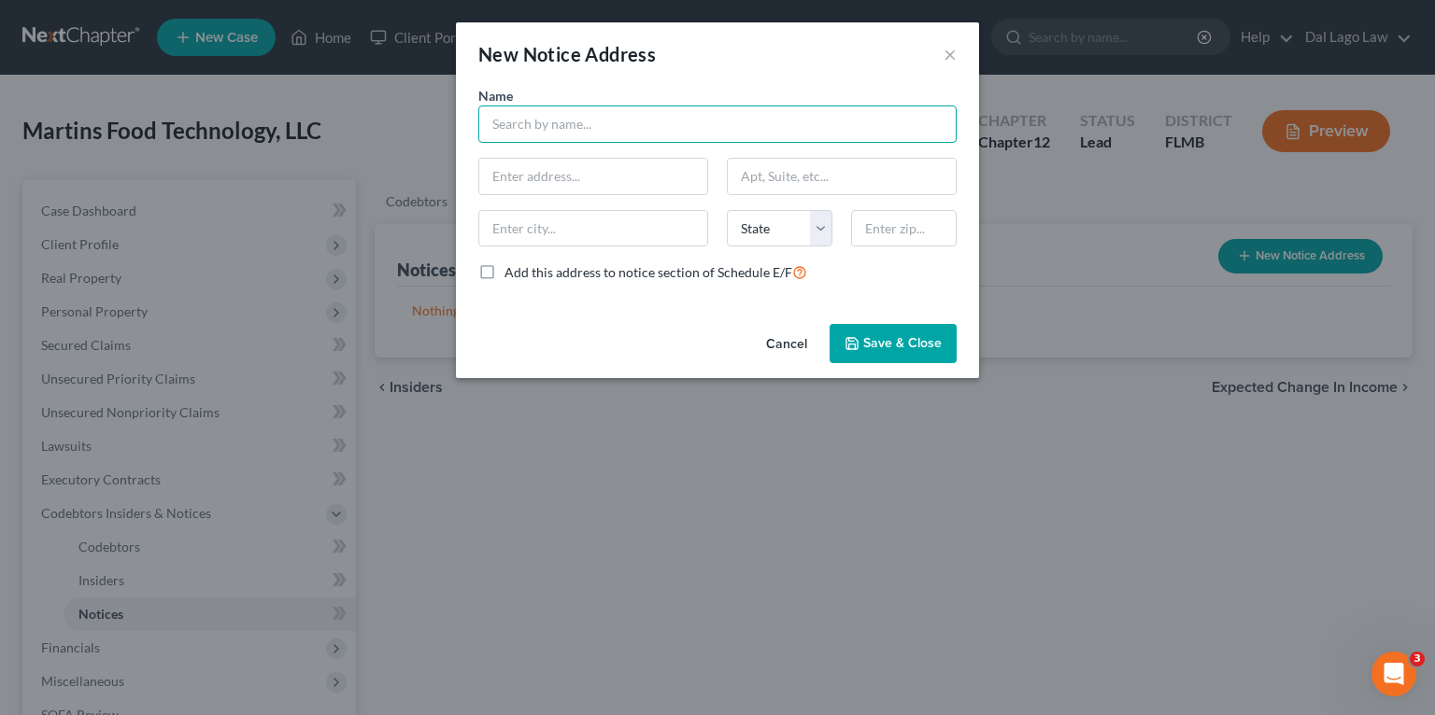
click at [559, 120] on input "text" at bounding box center [717, 124] width 478 height 37
click at [763, 134] on input "text" at bounding box center [717, 124] width 478 height 37
paste input "GLF - BOYNTON BEACH, LLC"
type input "GLF - BOYNTON BEACH, LLC"
click at [616, 121] on input "text" at bounding box center [717, 124] width 478 height 37
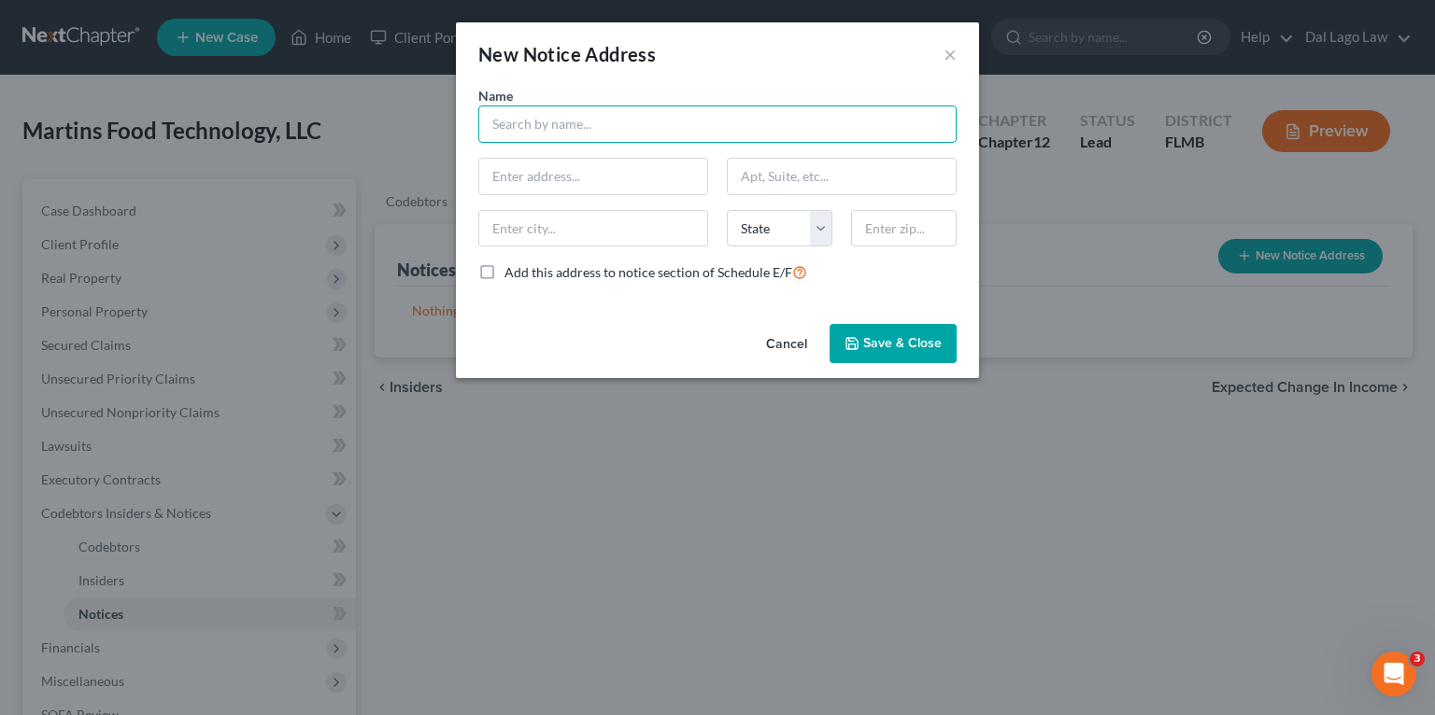
paste input "GLF - BOYNTON BEACH, LLC"
type input "GLF - BOYNTON BEACH, LLC"
click at [601, 174] on input "text" at bounding box center [593, 176] width 228 height 35
type input "c"
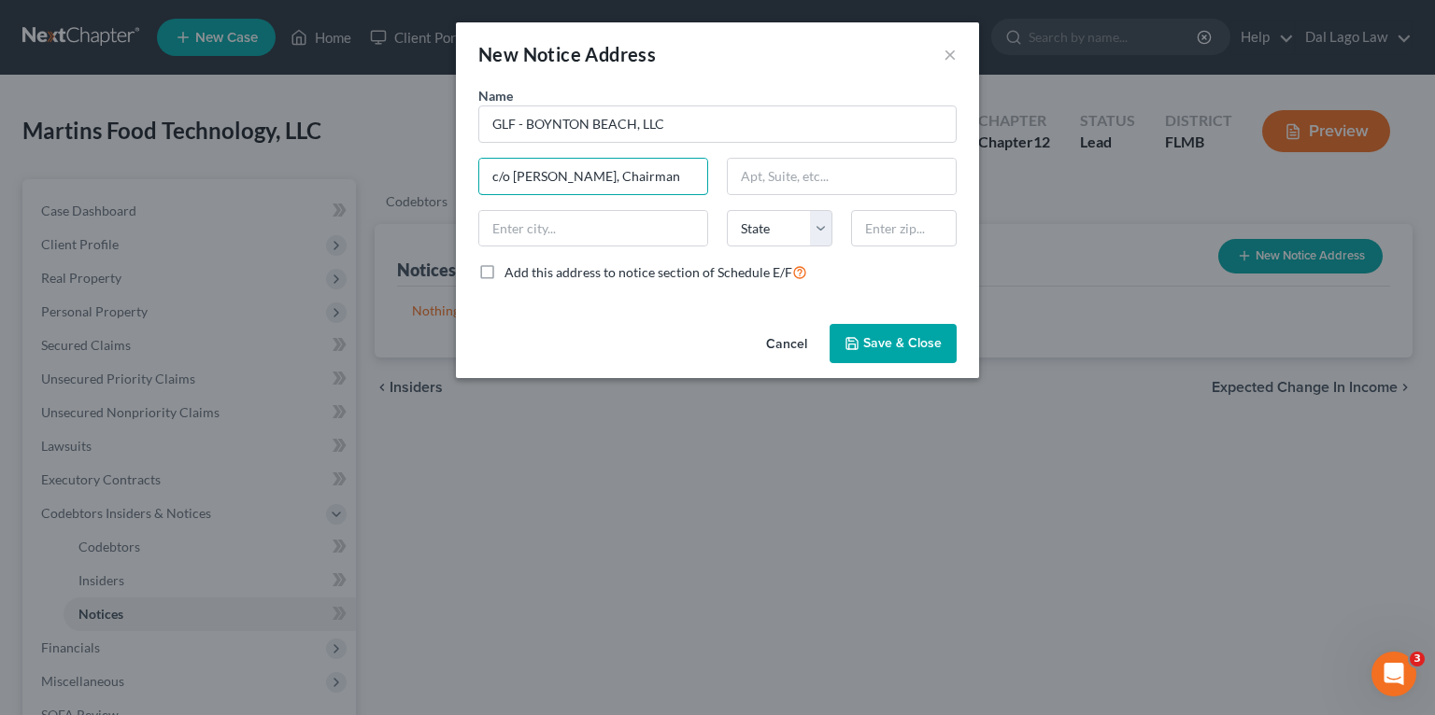
type input "c/o [PERSON_NAME], Chairman"
click at [777, 175] on input "text" at bounding box center [842, 176] width 228 height 35
type input "[STREET_ADDRESS]"
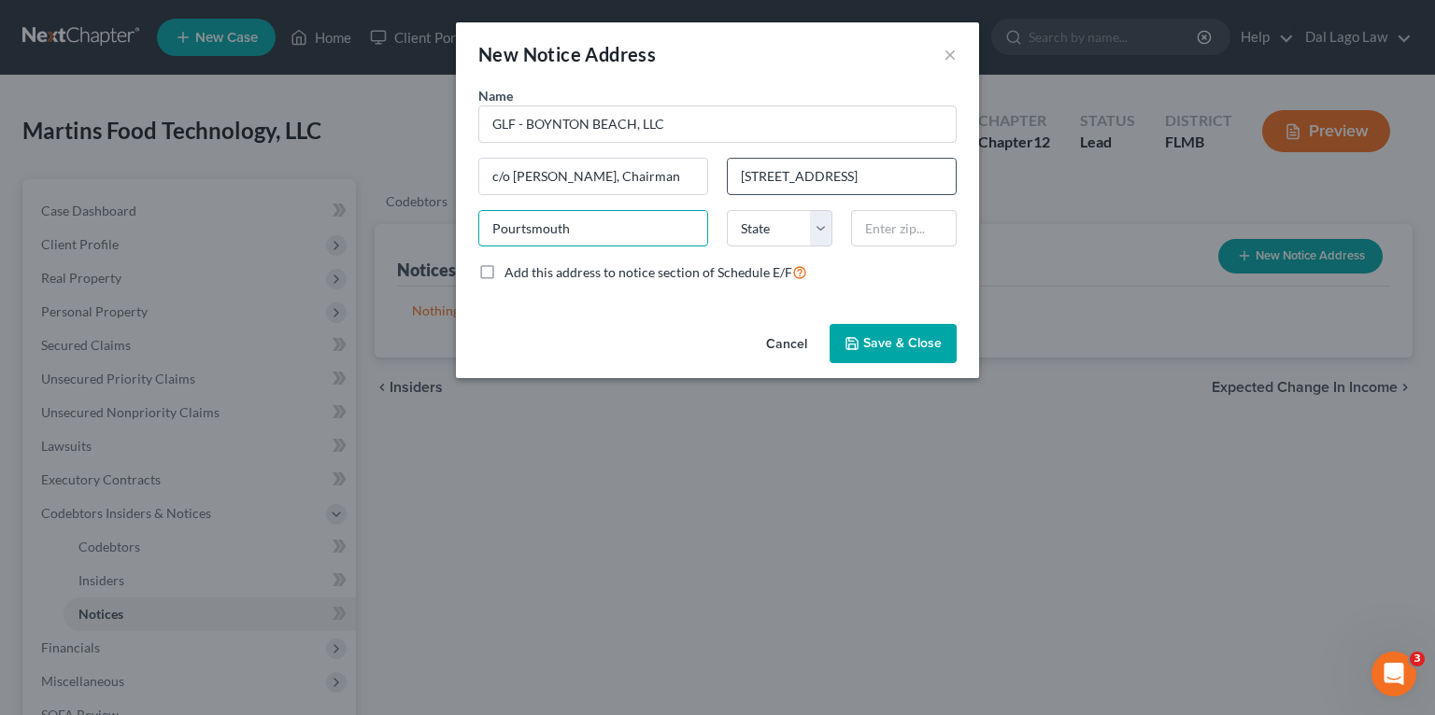
type input "Pourtsmouth"
select select "32"
type input "03801"
click at [743, 276] on span "Add this address to notice section of Schedule E/F" at bounding box center [648, 272] width 288 height 16
click at [524, 274] on input "Add this address to notice section of Schedule E/F" at bounding box center [518, 268] width 12 height 12
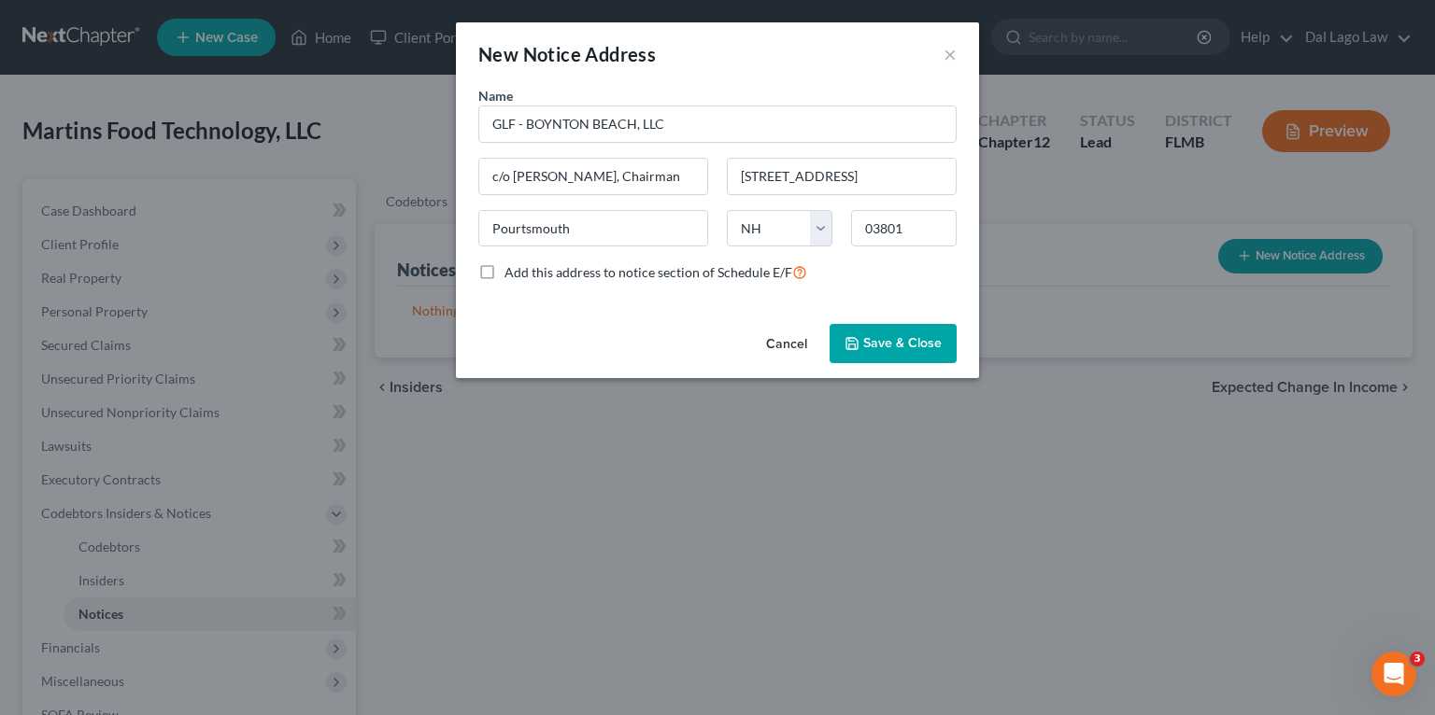
checkbox input "true"
type input "[GEOGRAPHIC_DATA]"
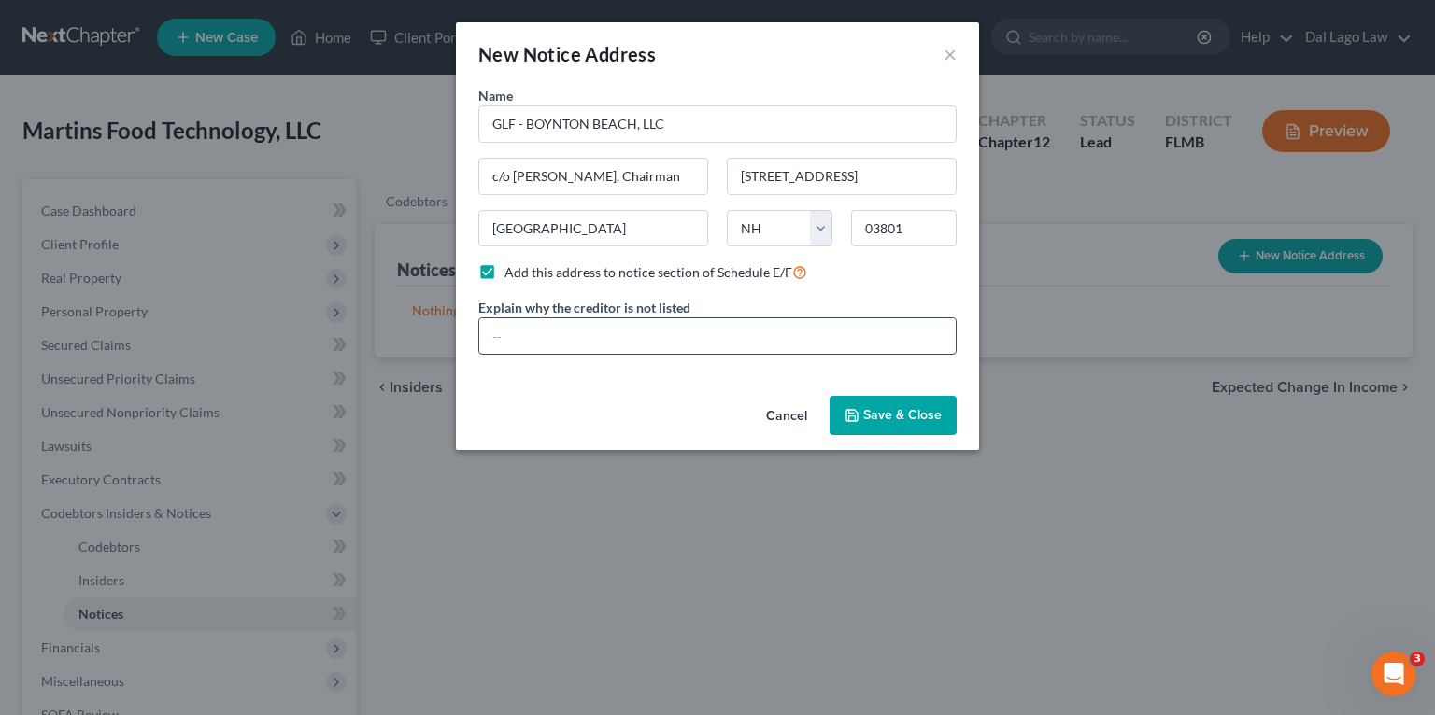
click at [710, 344] on input "text" at bounding box center [717, 335] width 476 height 35
click at [662, 269] on span "Add this address to notice section of Schedule E/F" at bounding box center [648, 272] width 288 height 16
click at [524, 269] on input "Add this address to notice section of Schedule E/F" at bounding box center [518, 268] width 12 height 12
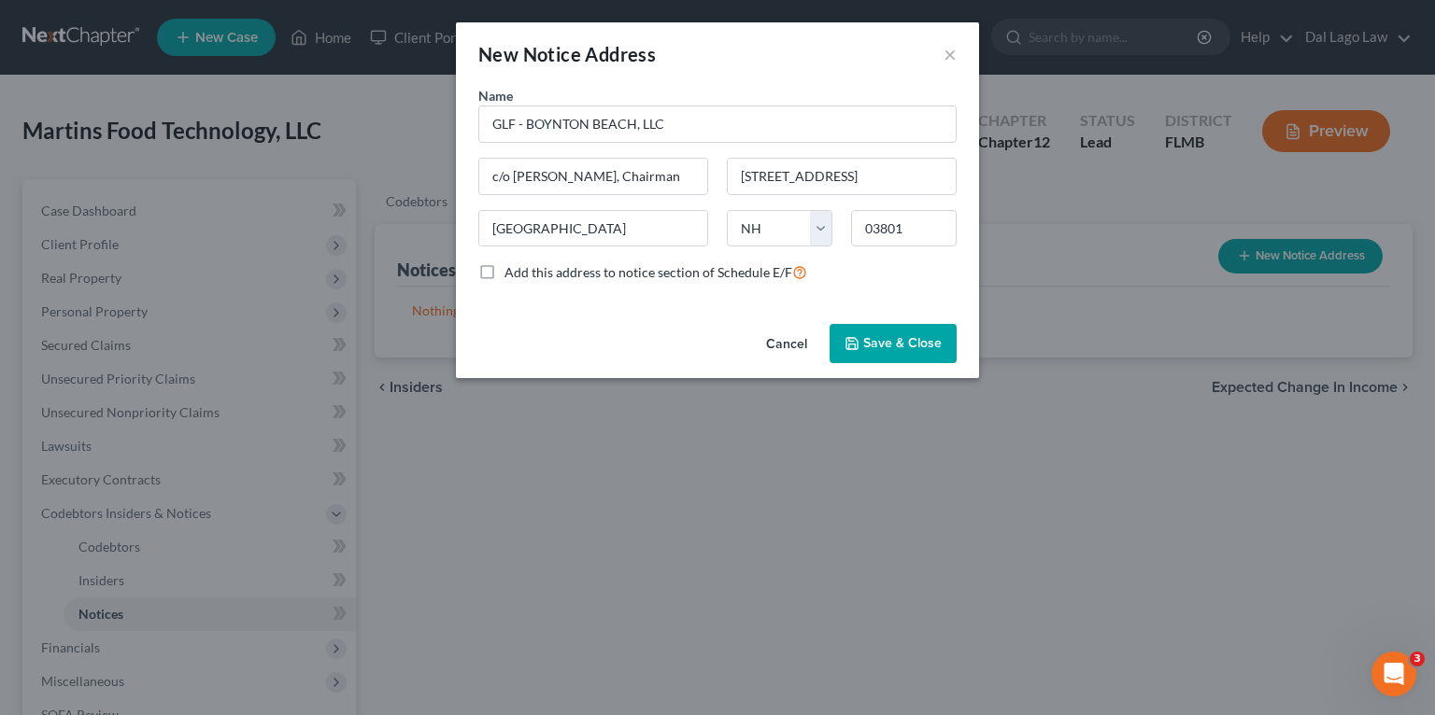
click at [661, 273] on span "Add this address to notice section of Schedule E/F" at bounding box center [648, 272] width 288 height 16
click at [524, 273] on input "Add this address to notice section of Schedule E/F" at bounding box center [518, 268] width 12 height 12
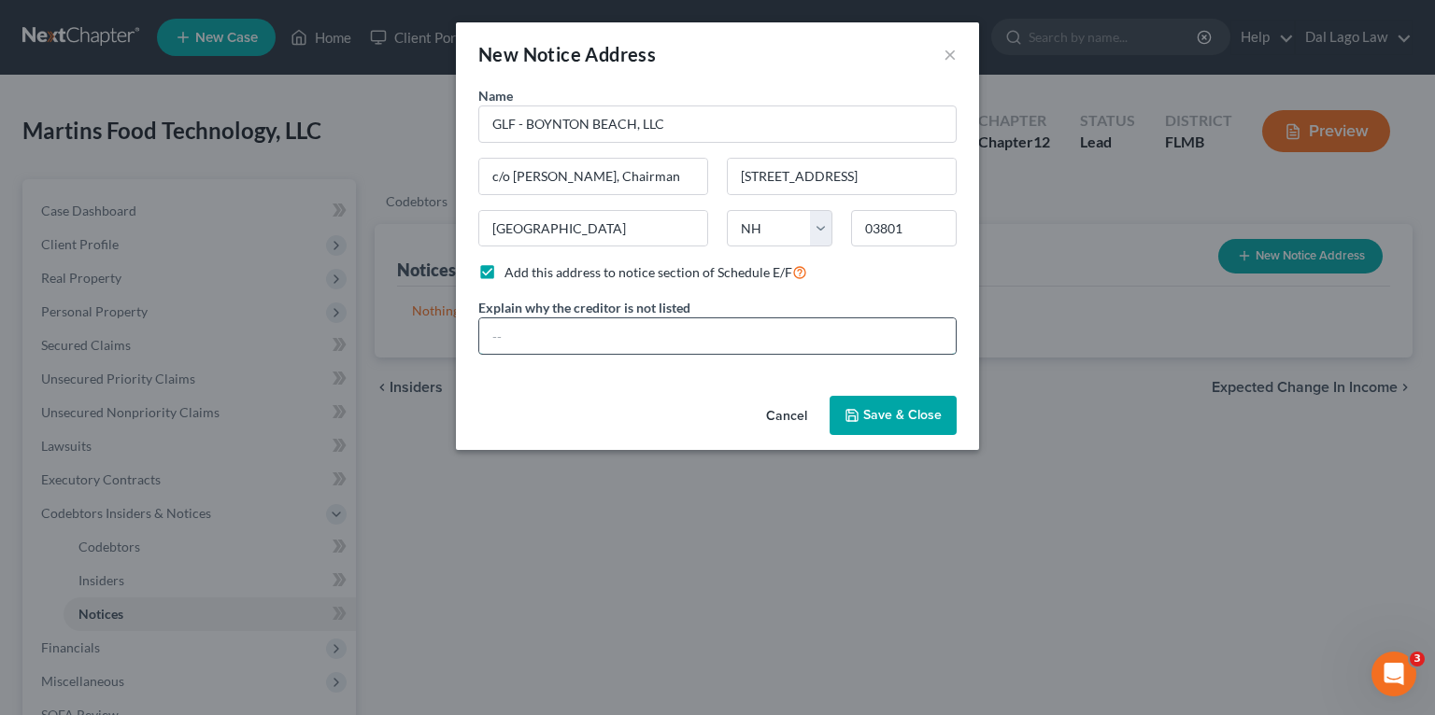
click at [743, 329] on input "text" at bounding box center [717, 335] width 476 height 35
click at [726, 272] on span "Add this address to notice section of Schedule E/F" at bounding box center [648, 272] width 288 height 16
click at [524, 272] on input "Add this address to notice section of Schedule E/F" at bounding box center [518, 268] width 12 height 12
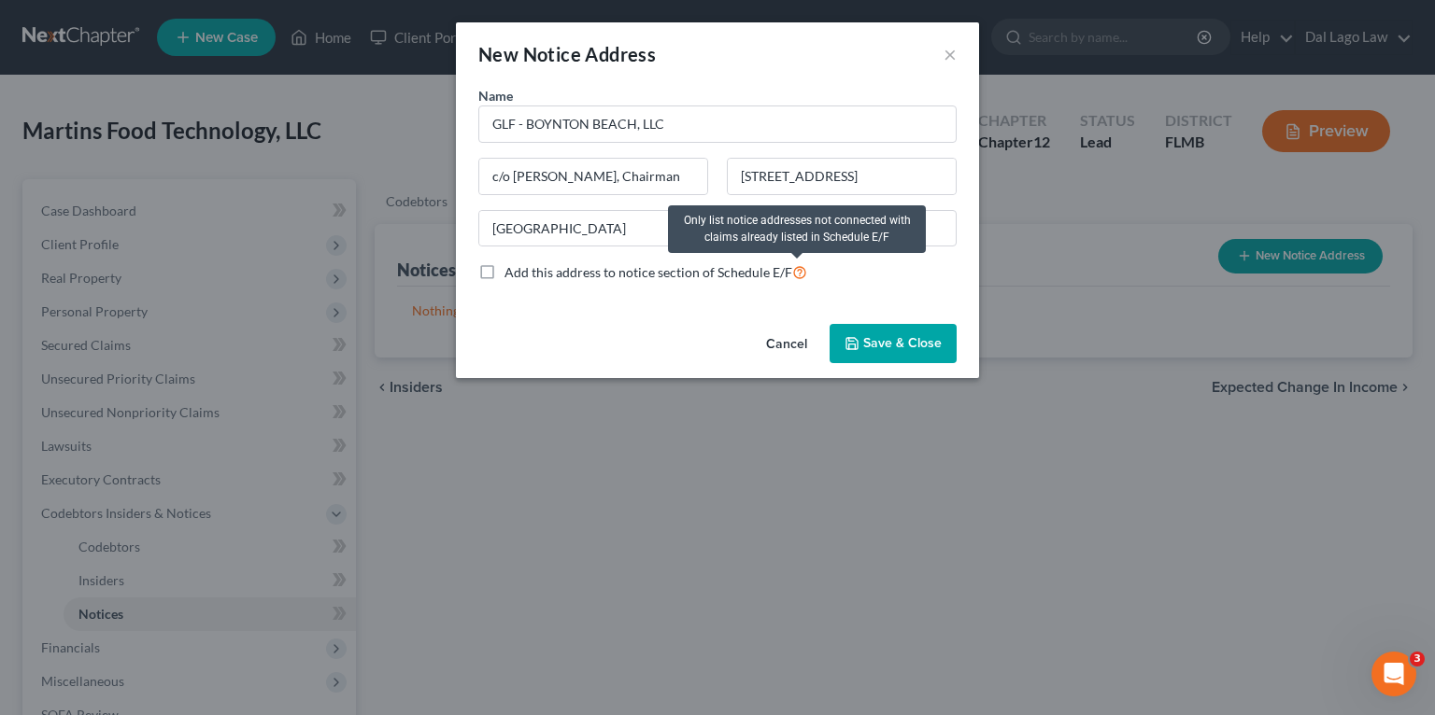
click at [801, 274] on icon at bounding box center [799, 271] width 15 height 18
click at [524, 274] on input "Add this address to notice section of Schedule E/F" at bounding box center [518, 268] width 12 height 12
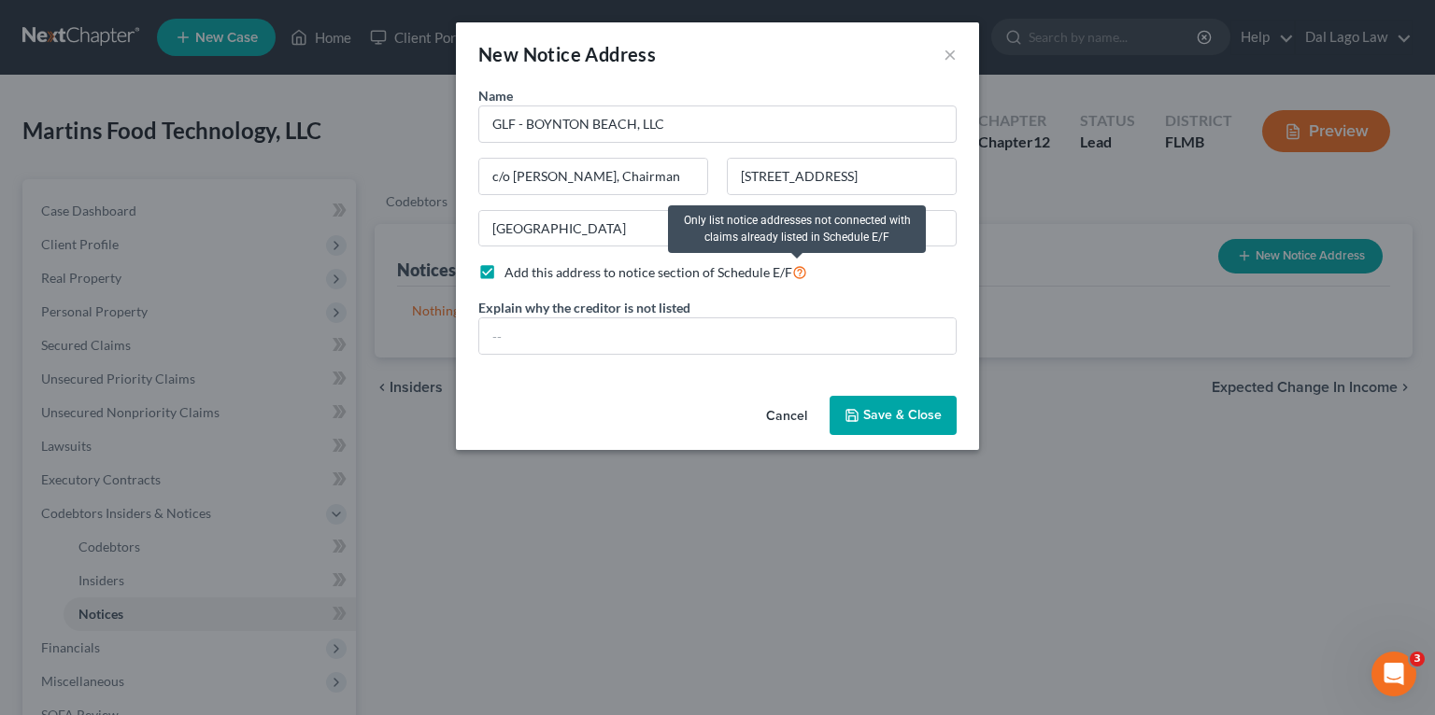
click at [779, 274] on span "Add this address to notice section of Schedule E/F" at bounding box center [648, 272] width 288 height 16
click at [524, 274] on input "Add this address to notice section of Schedule E/F" at bounding box center [518, 268] width 12 height 12
checkbox input "false"
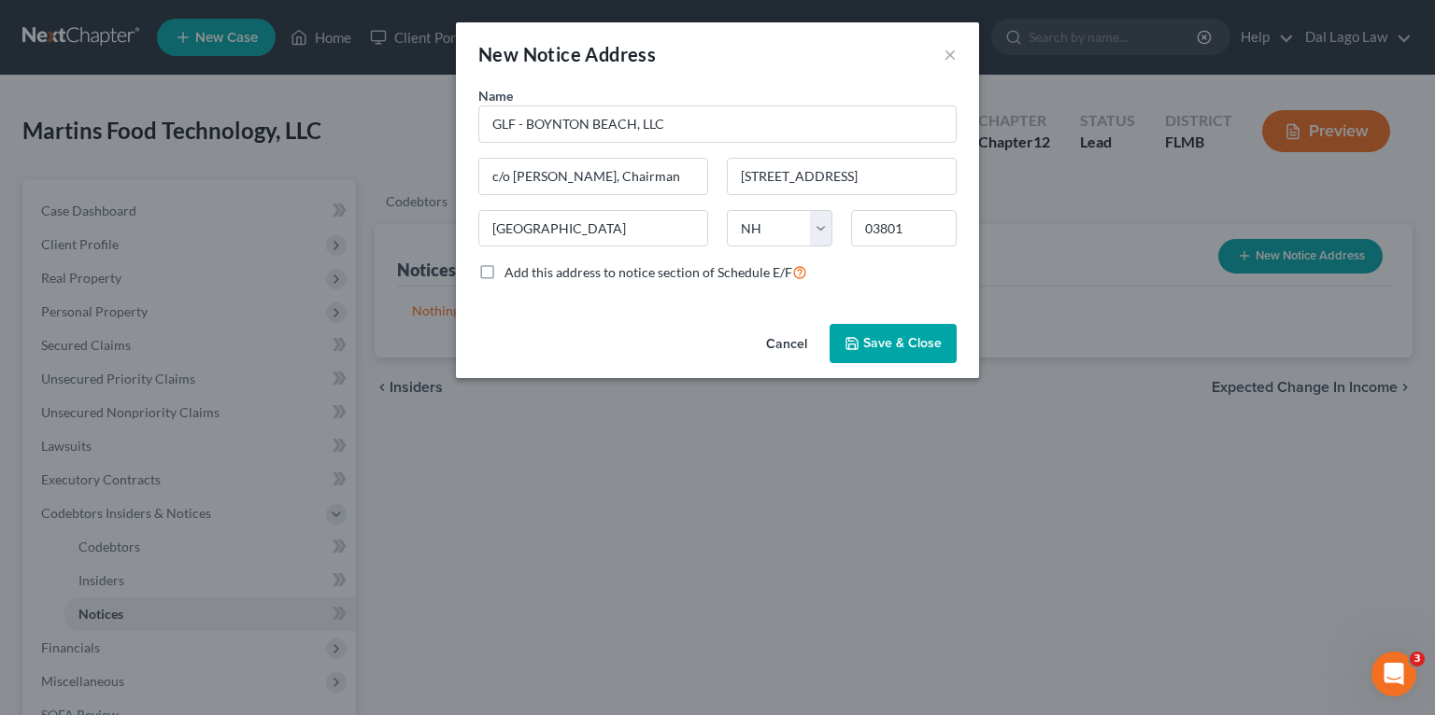
click at [867, 351] on button "Save & Close" at bounding box center [892, 343] width 127 height 39
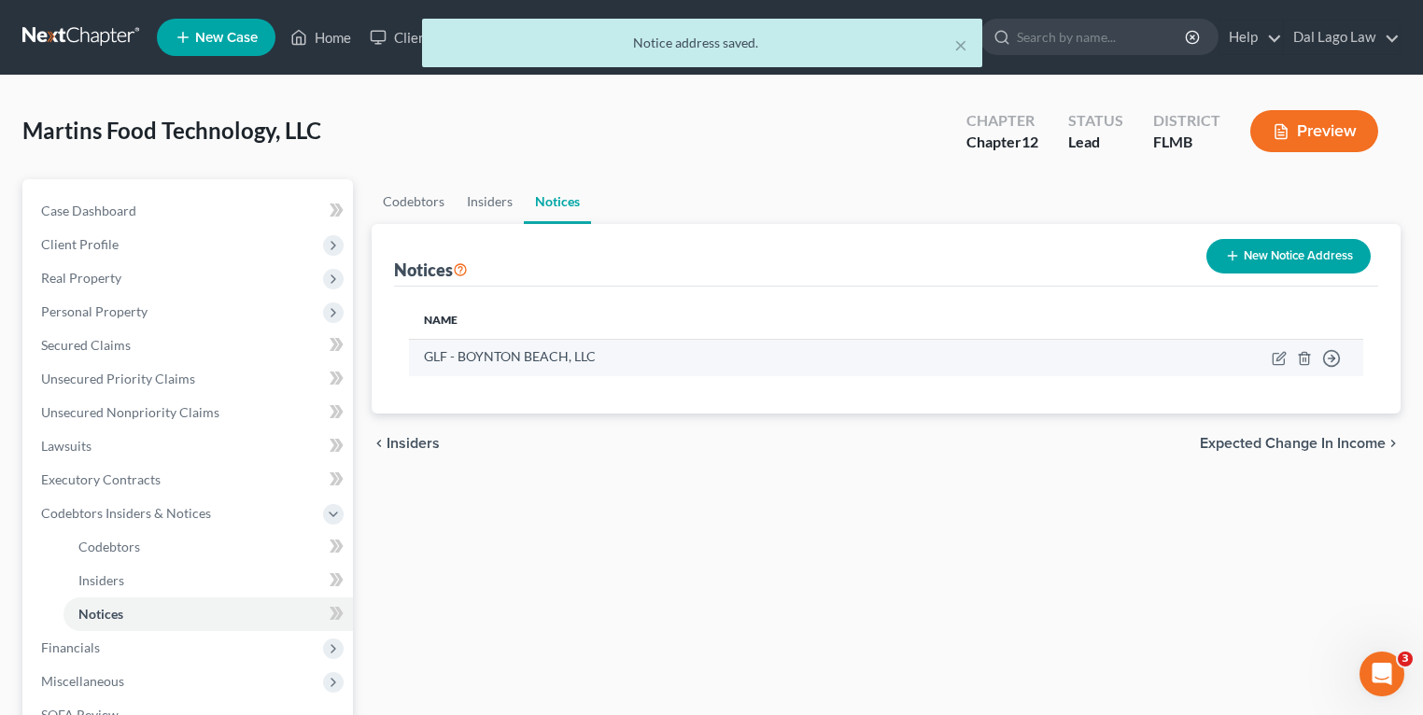
click at [867, 364] on div "GLF - BOYNTON BEACH, LLC" at bounding box center [721, 356] width 595 height 19
click at [1277, 361] on icon "button" at bounding box center [1279, 358] width 15 height 15
select select "32"
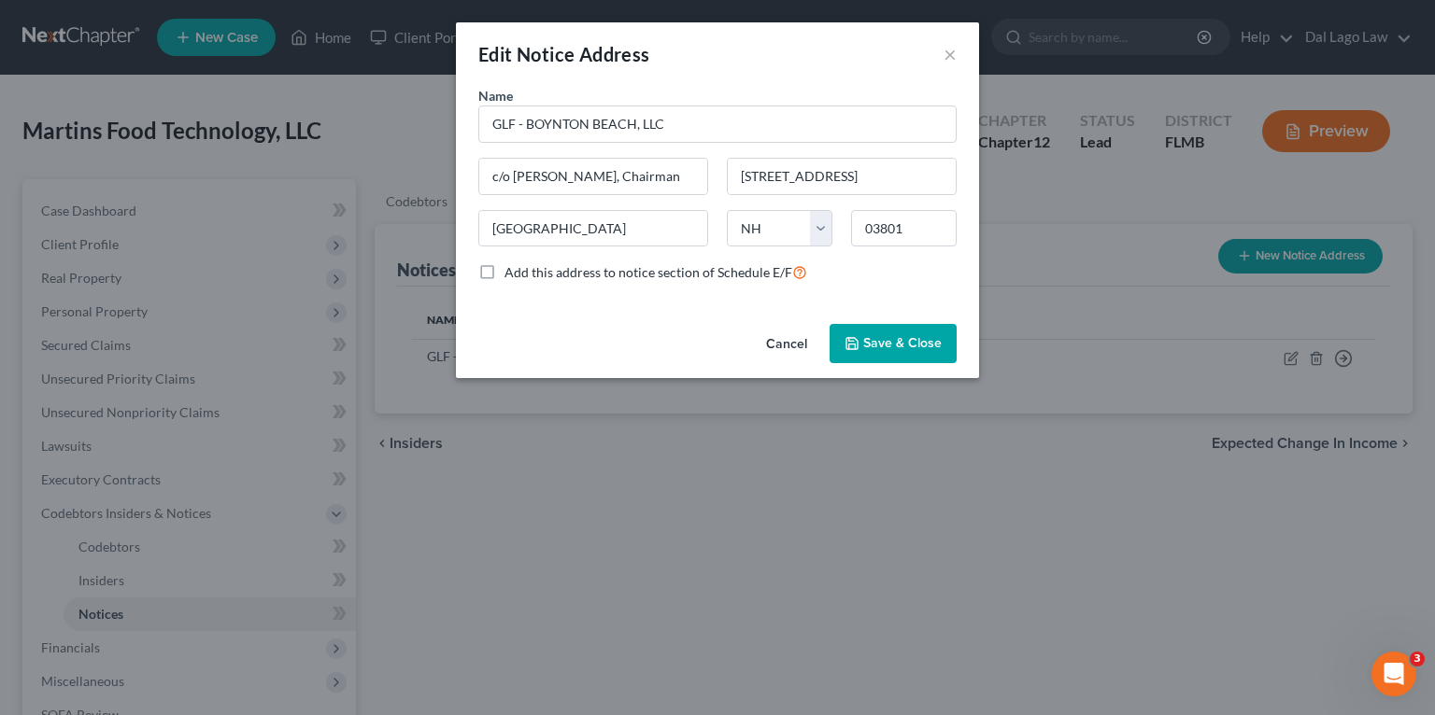
click at [962, 50] on div "Edit Notice Address ×" at bounding box center [717, 54] width 523 height 64
drag, startPoint x: 952, startPoint y: 54, endPoint x: 960, endPoint y: 74, distance: 21.3
click at [951, 54] on button "×" at bounding box center [949, 54] width 13 height 22
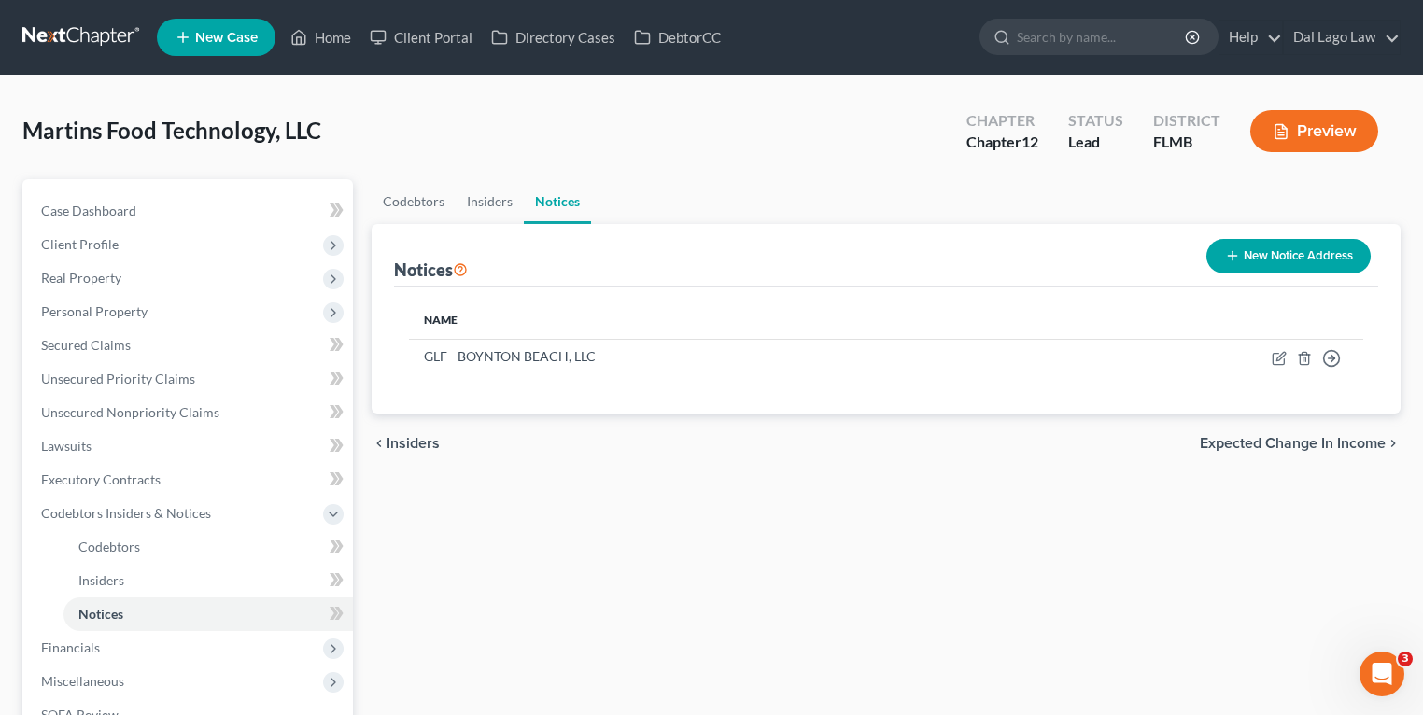
click at [818, 570] on div "Codebtors Insiders Notices Notices New Notice Address Name GLF - BOYNTON BEACH,…" at bounding box center [886, 533] width 1048 height 709
click at [615, 427] on div "chevron_left Insiders Expected Change in Income chevron_right" at bounding box center [886, 444] width 1029 height 60
click at [429, 35] on link "Client Portal" at bounding box center [421, 38] width 121 height 34
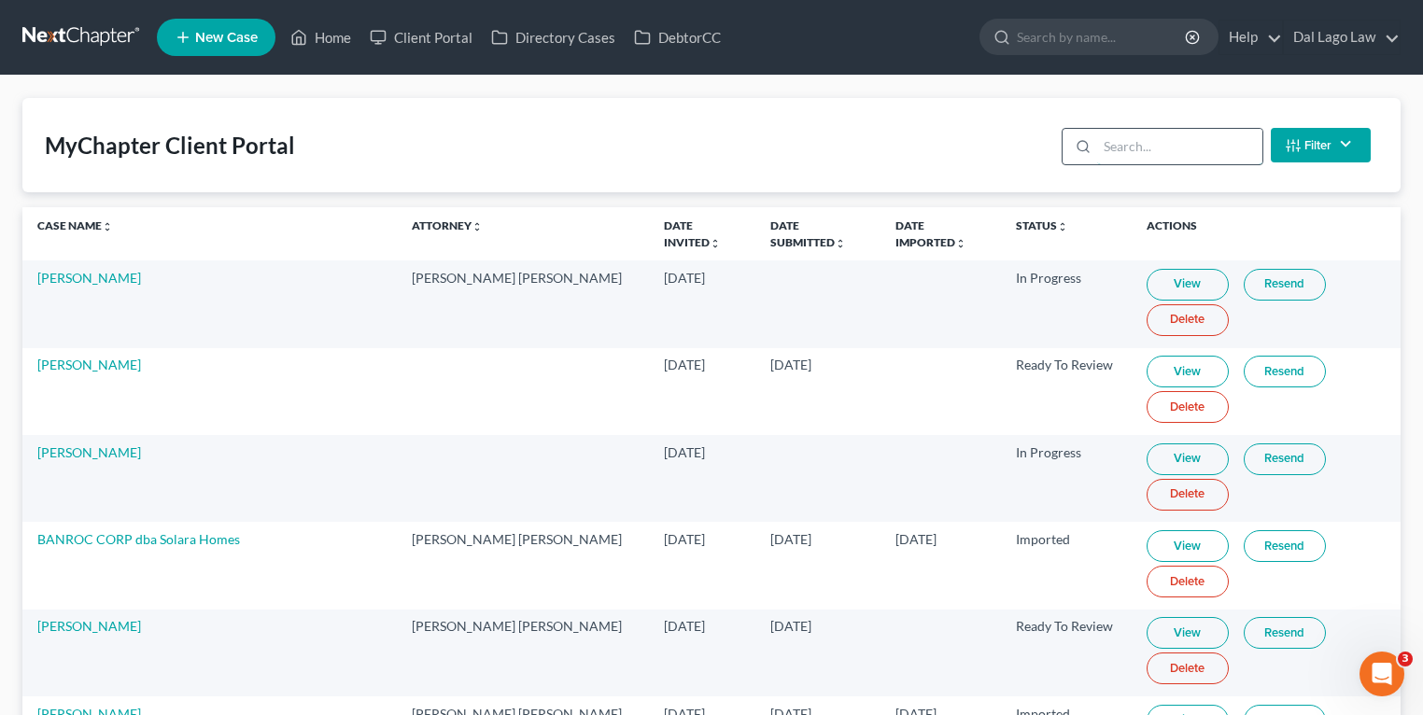
click at [1122, 134] on input "search" at bounding box center [1179, 146] width 165 height 35
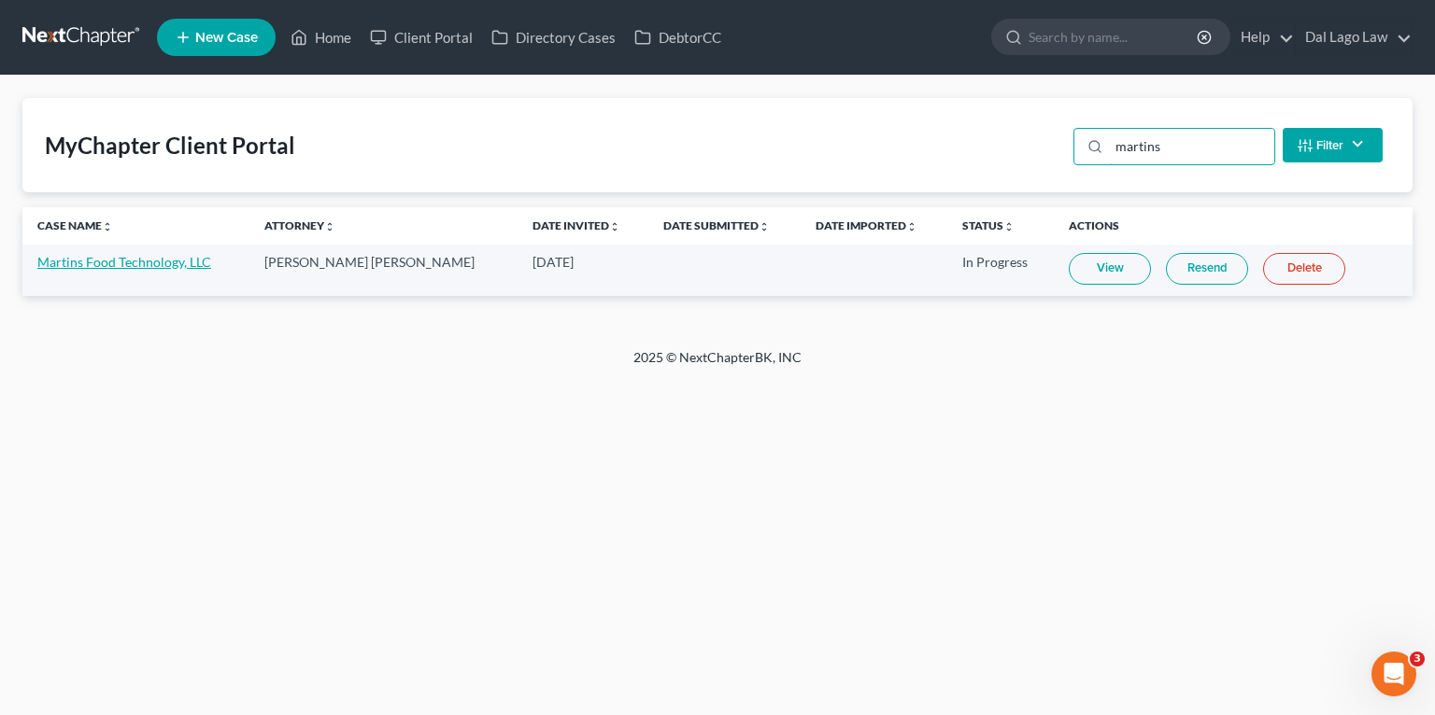
type input "martins"
click at [106, 269] on link "Martins Food Technology, LLC" at bounding box center [124, 262] width 174 height 16
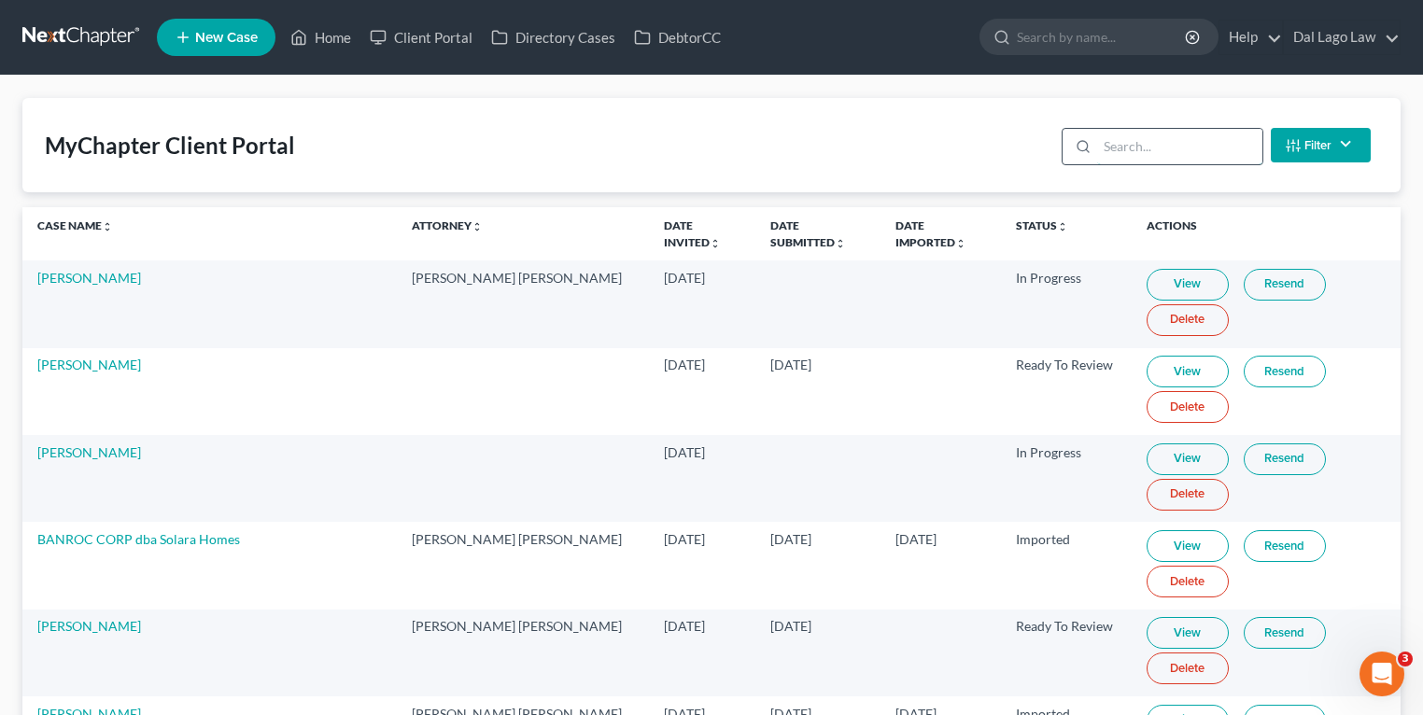
click at [1154, 147] on input "search" at bounding box center [1179, 146] width 165 height 35
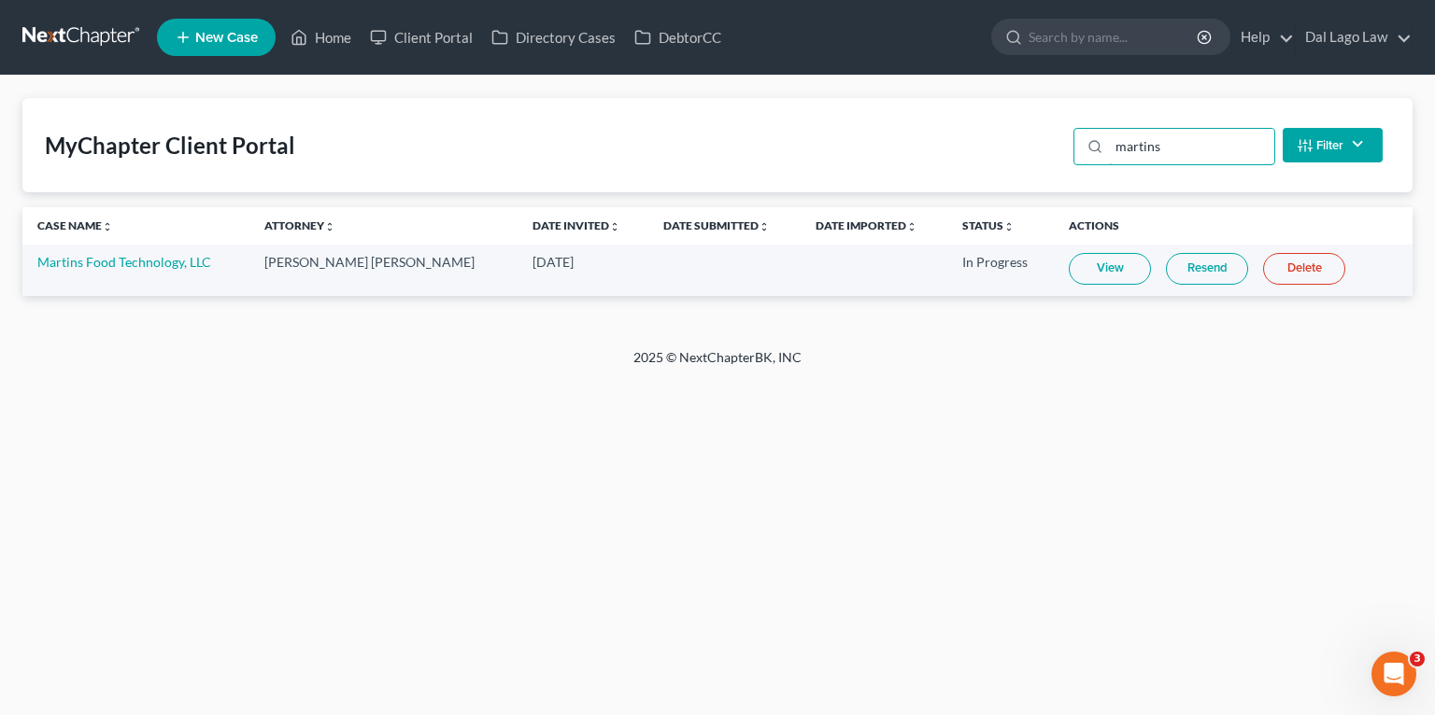
type input "martins"
click at [1091, 264] on link "View" at bounding box center [1109, 269] width 82 height 32
drag, startPoint x: 249, startPoint y: 310, endPoint x: 253, endPoint y: 253, distance: 57.1
click at [249, 310] on div "MyChapter Client Portal martins Filter Status Filter... Invited In Progress Rea…" at bounding box center [717, 212] width 1435 height 273
click at [325, 39] on link "Home" at bounding box center [320, 38] width 79 height 34
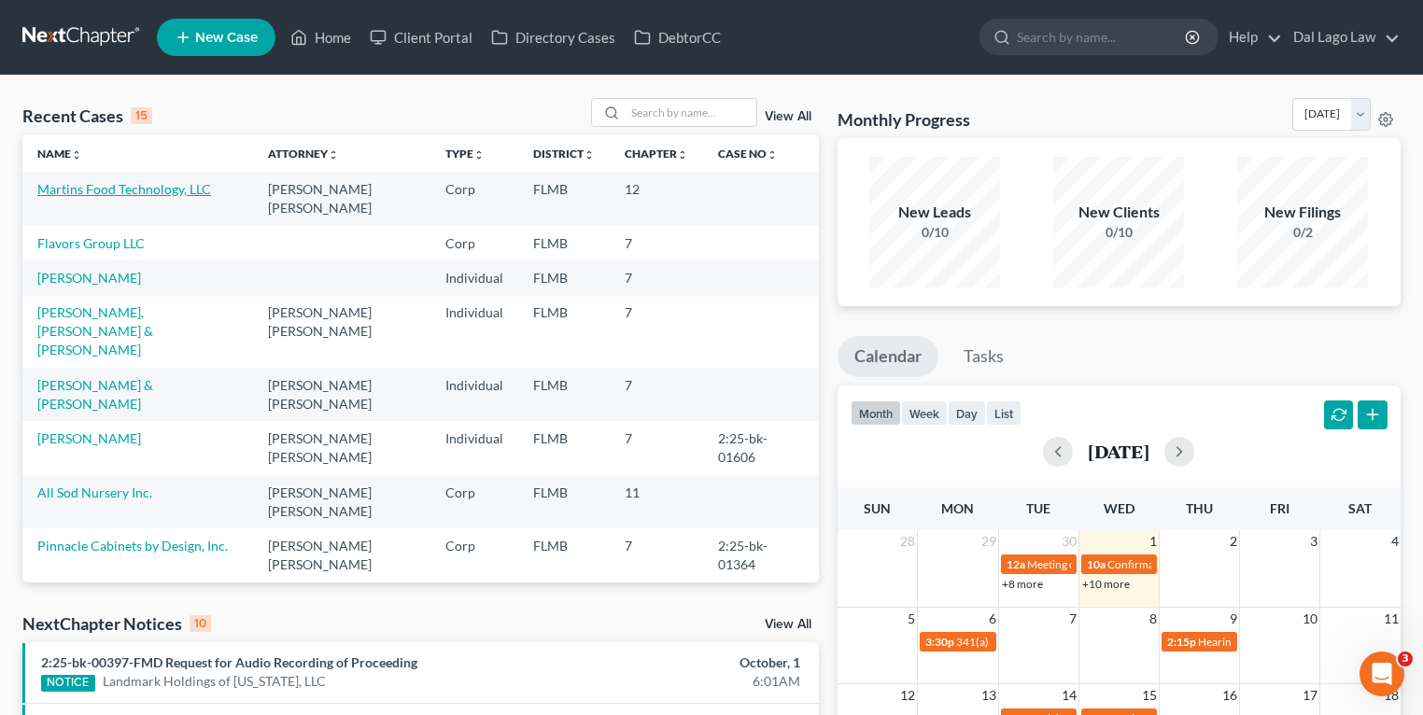
click at [105, 192] on link "Martins Food Technology, LLC" at bounding box center [124, 189] width 174 height 16
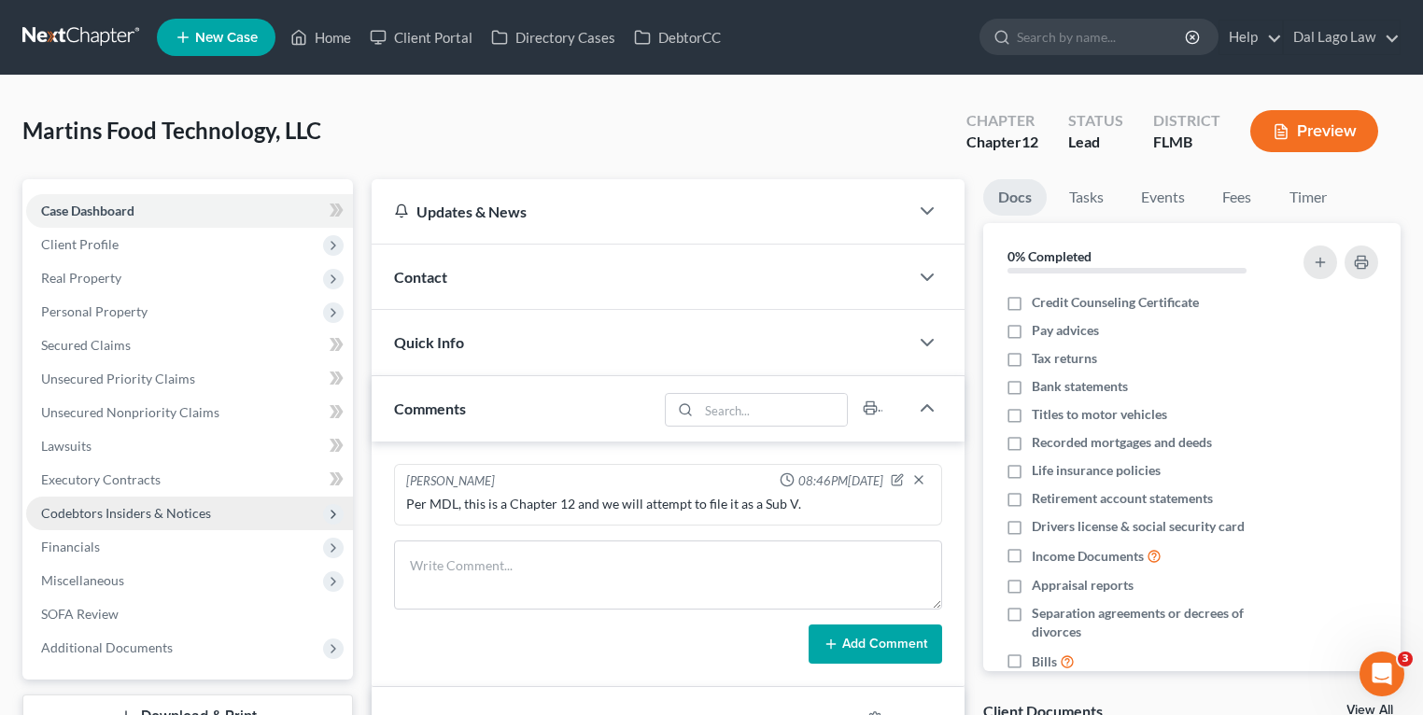
click at [94, 514] on span "Codebtors Insiders & Notices" at bounding box center [126, 513] width 170 height 16
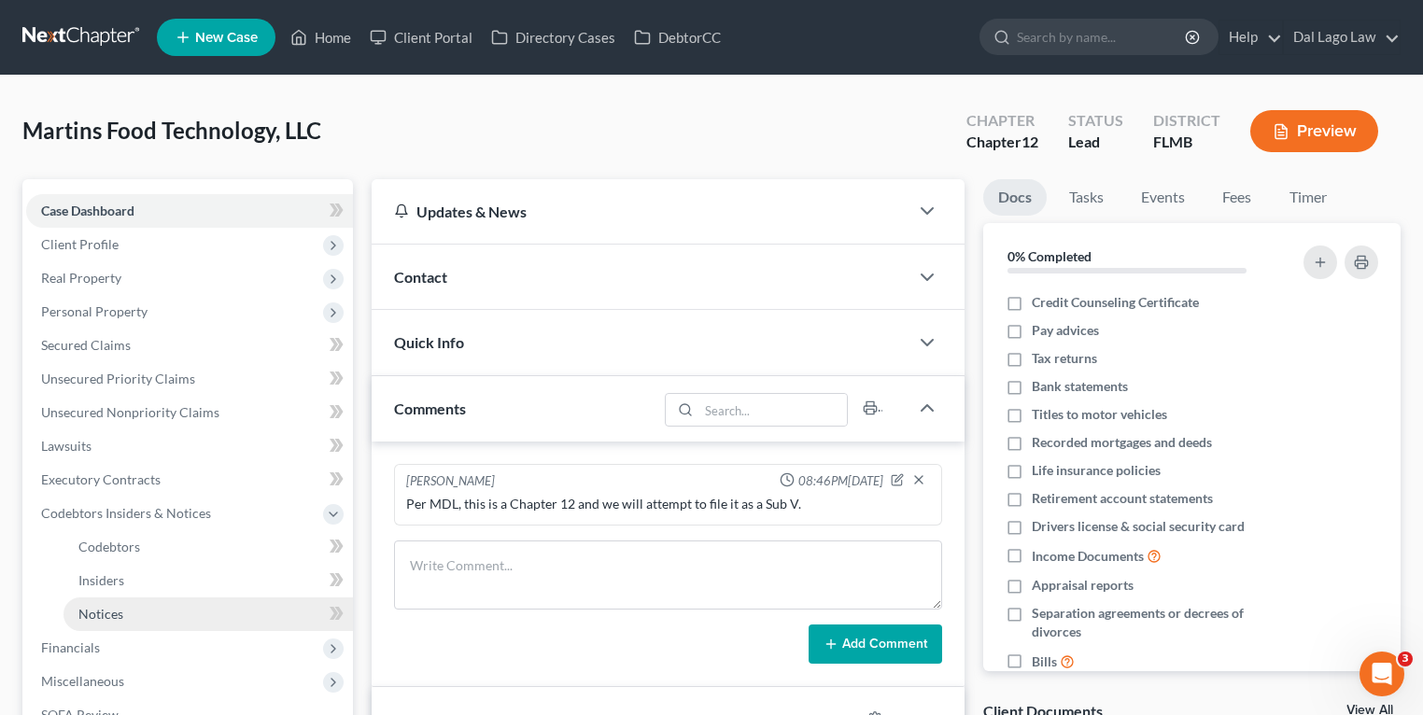
click at [120, 616] on span "Notices" at bounding box center [100, 614] width 45 height 16
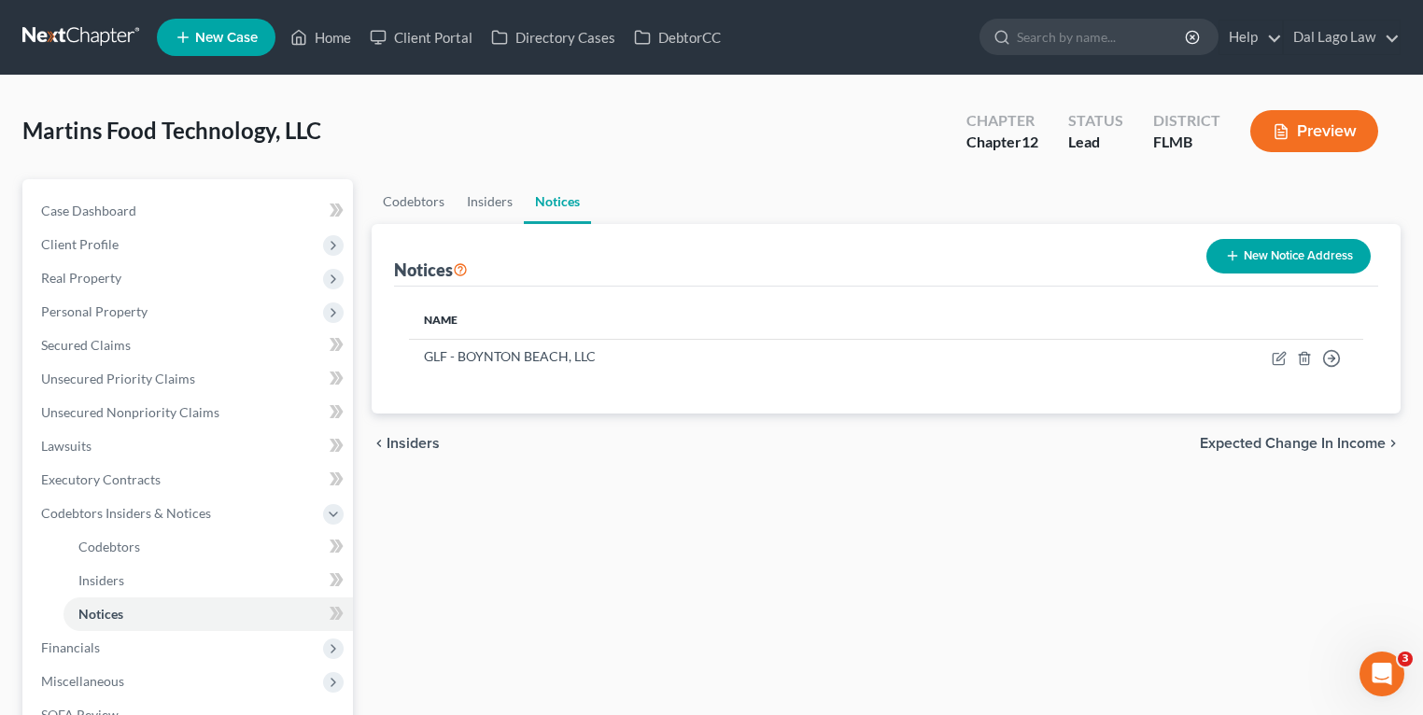
click at [1322, 256] on button "New Notice Address" at bounding box center [1289, 256] width 164 height 35
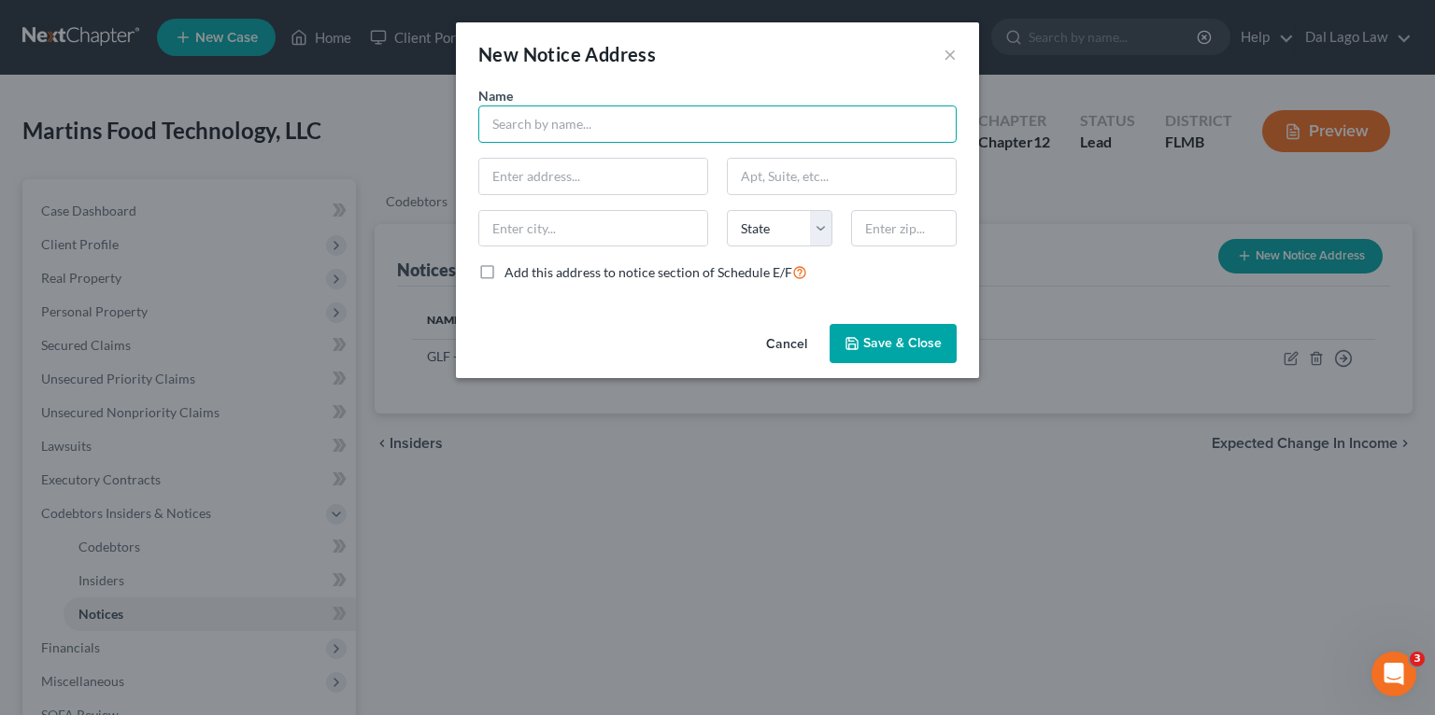
click at [534, 127] on input "text" at bounding box center [717, 124] width 478 height 37
click at [944, 54] on button "×" at bounding box center [949, 54] width 13 height 22
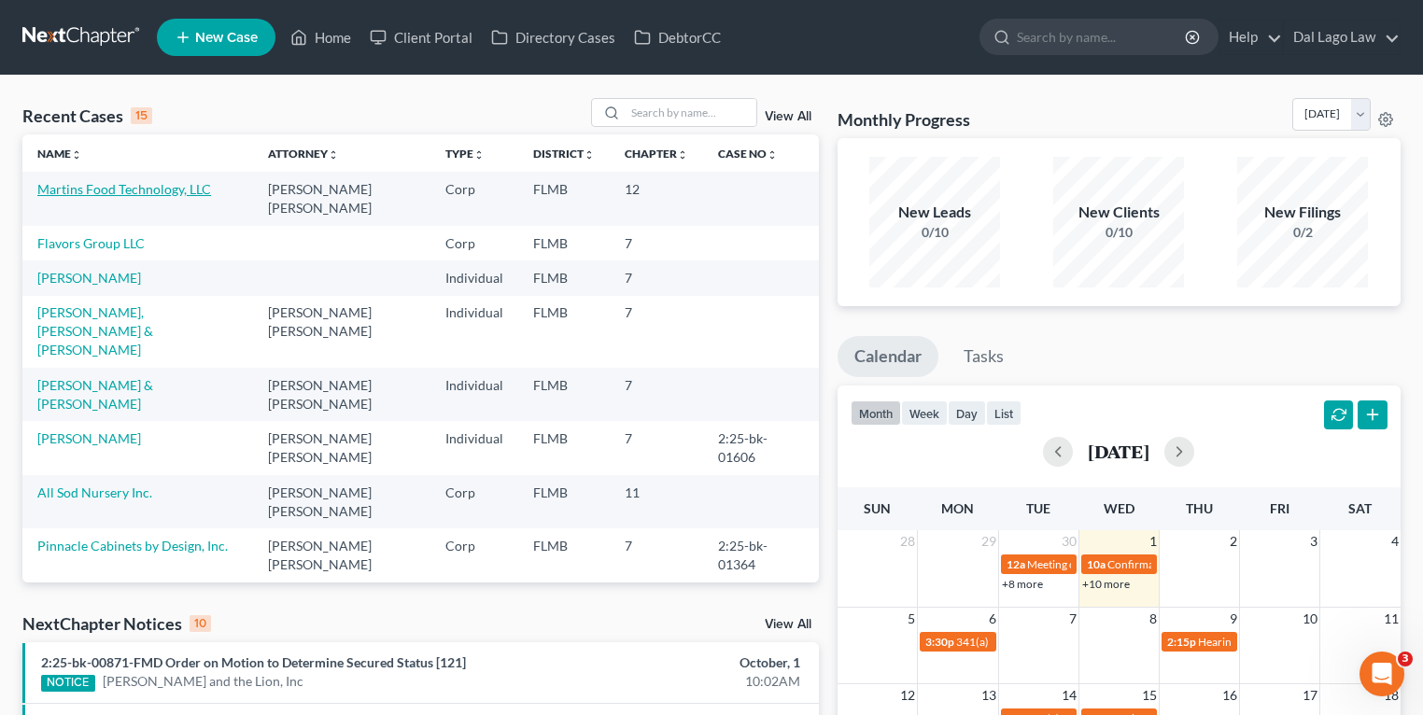
click at [100, 186] on link "Martins Food Technology, LLC" at bounding box center [124, 189] width 174 height 16
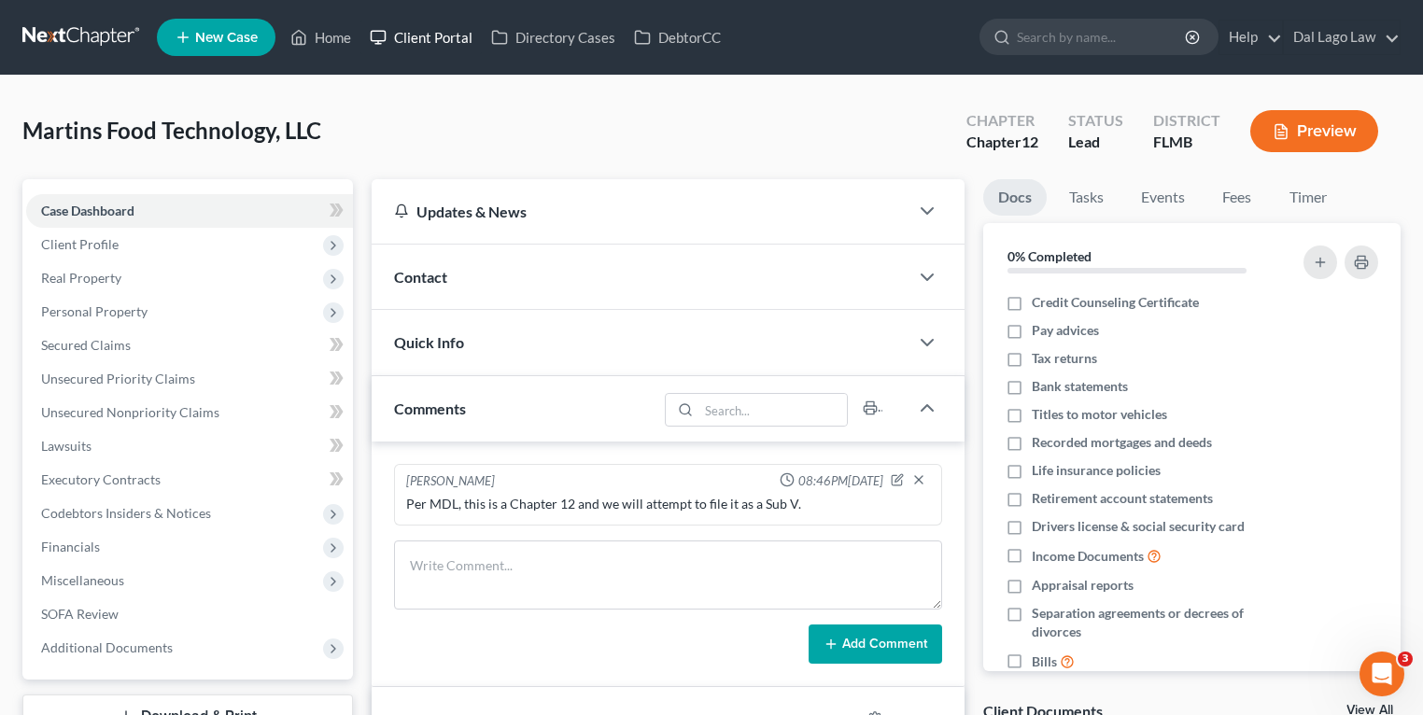
click at [460, 37] on link "Client Portal" at bounding box center [421, 38] width 121 height 34
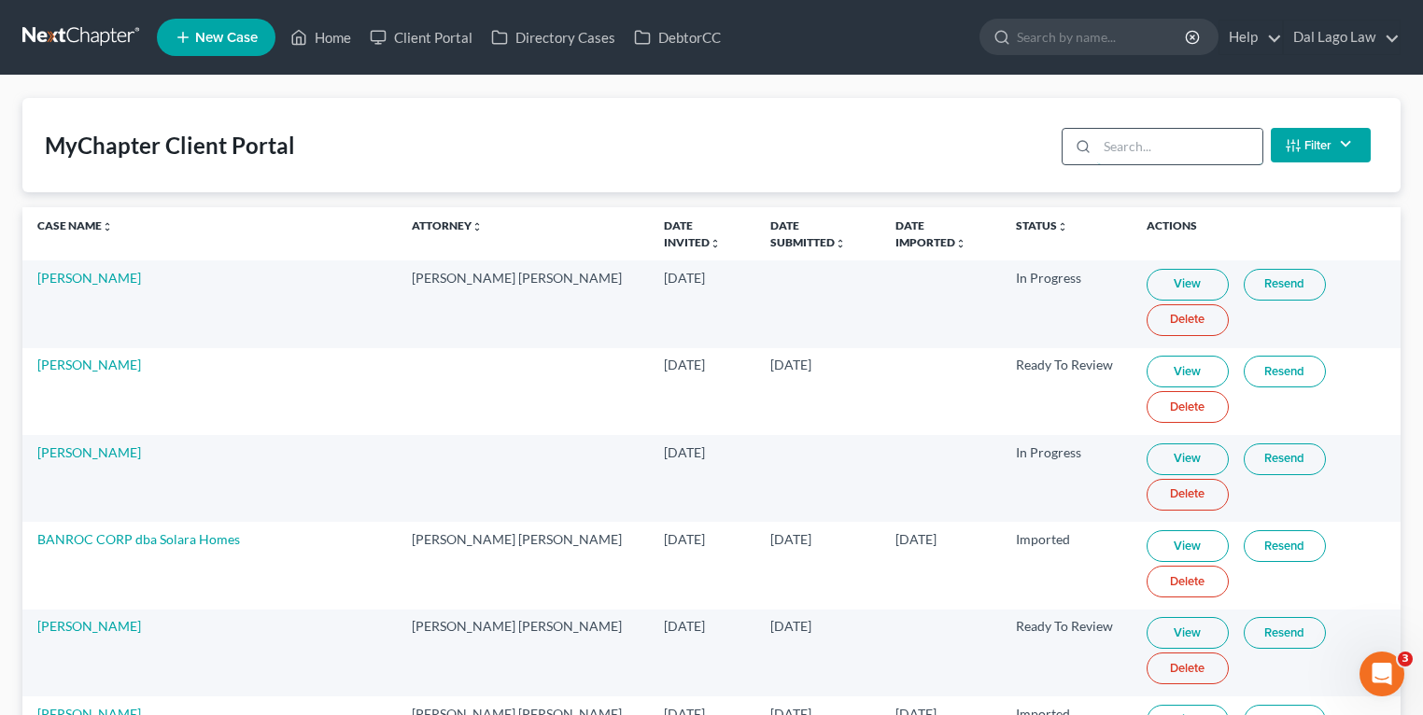
click at [1138, 150] on input "search" at bounding box center [1179, 146] width 165 height 35
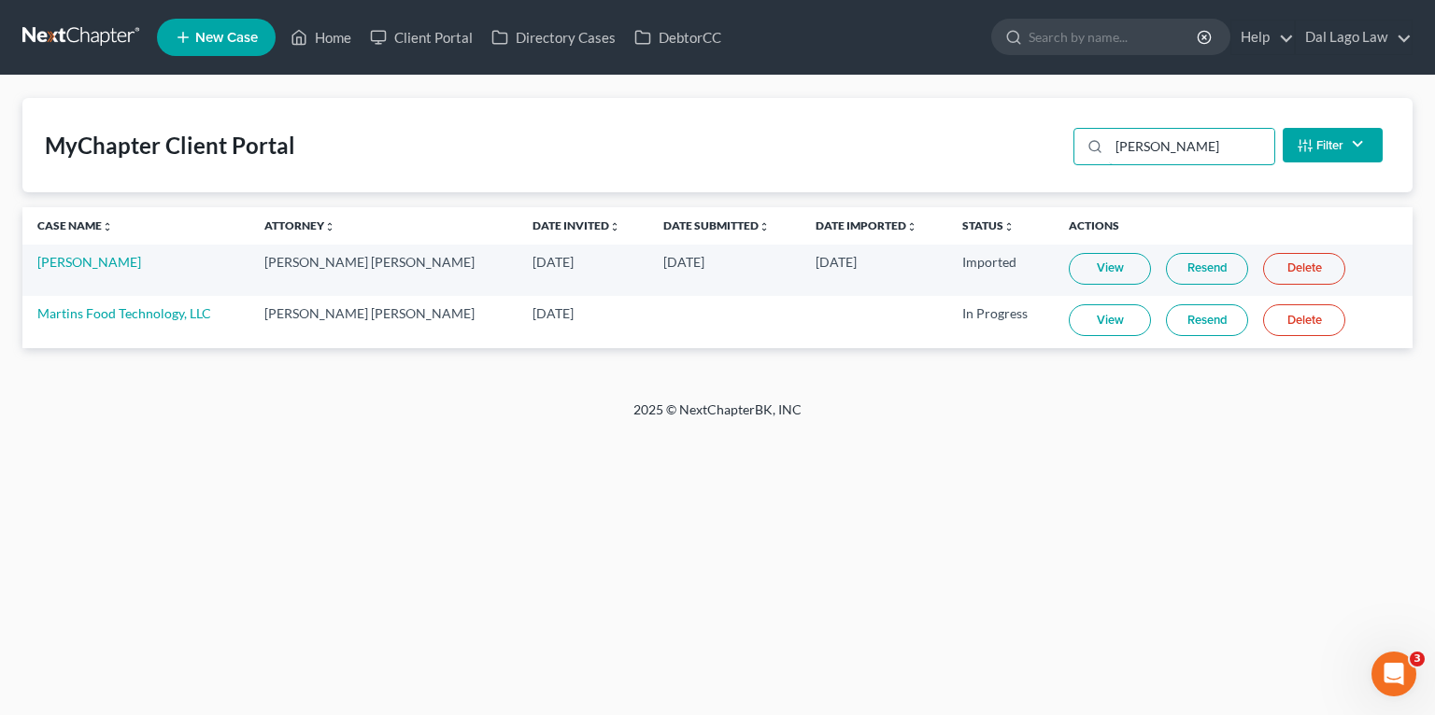
type input "[PERSON_NAME]"
click at [1078, 313] on link "View" at bounding box center [1109, 320] width 82 height 32
click at [104, 311] on link "Martins Food Technology, LLC" at bounding box center [124, 313] width 174 height 16
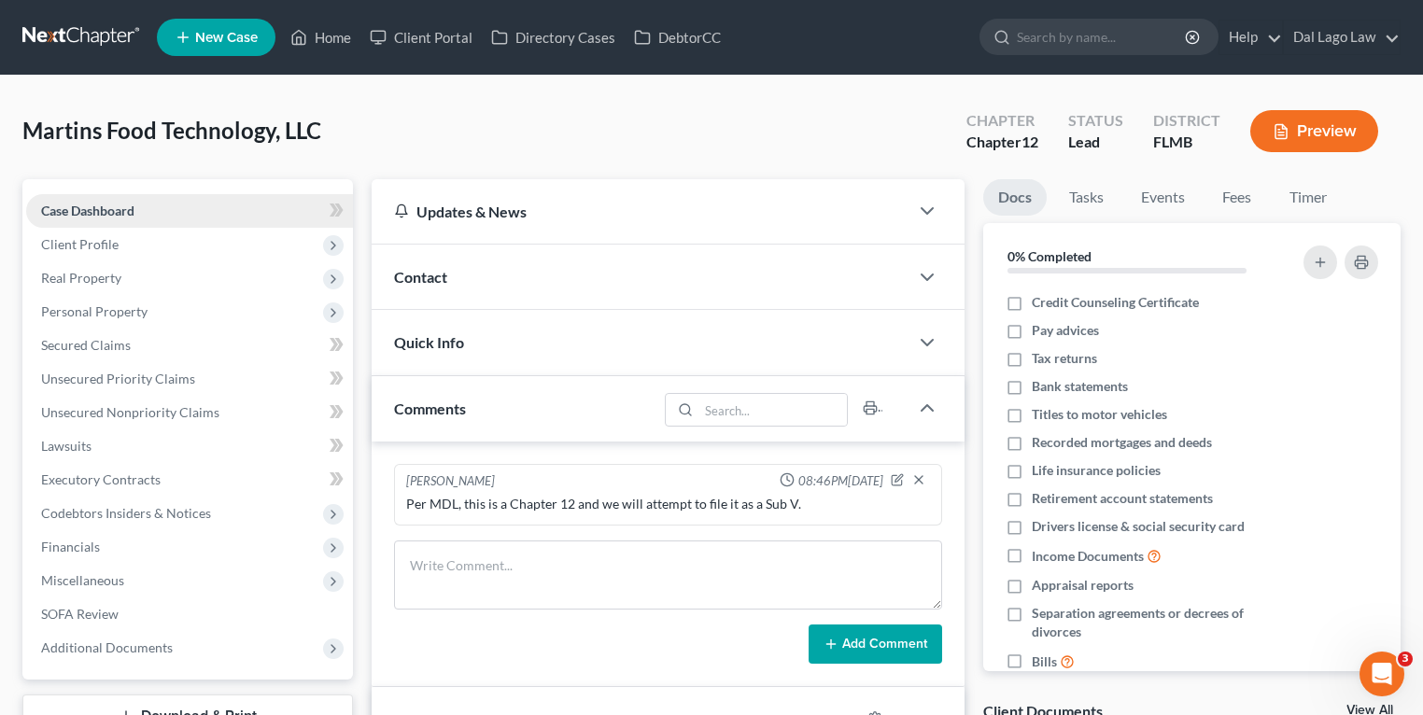
click at [125, 213] on span "Case Dashboard" at bounding box center [87, 211] width 93 height 16
